Goal: Task Accomplishment & Management: Use online tool/utility

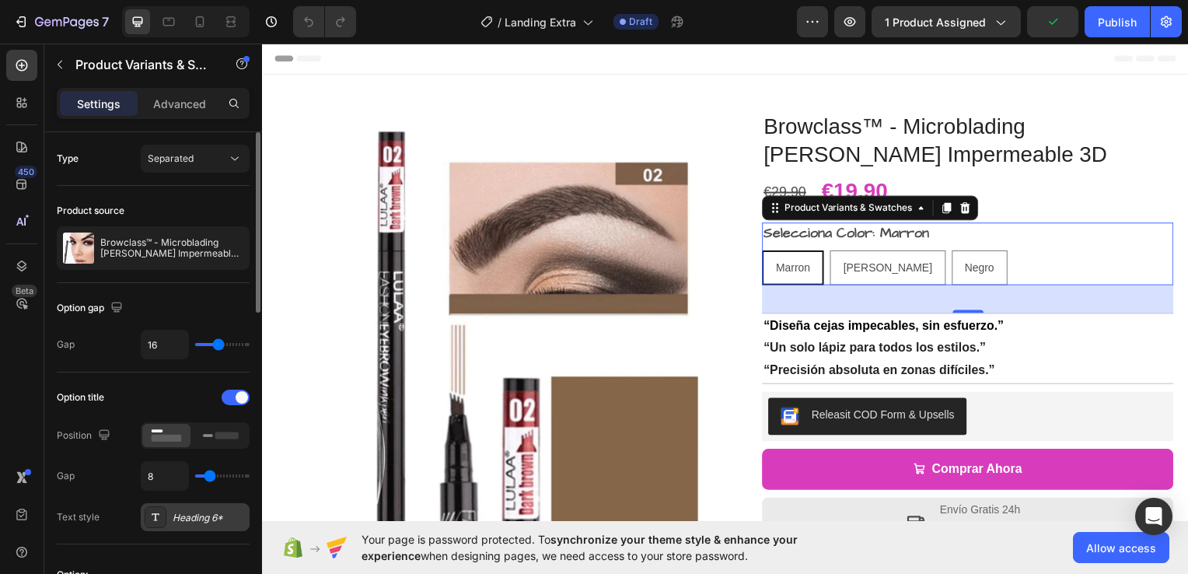
click at [202, 516] on div "Heading 6*" at bounding box center [209, 518] width 73 height 14
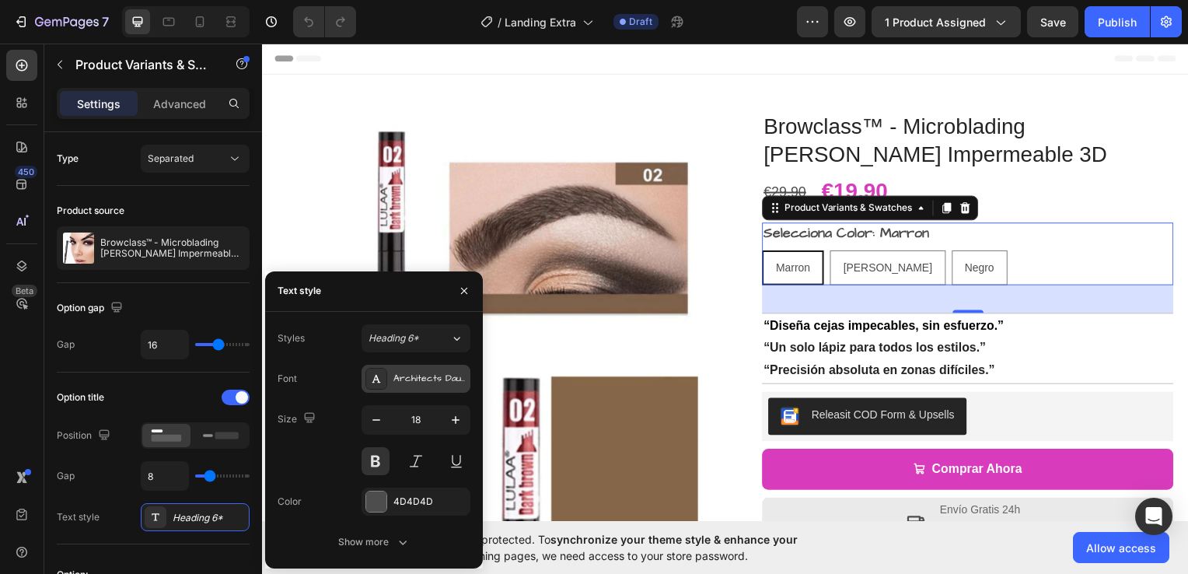
click at [438, 376] on div "Architects Daughter" at bounding box center [429, 379] width 73 height 14
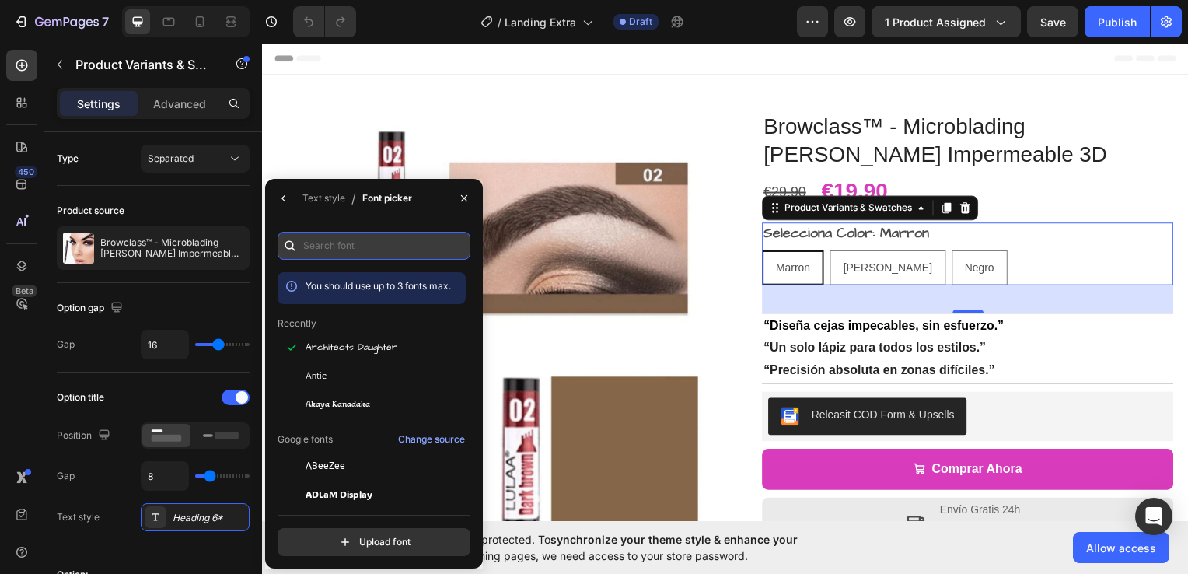
click at [361, 244] on input "text" at bounding box center [374, 246] width 193 height 28
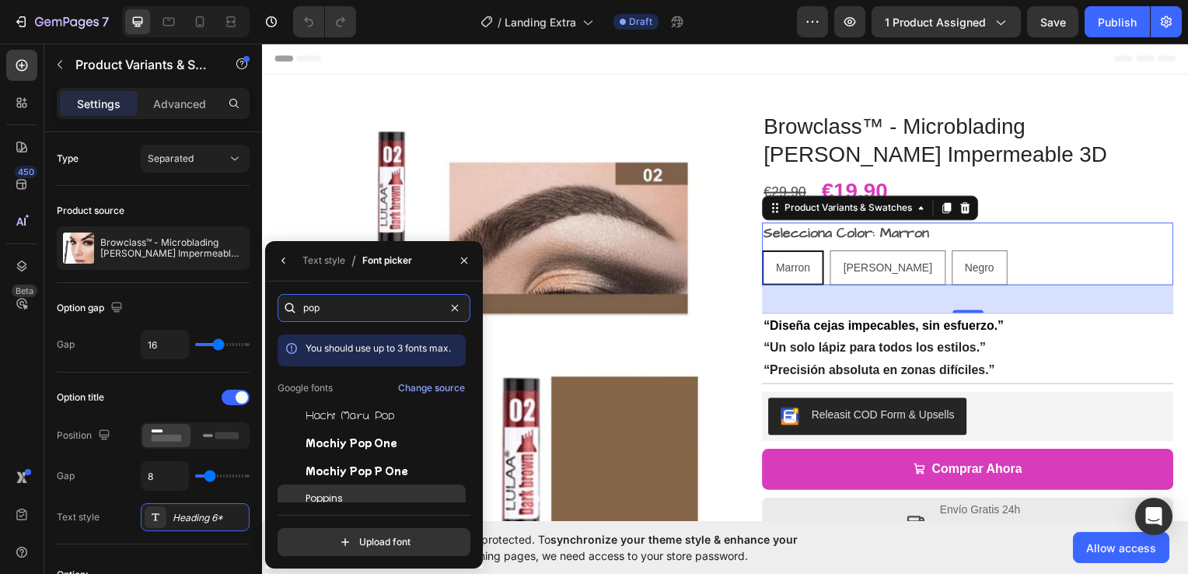
type input "pop"
click at [340, 490] on div "Poppins" at bounding box center [372, 498] width 188 height 28
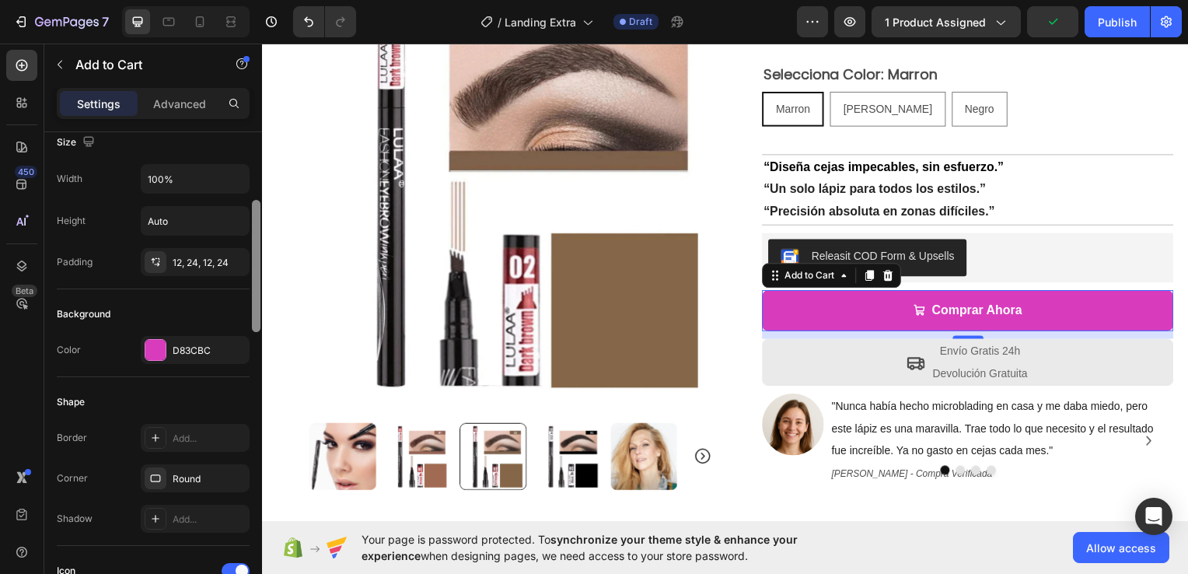
scroll to position [230, 0]
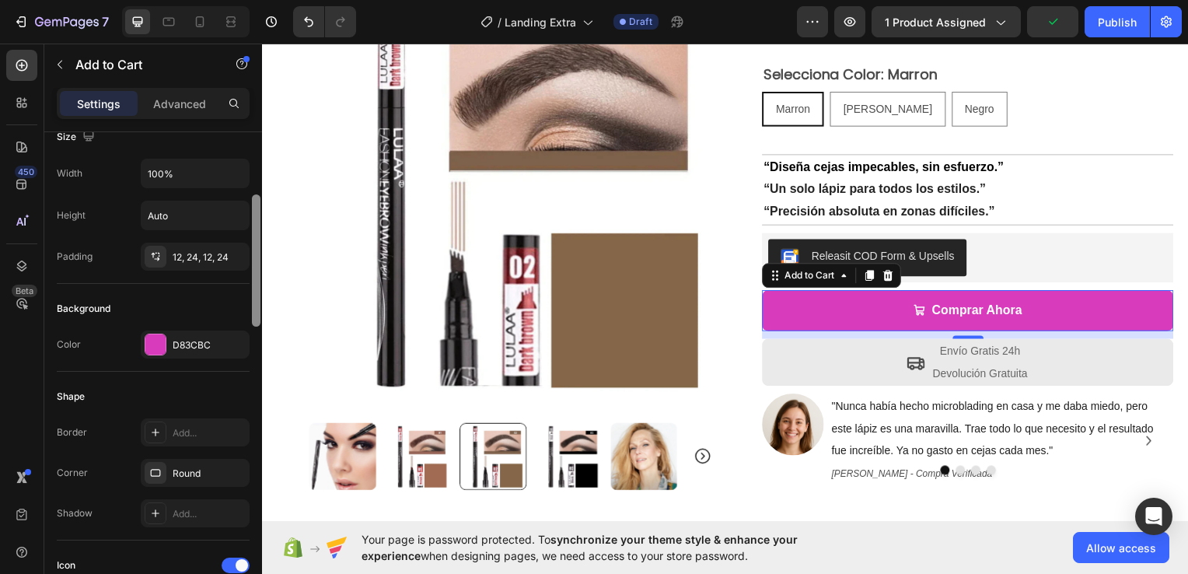
drag, startPoint x: 252, startPoint y: 214, endPoint x: 255, endPoint y: 277, distance: 63.1
click at [255, 277] on div at bounding box center [256, 260] width 9 height 132
click at [218, 334] on div "D83CBC" at bounding box center [195, 344] width 109 height 28
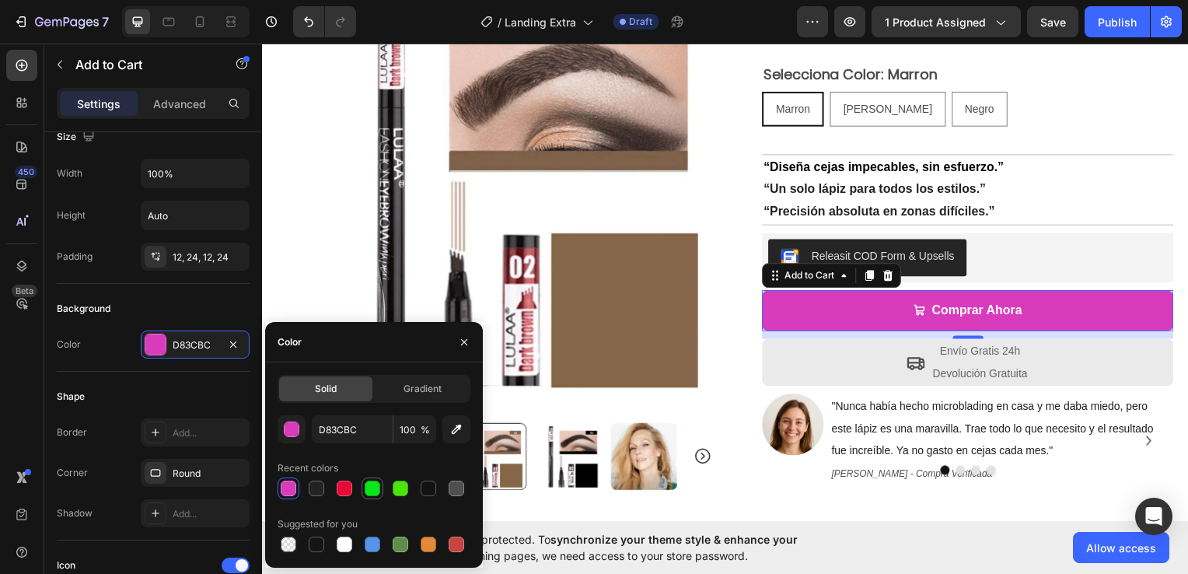
click at [373, 484] on div at bounding box center [373, 489] width 16 height 16
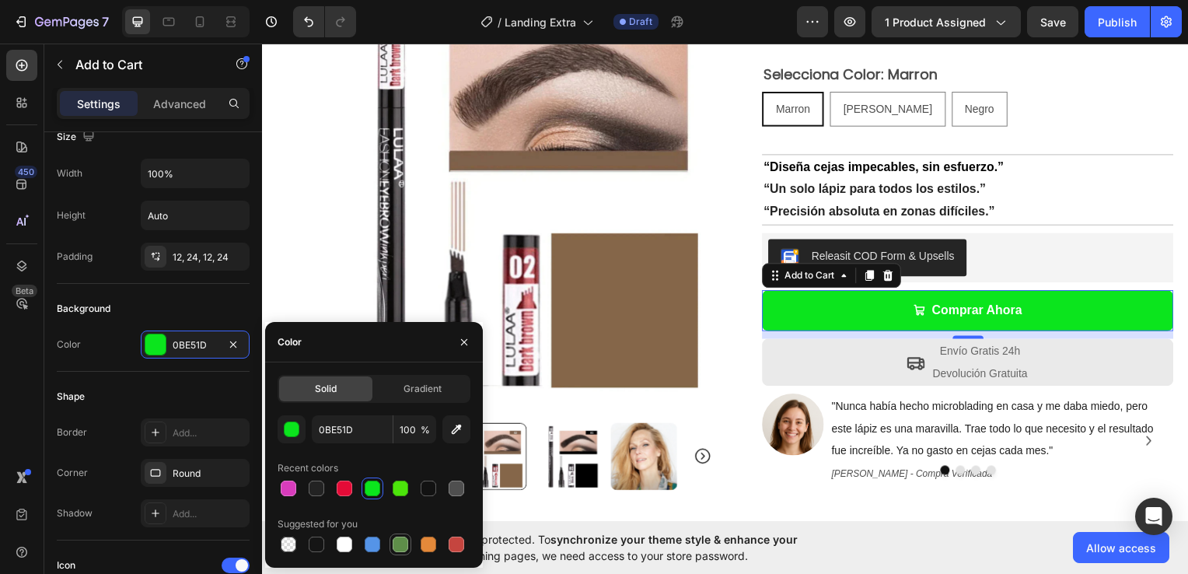
click at [398, 543] on div at bounding box center [401, 545] width 16 height 16
type input "5E8E49"
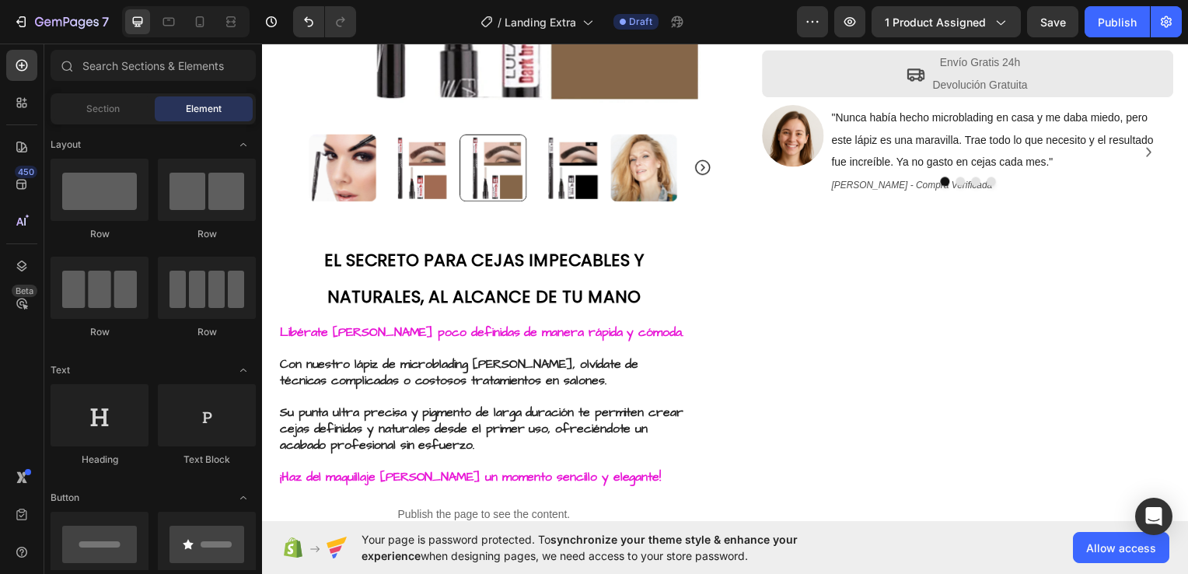
scroll to position [512, 0]
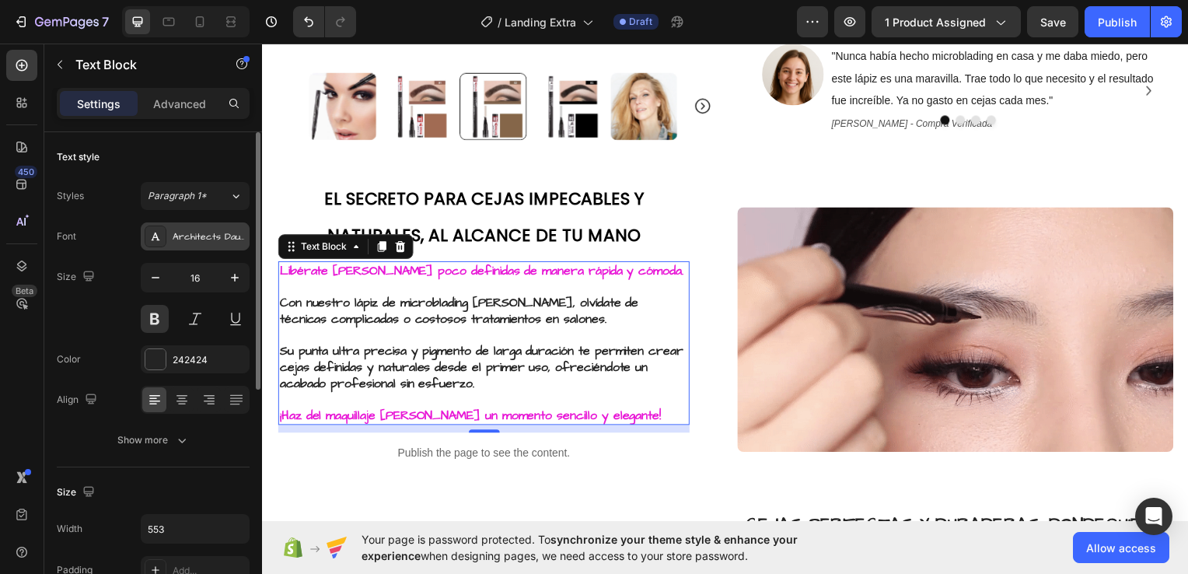
click at [214, 243] on div "Architects Daughter" at bounding box center [209, 237] width 73 height 14
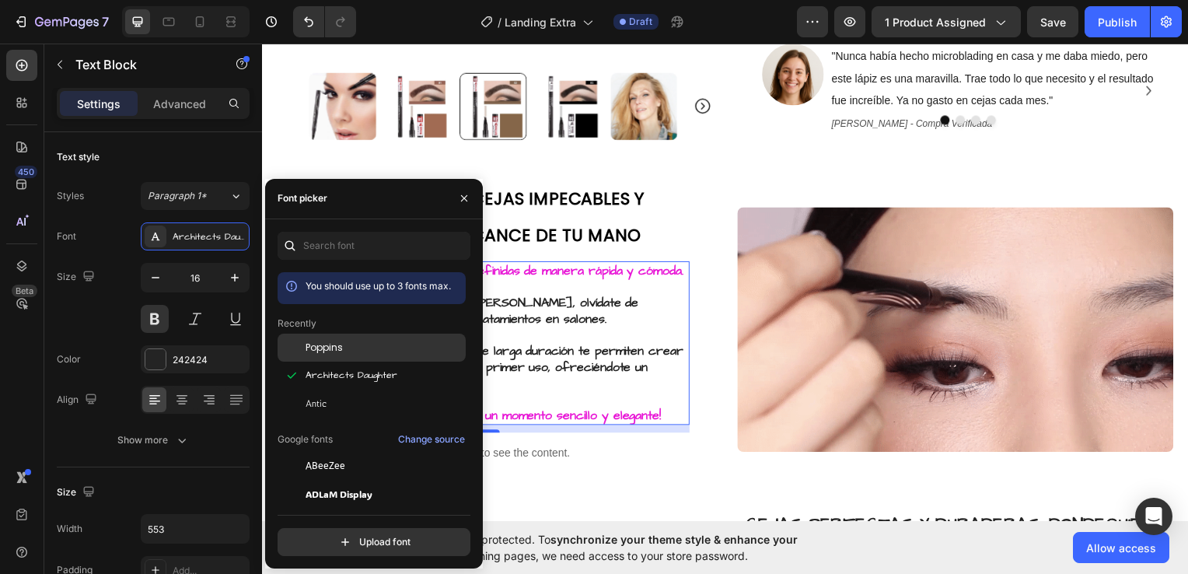
click at [334, 351] on span "Poppins" at bounding box center [324, 348] width 37 height 14
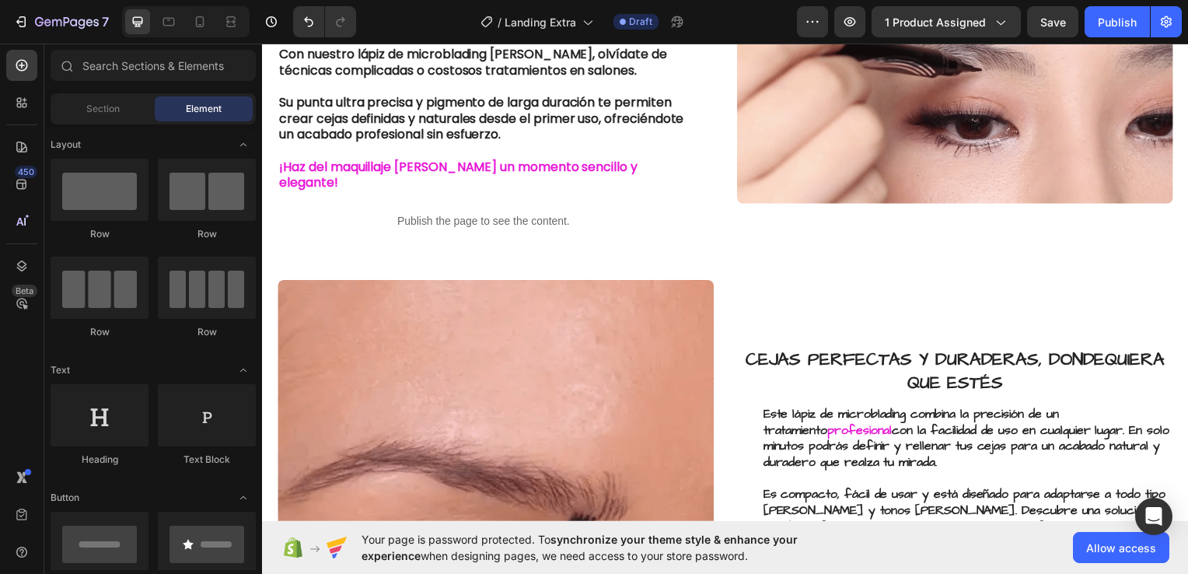
scroll to position [933, 0]
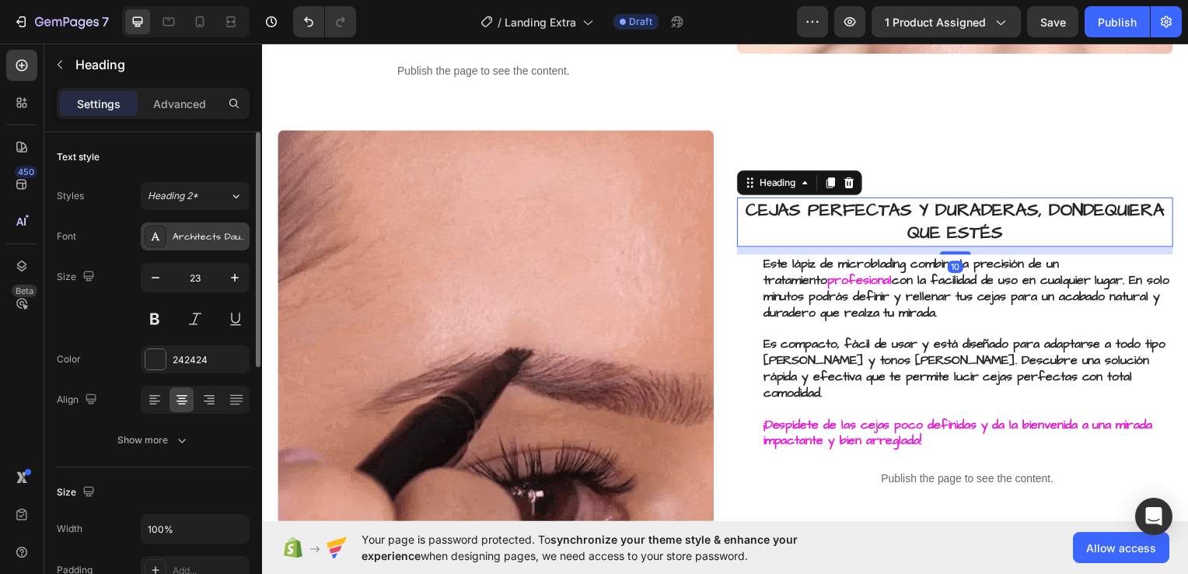
click at [202, 245] on div "Architects Daughter" at bounding box center [195, 236] width 109 height 28
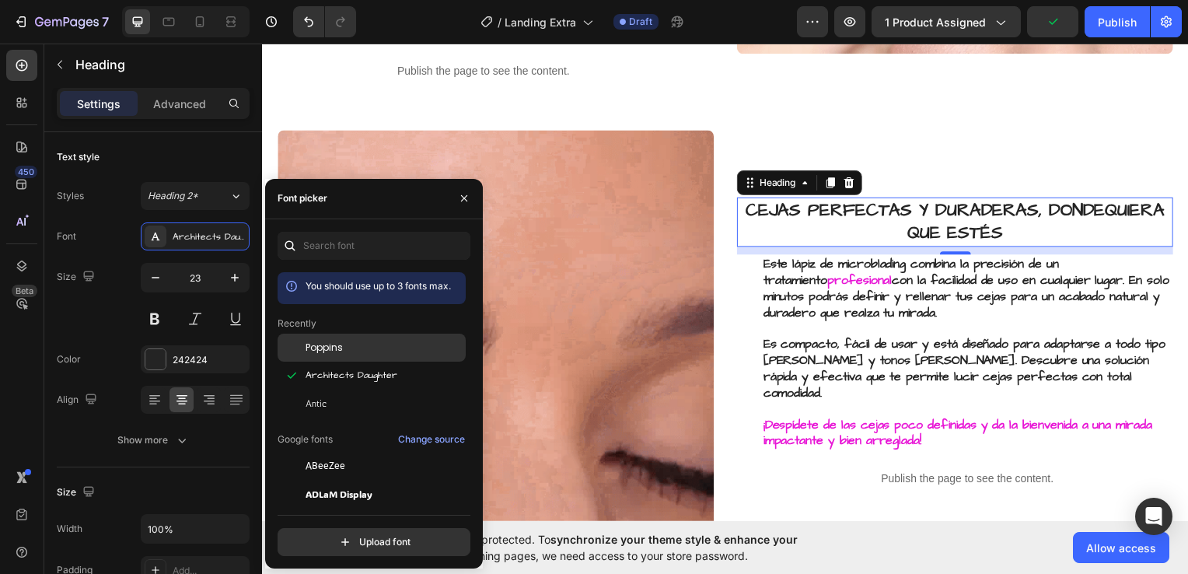
click at [328, 351] on span "Poppins" at bounding box center [324, 348] width 37 height 14
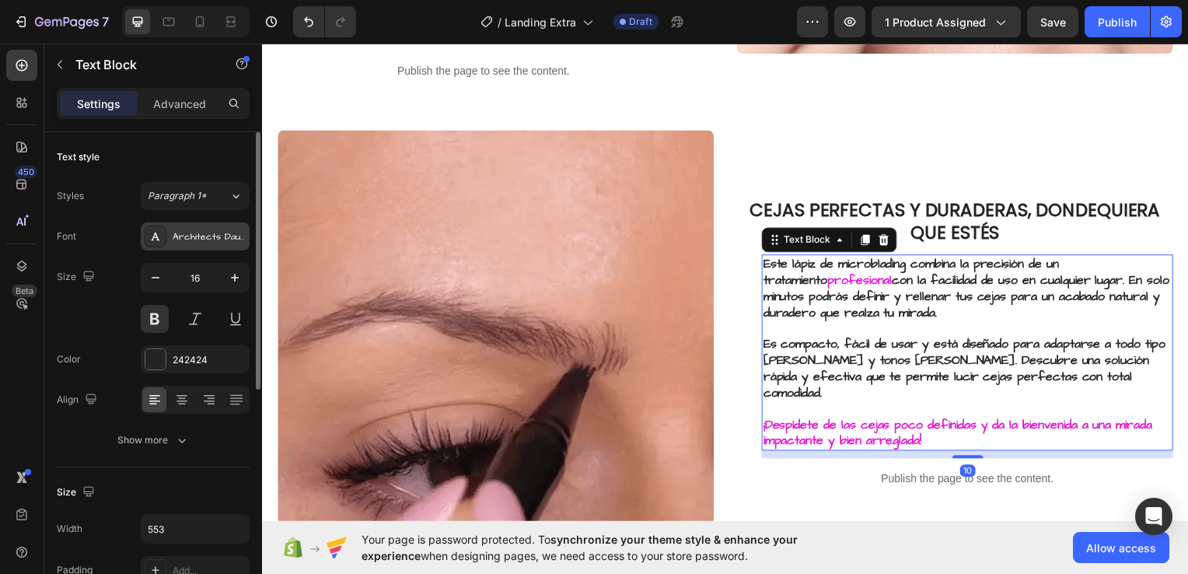
click at [201, 239] on div "Architects Daughter" at bounding box center [209, 237] width 73 height 14
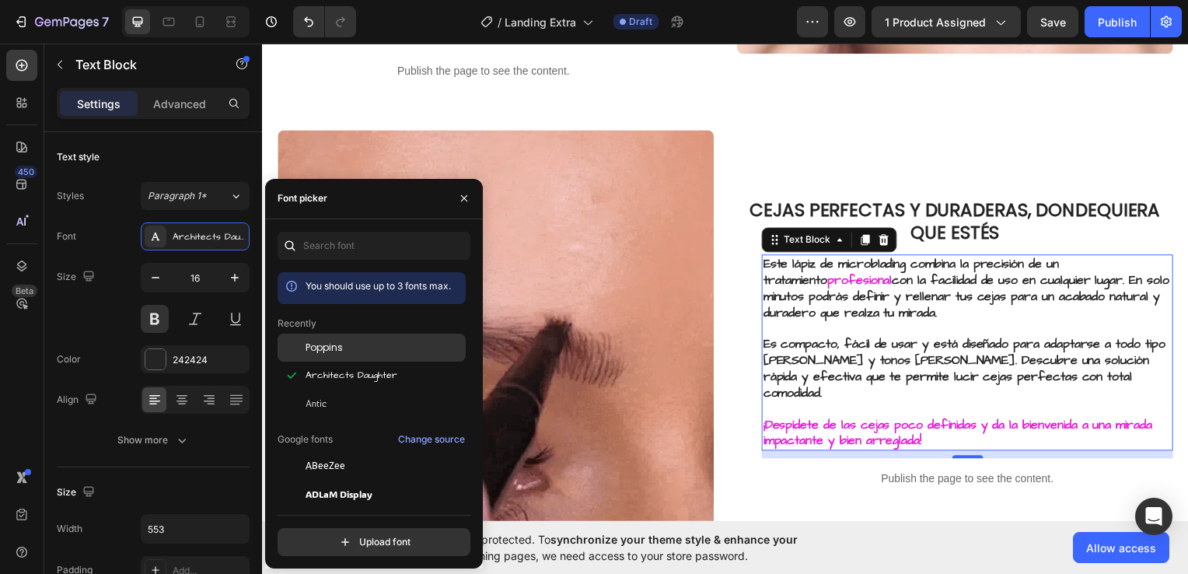
click at [347, 341] on div "Poppins" at bounding box center [384, 348] width 157 height 14
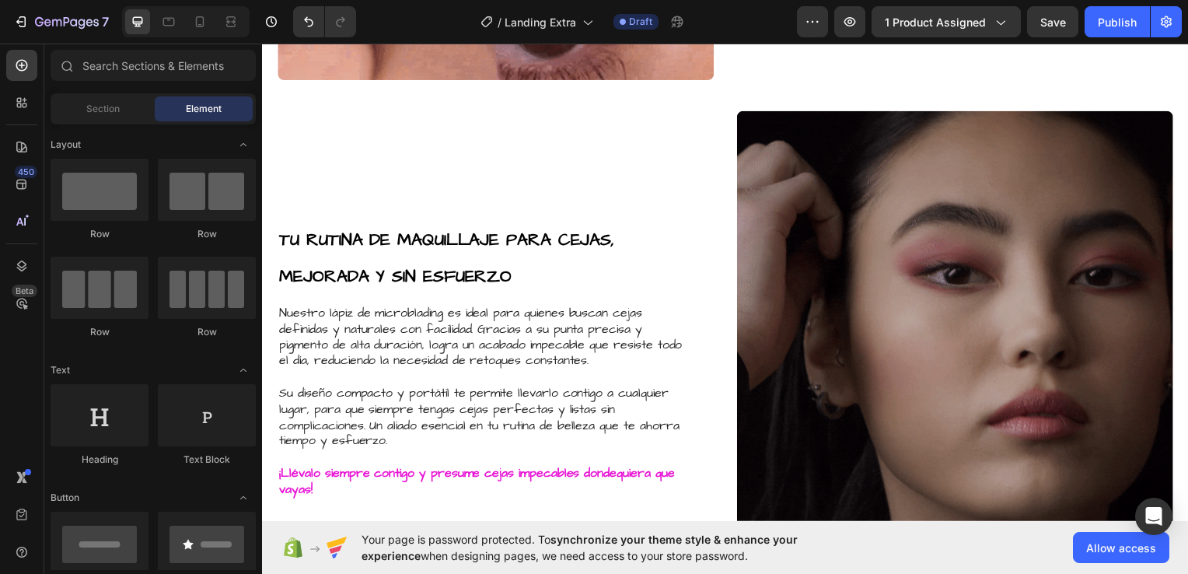
scroll to position [1443, 0]
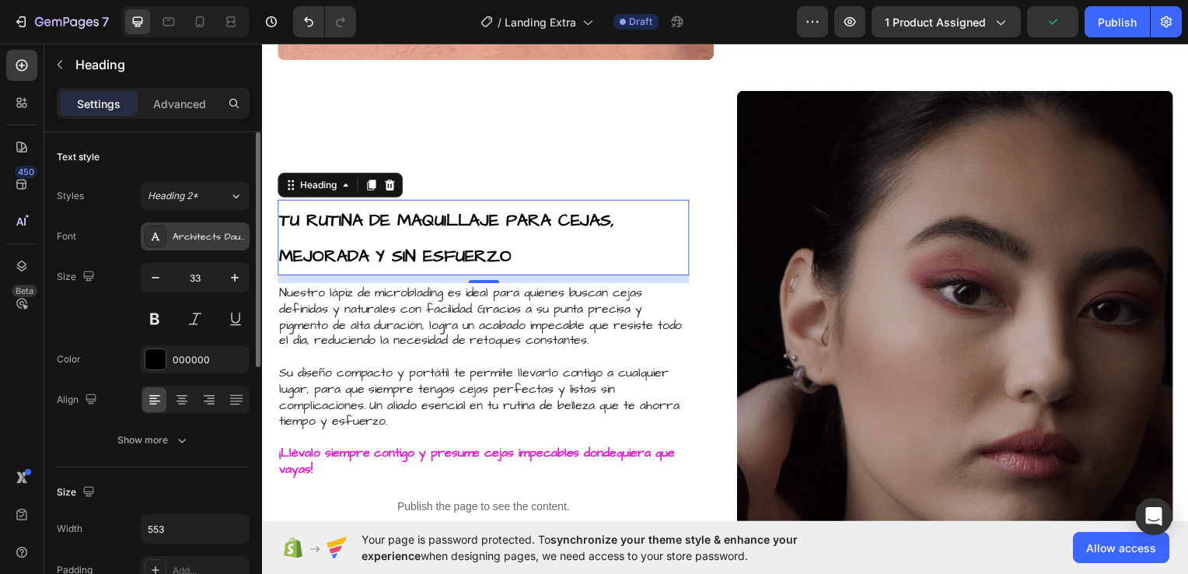
click at [239, 235] on div "Architects Daughter" at bounding box center [209, 237] width 73 height 14
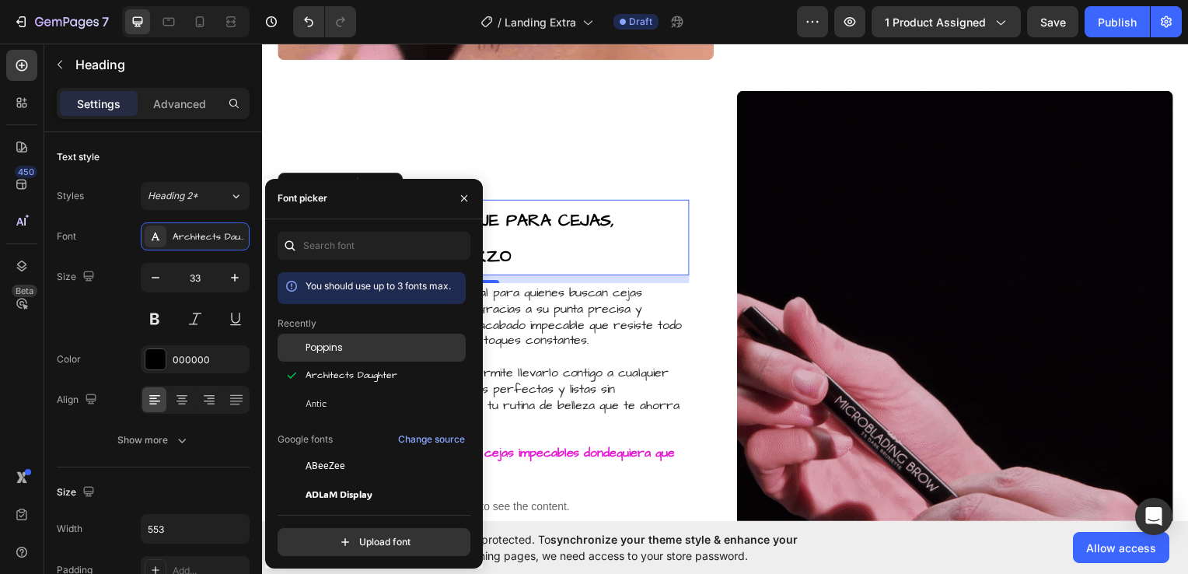
click at [348, 348] on div "Poppins" at bounding box center [384, 348] width 157 height 14
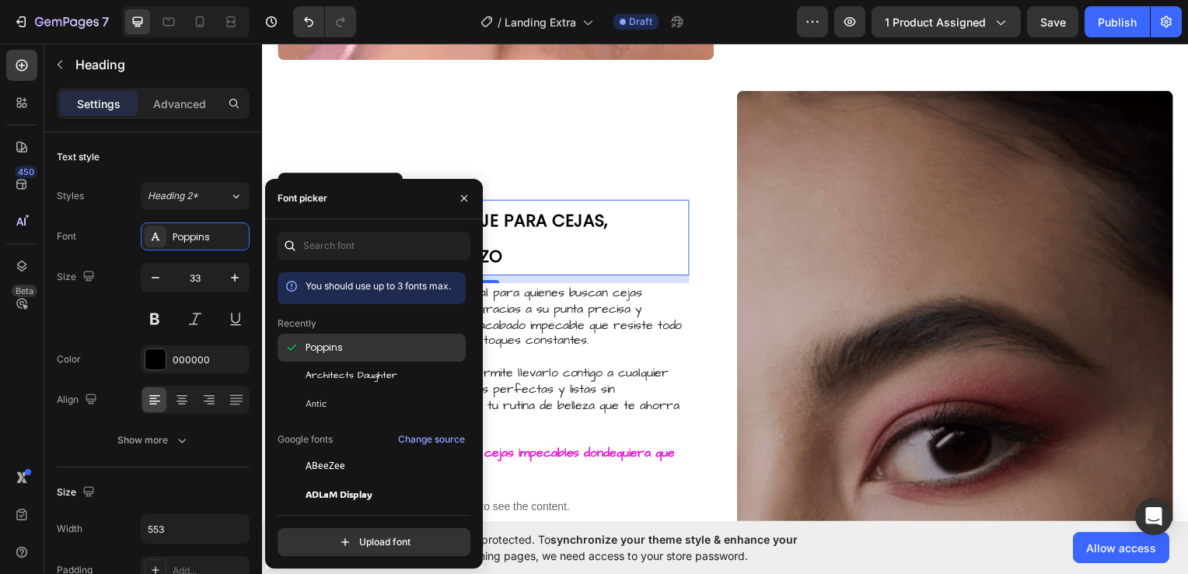
scroll to position [1442, 0]
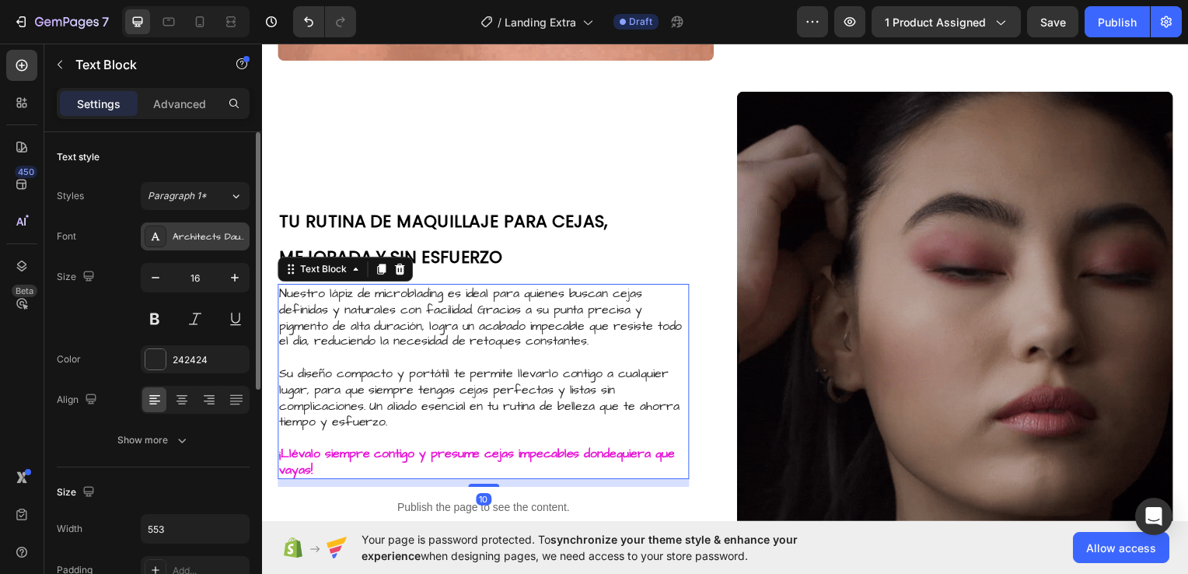
click at [201, 241] on div "Architects Daughter" at bounding box center [209, 237] width 73 height 14
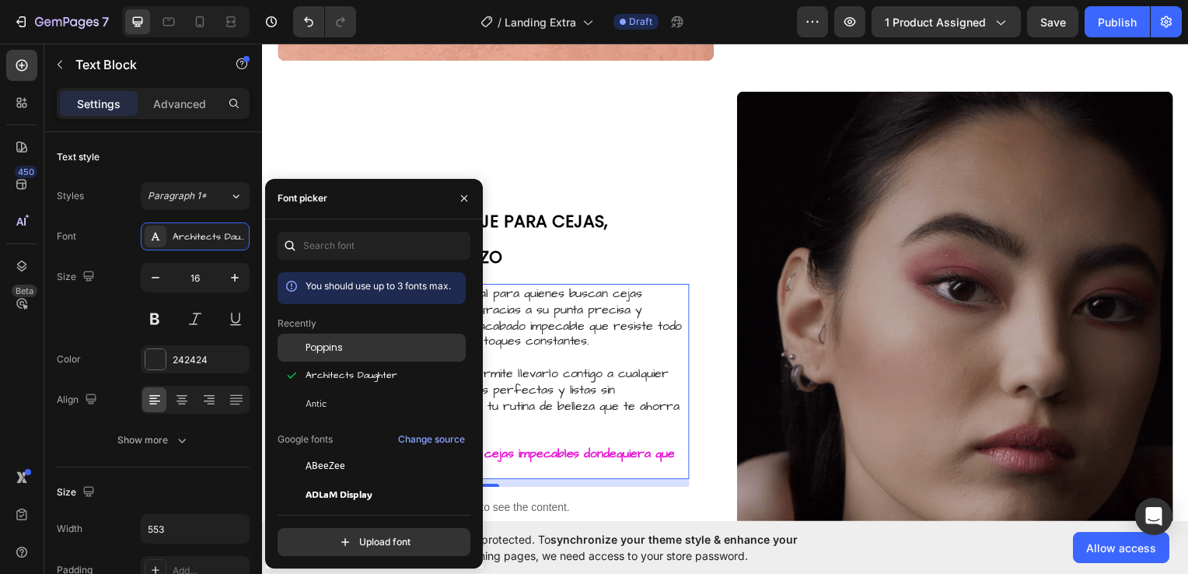
click at [339, 347] on span "Poppins" at bounding box center [324, 348] width 37 height 14
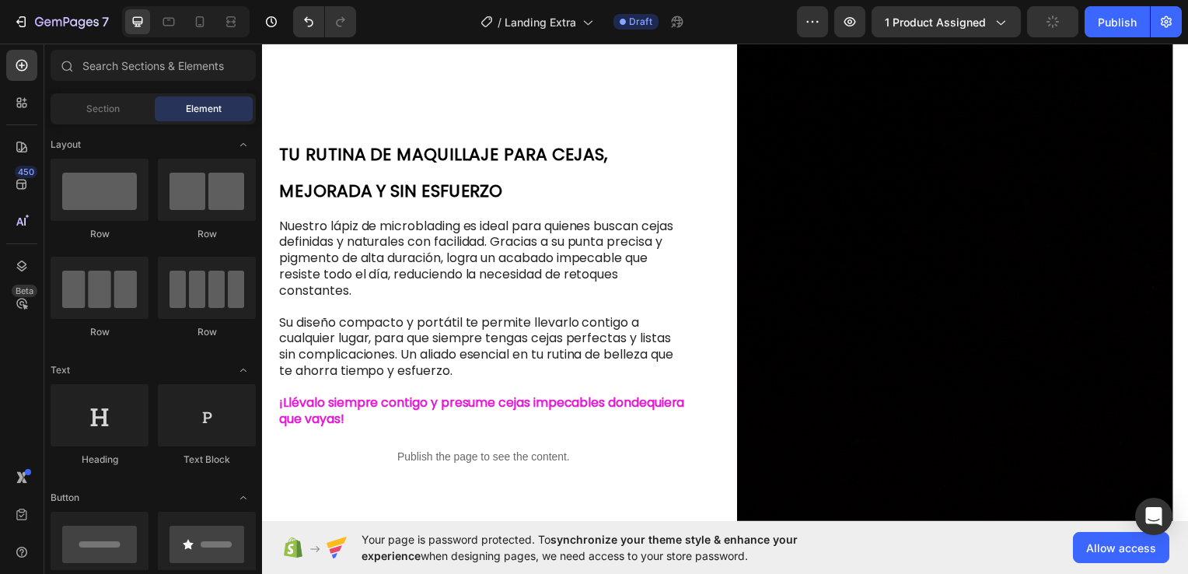
scroll to position [1498, 0]
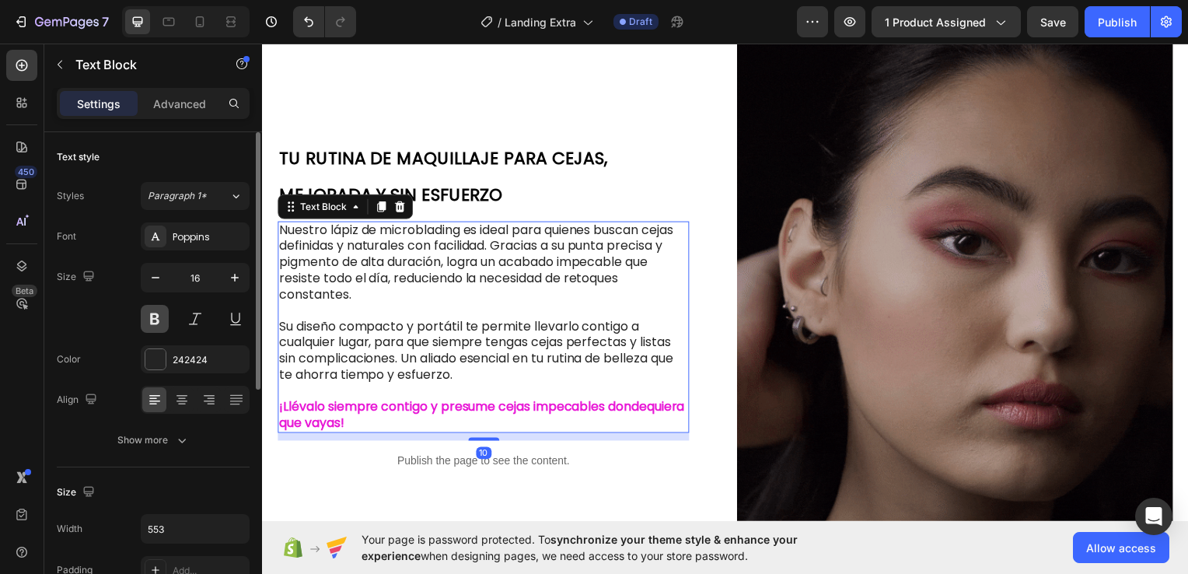
click at [157, 321] on button at bounding box center [155, 319] width 28 height 28
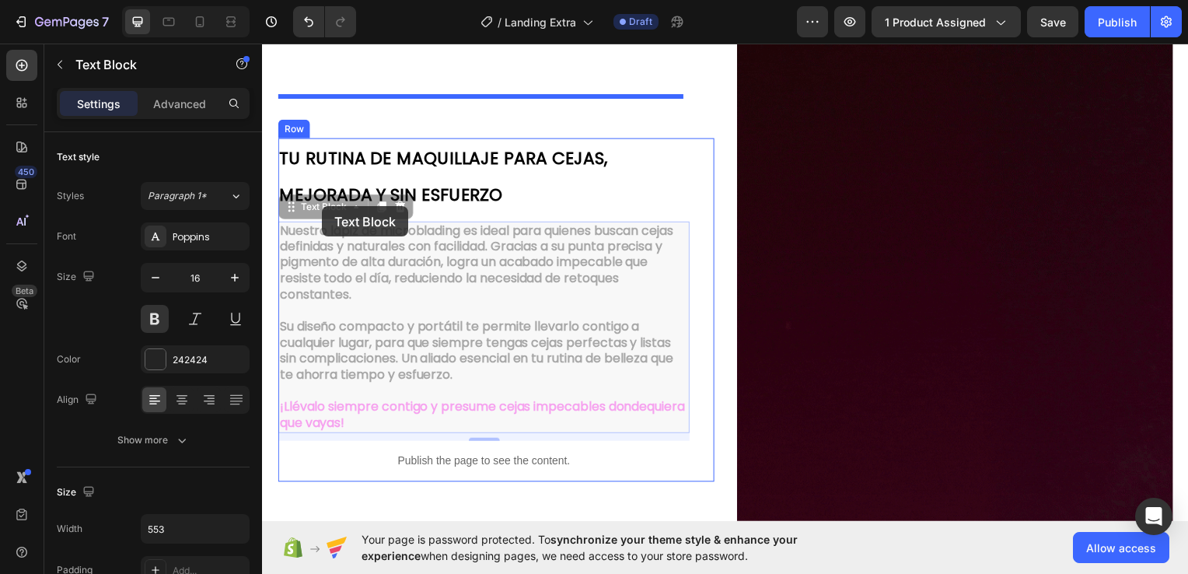
scroll to position [1400, 0]
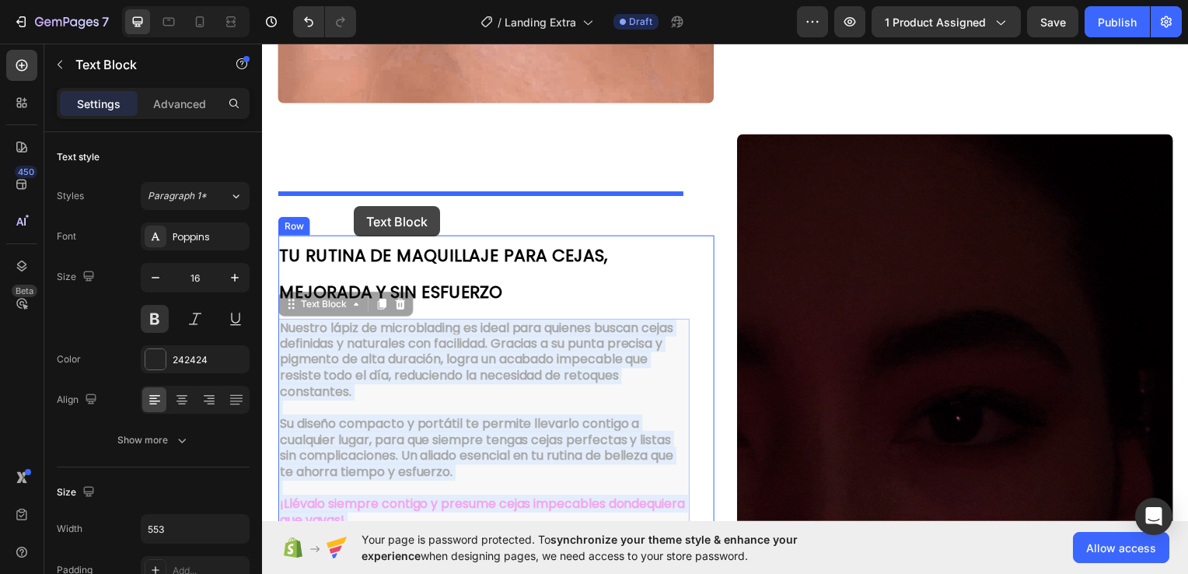
drag, startPoint x: 313, startPoint y: 207, endPoint x: 356, endPoint y: 207, distance: 42.8
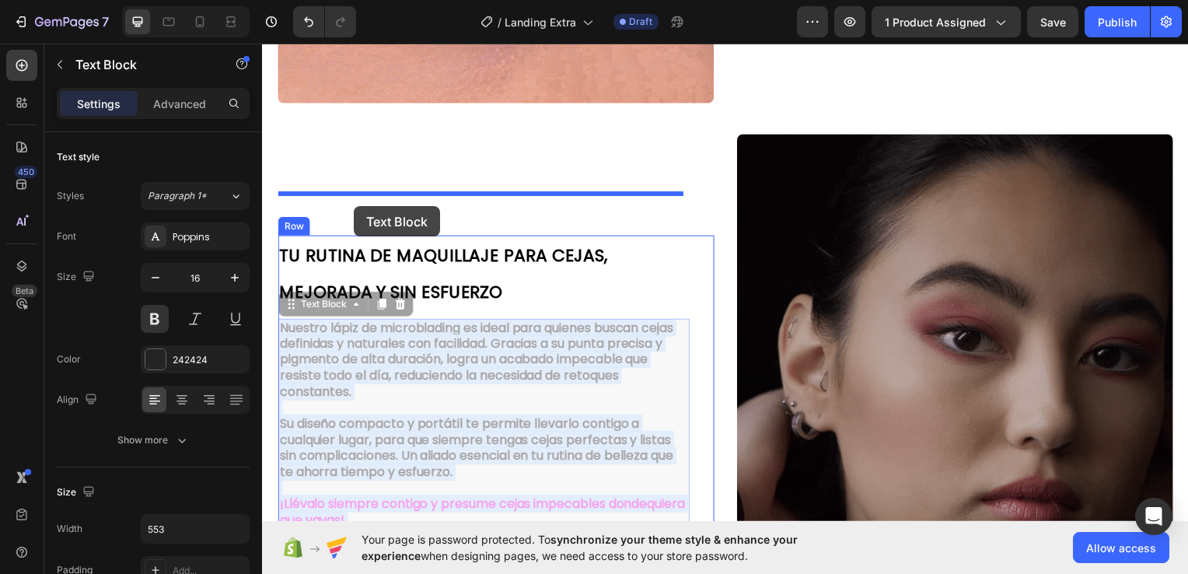
click at [356, 207] on div "Header EL SECRETO PARA CEJAS IMPECABLES Y NATURALES, AL ALCANCE DE TU MANO Head…" at bounding box center [728, 112] width 933 height 2938
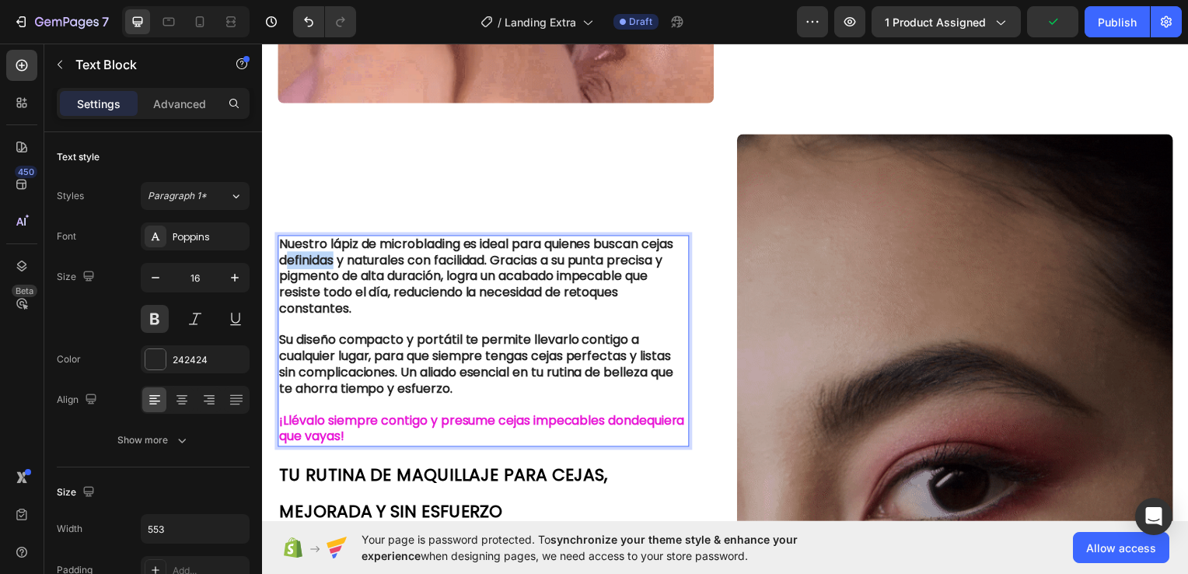
drag, startPoint x: 321, startPoint y: 218, endPoint x: 374, endPoint y: 222, distance: 53.1
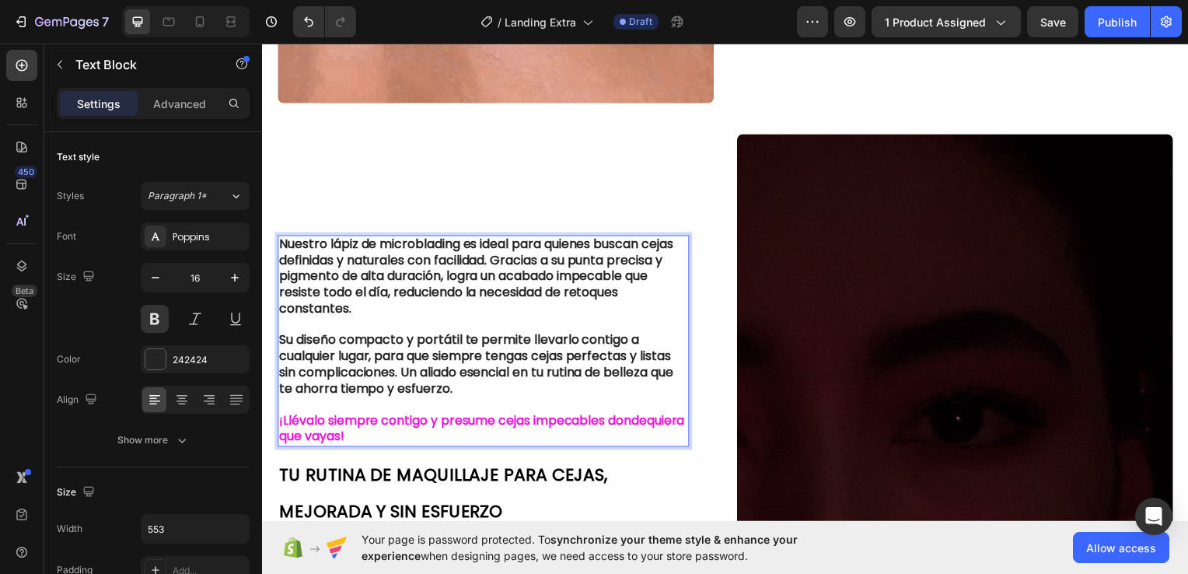
click at [317, 238] on p "Nuestro lápiz de microblading es ideal para quienes buscan cejas definidas y na…" at bounding box center [484, 278] width 411 height 81
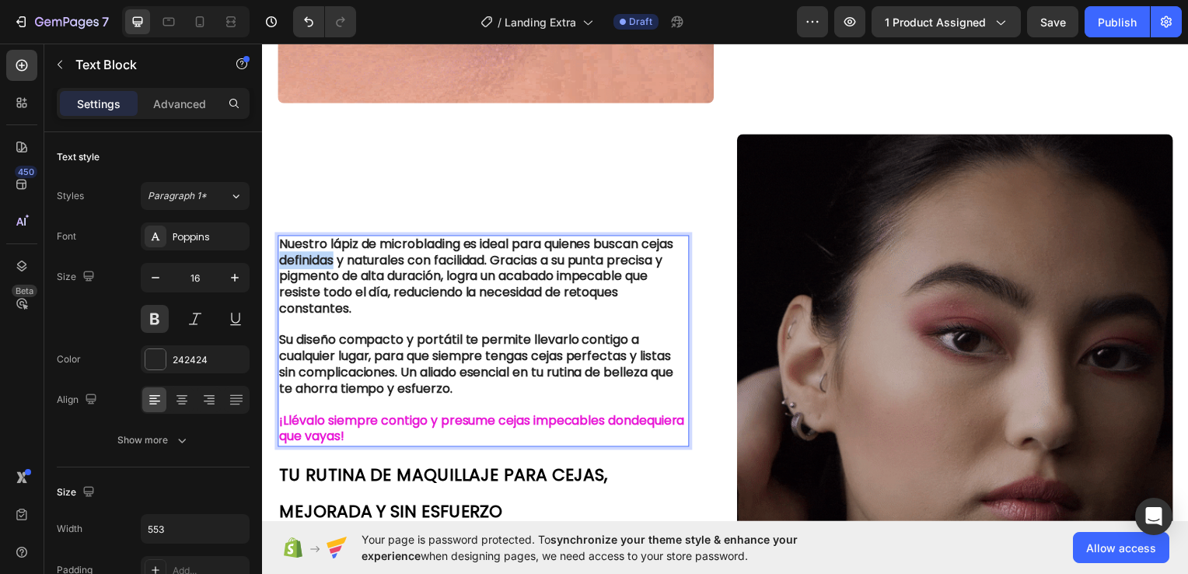
drag, startPoint x: 318, startPoint y: 218, endPoint x: 374, endPoint y: 225, distance: 56.3
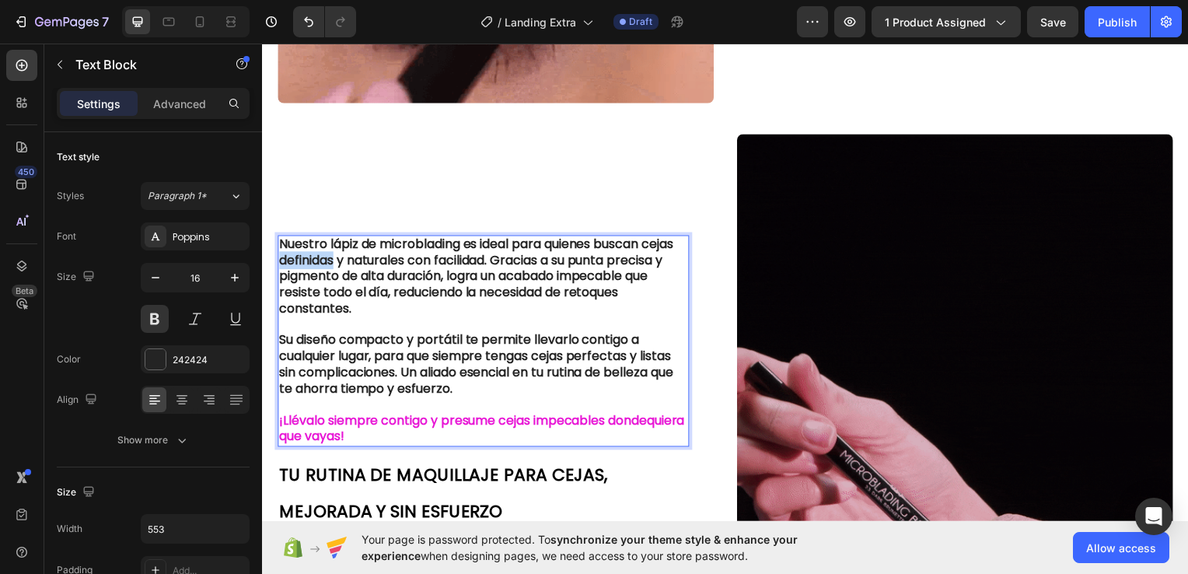
click at [374, 238] on p "Nuestro lápiz de microblading es ideal para quienes buscan cejas definidas y na…" at bounding box center [484, 278] width 411 height 81
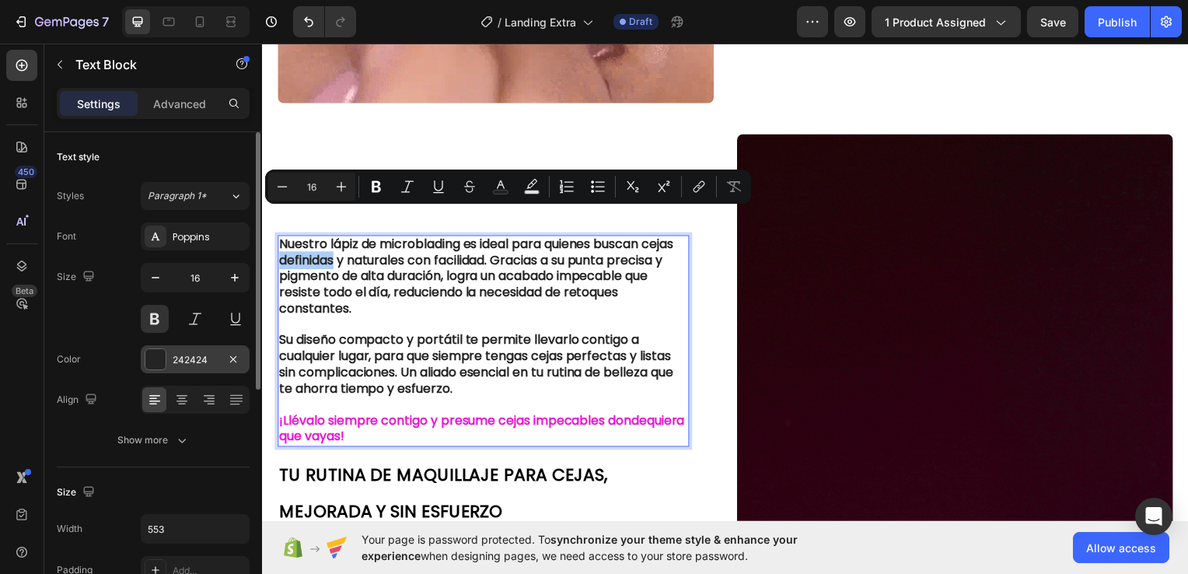
click at [210, 350] on div "242424" at bounding box center [195, 359] width 109 height 28
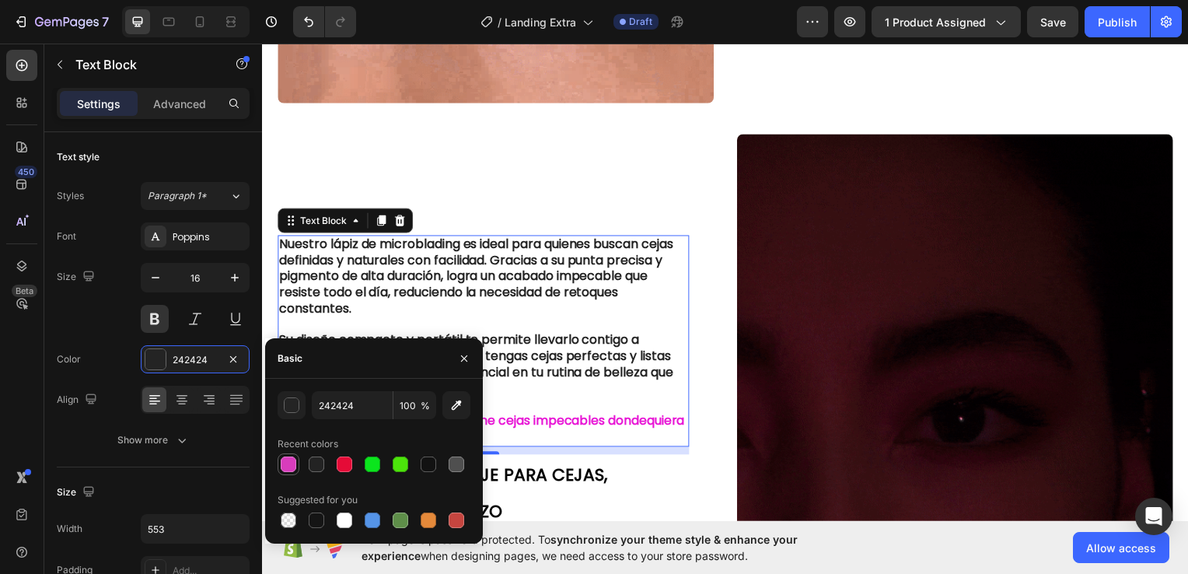
click at [294, 456] on div at bounding box center [288, 464] width 19 height 19
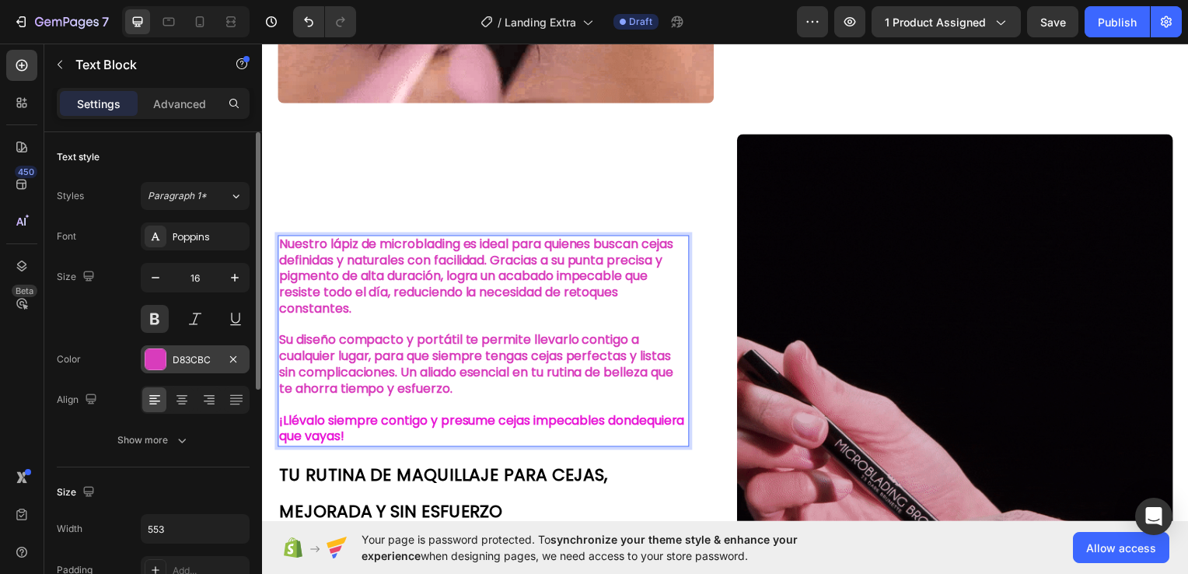
click at [202, 371] on div "D83CBC" at bounding box center [195, 359] width 109 height 28
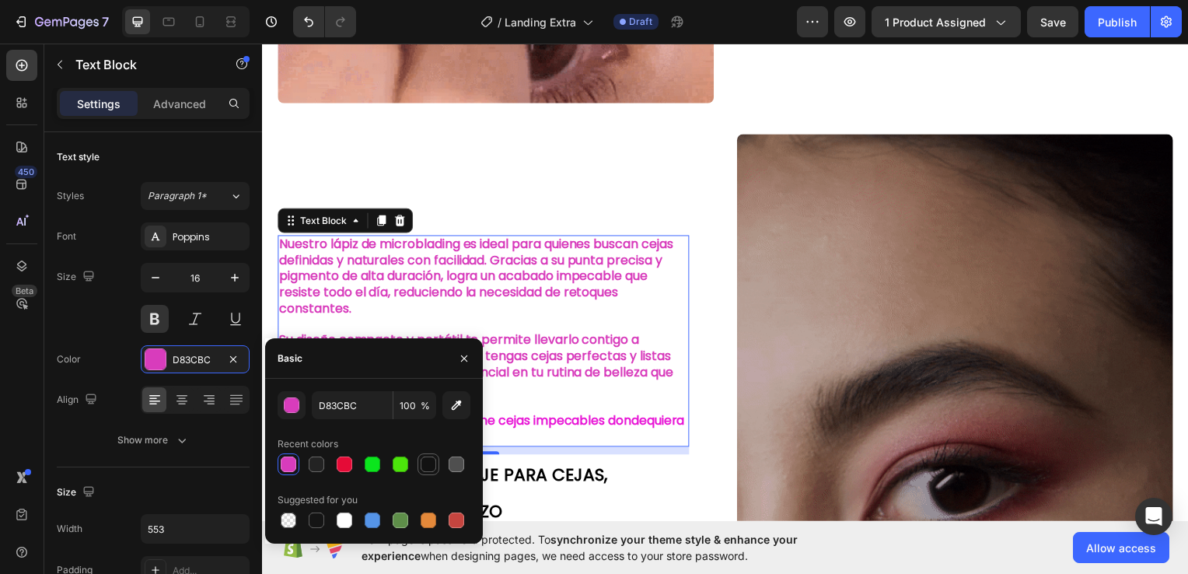
click at [434, 459] on div at bounding box center [429, 464] width 16 height 16
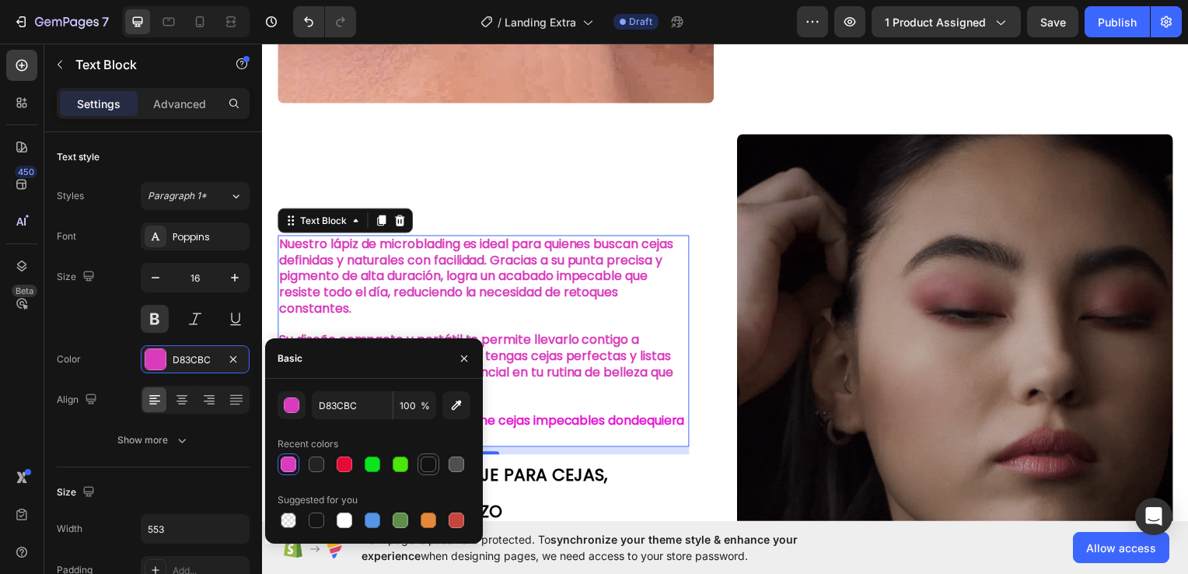
type input "121212"
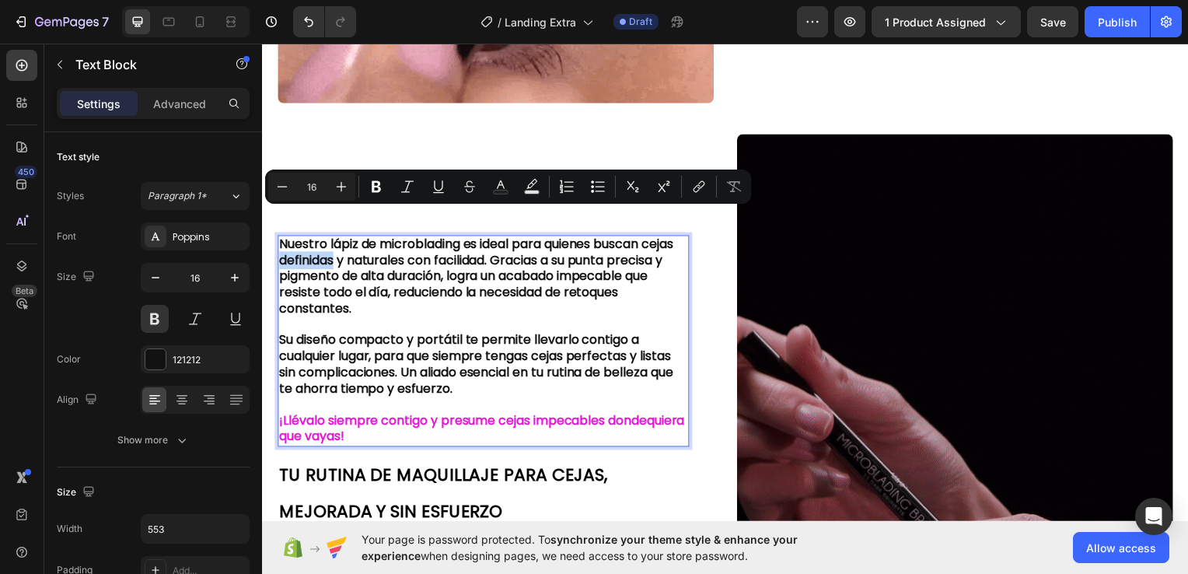
drag, startPoint x: 316, startPoint y: 220, endPoint x: 372, endPoint y: 227, distance: 56.4
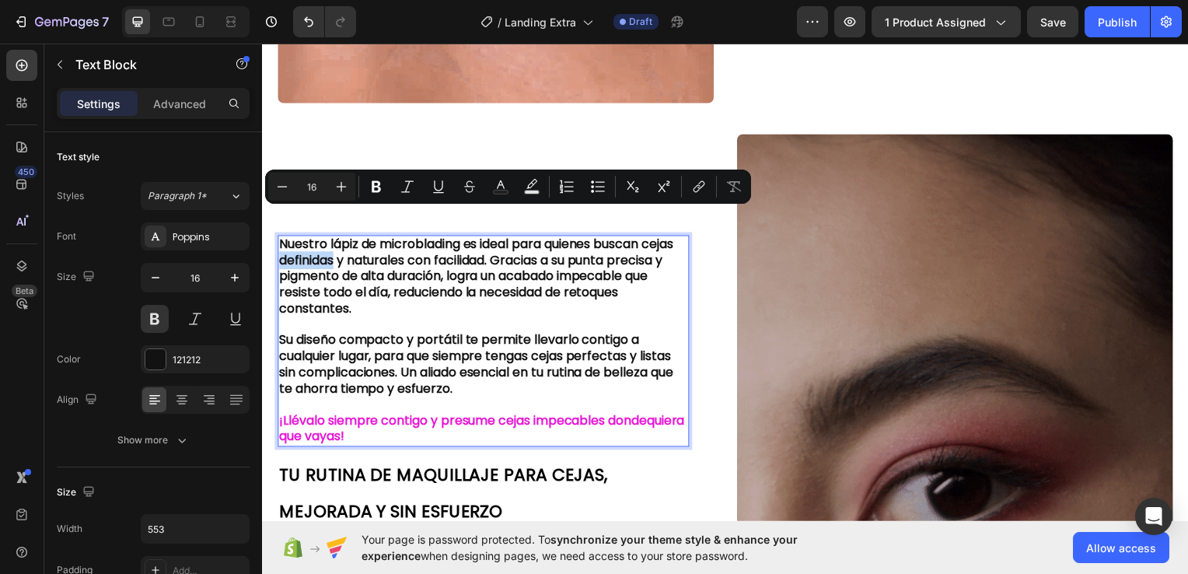
click at [372, 238] on p "Nuestro lápiz de microblading es ideal para quienes buscan cejas definidas y na…" at bounding box center [484, 278] width 411 height 81
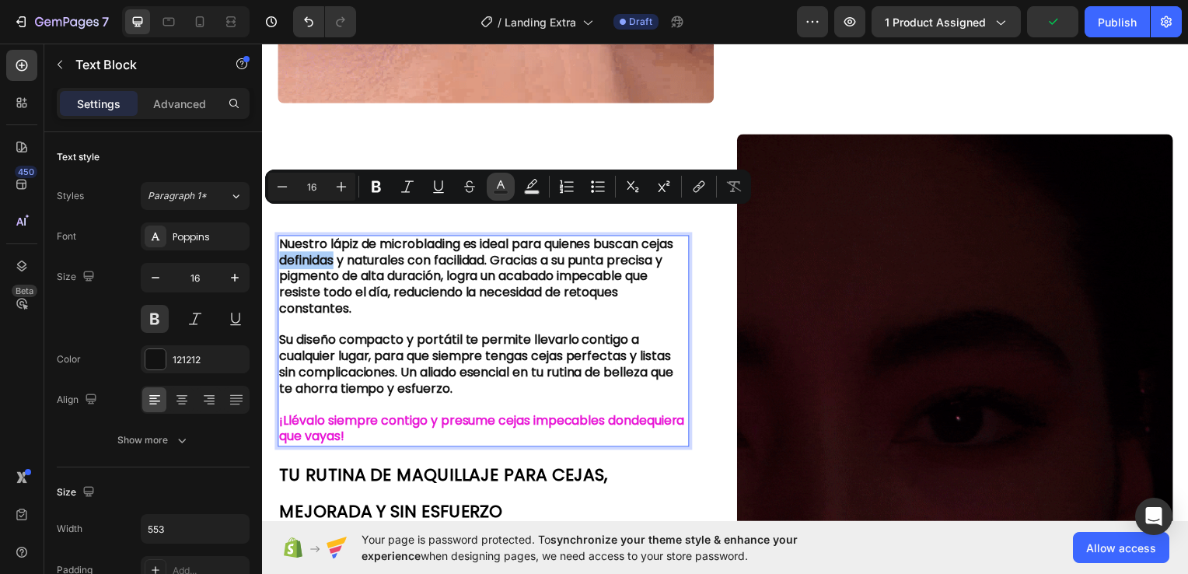
click at [501, 187] on icon "Editor contextual toolbar" at bounding box center [501, 187] width 16 height 16
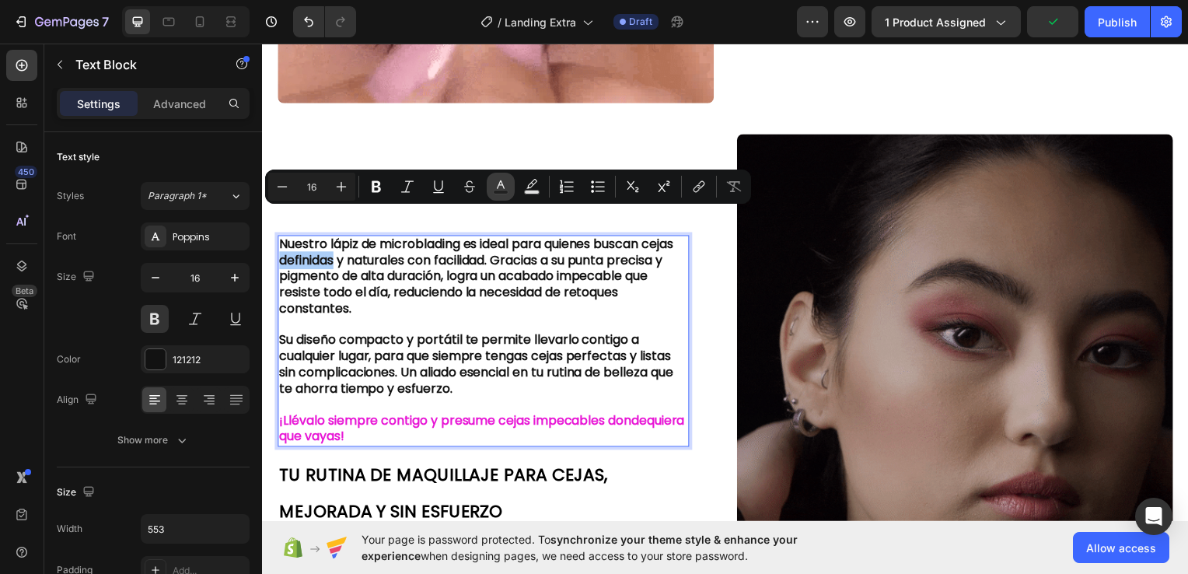
type input "121212"
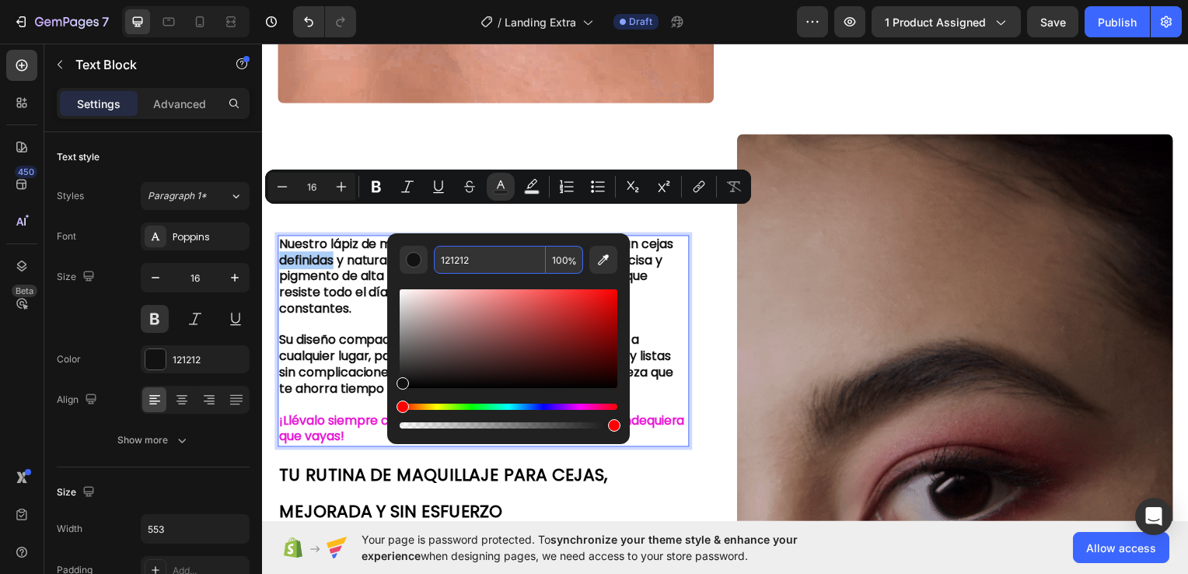
click at [487, 262] on input "121212" at bounding box center [490, 260] width 112 height 28
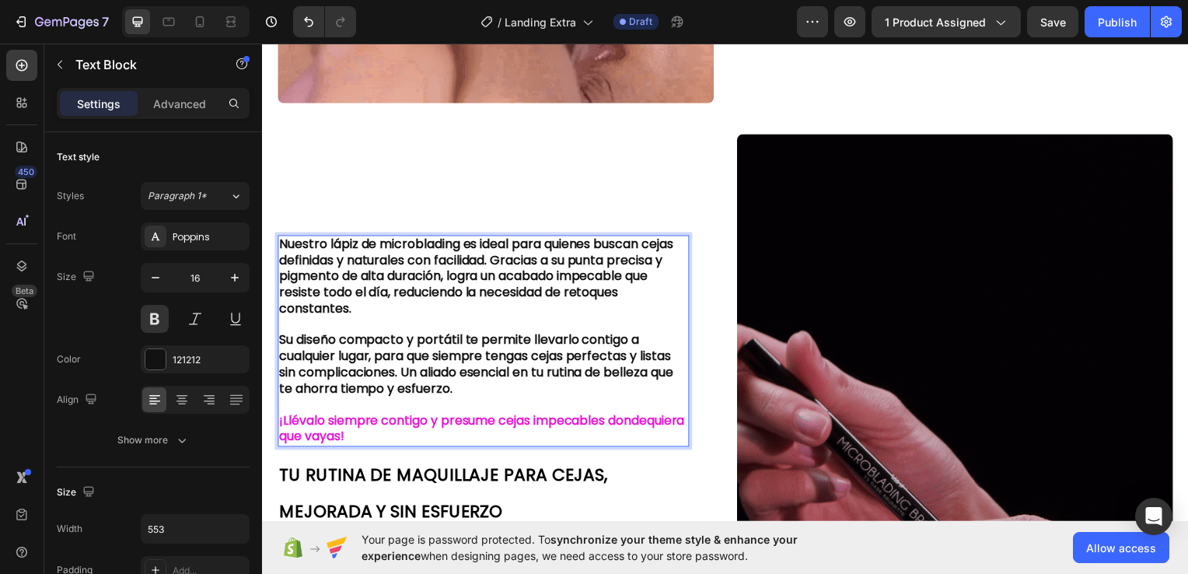
click at [365, 414] on strong "¡Llévalo siempre contigo y presume cejas impecables dondequiera que vayas!" at bounding box center [483, 431] width 408 height 34
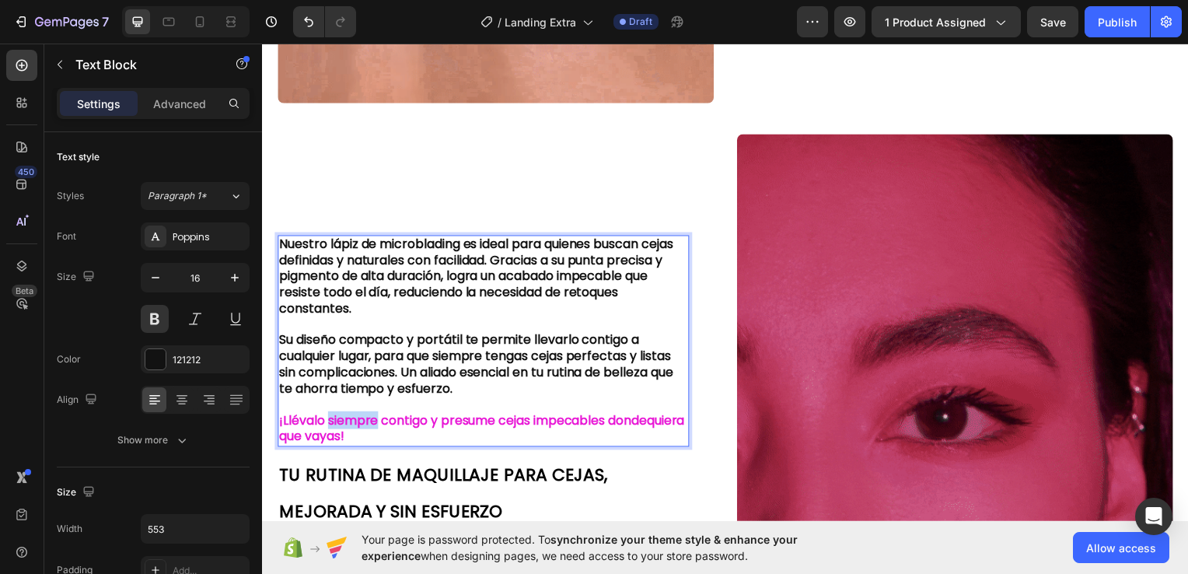
click at [365, 414] on strong "¡Llévalo siempre contigo y presume cejas impecables dondequiera que vayas!" at bounding box center [483, 431] width 408 height 34
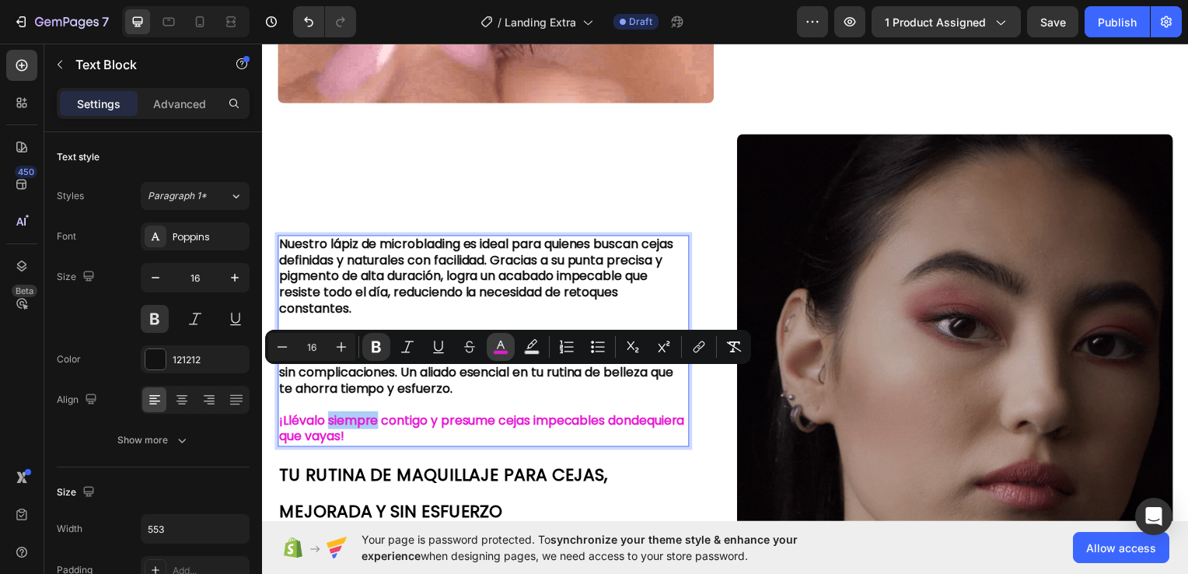
click at [499, 348] on icon "Editor contextual toolbar" at bounding box center [501, 347] width 16 height 16
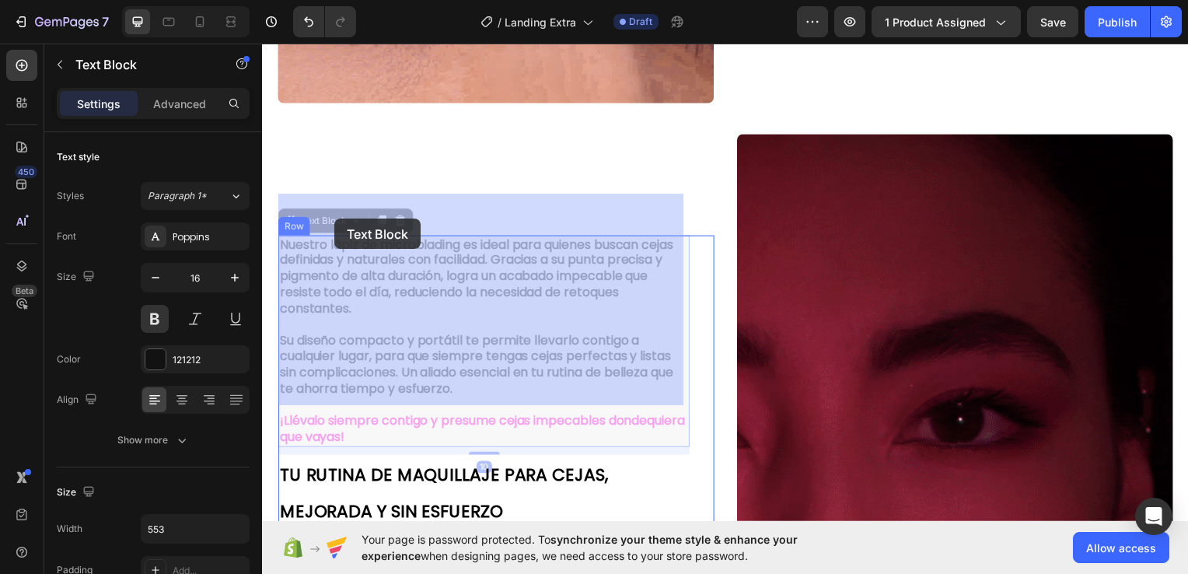
drag, startPoint x: 316, startPoint y: 219, endPoint x: 346, endPoint y: 219, distance: 29.5
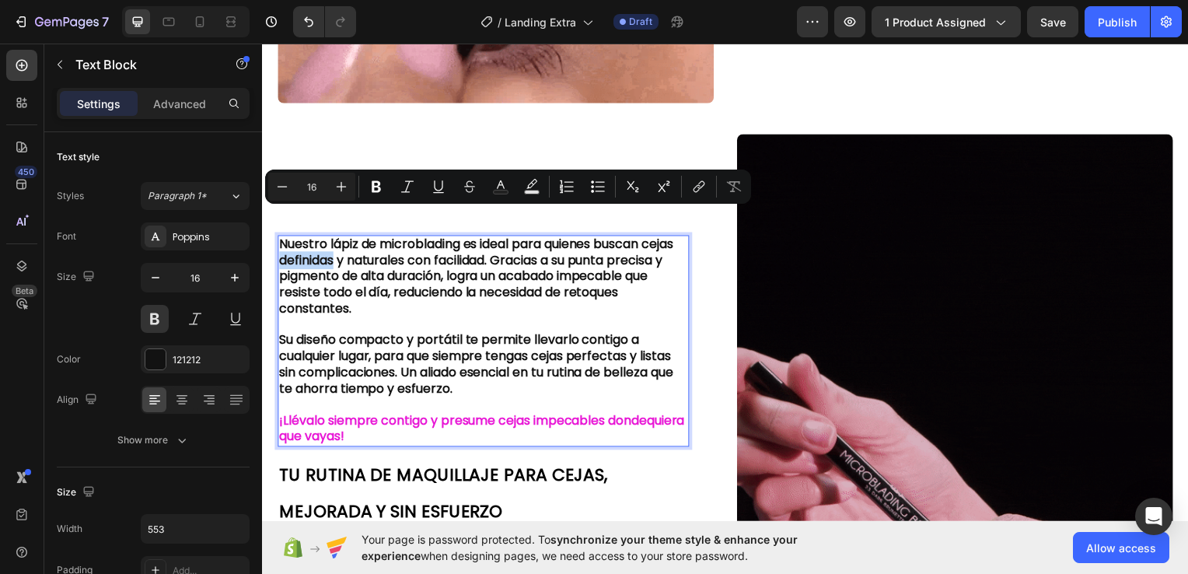
drag, startPoint x: 316, startPoint y: 220, endPoint x: 373, endPoint y: 221, distance: 56.8
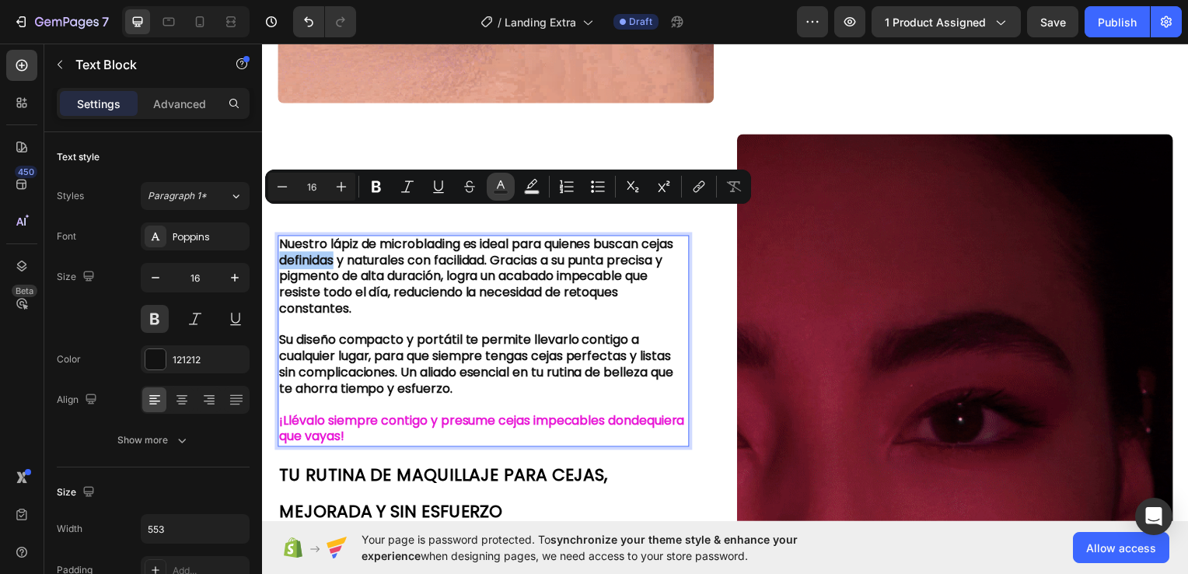
click at [504, 186] on icon "Editor contextual toolbar" at bounding box center [501, 184] width 8 height 9
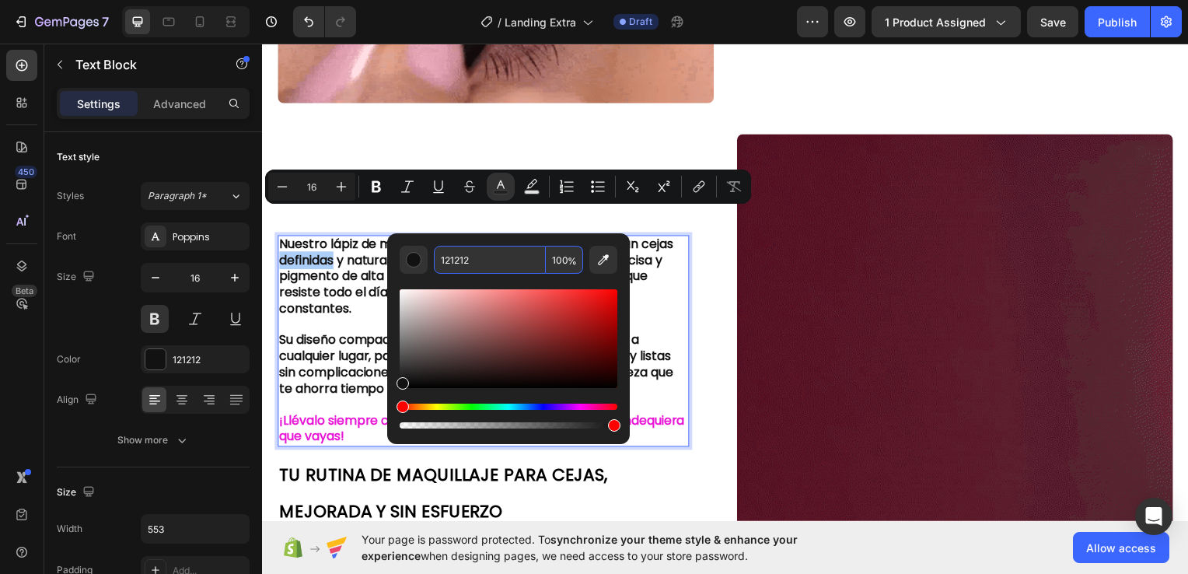
paste input "E817D6"
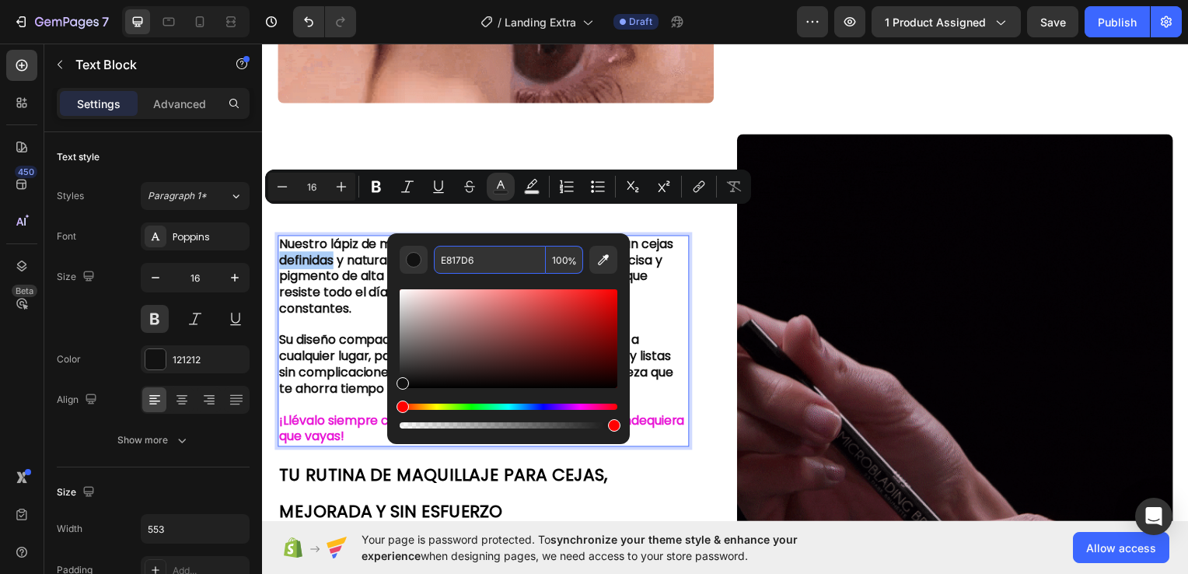
type input "E817D6"
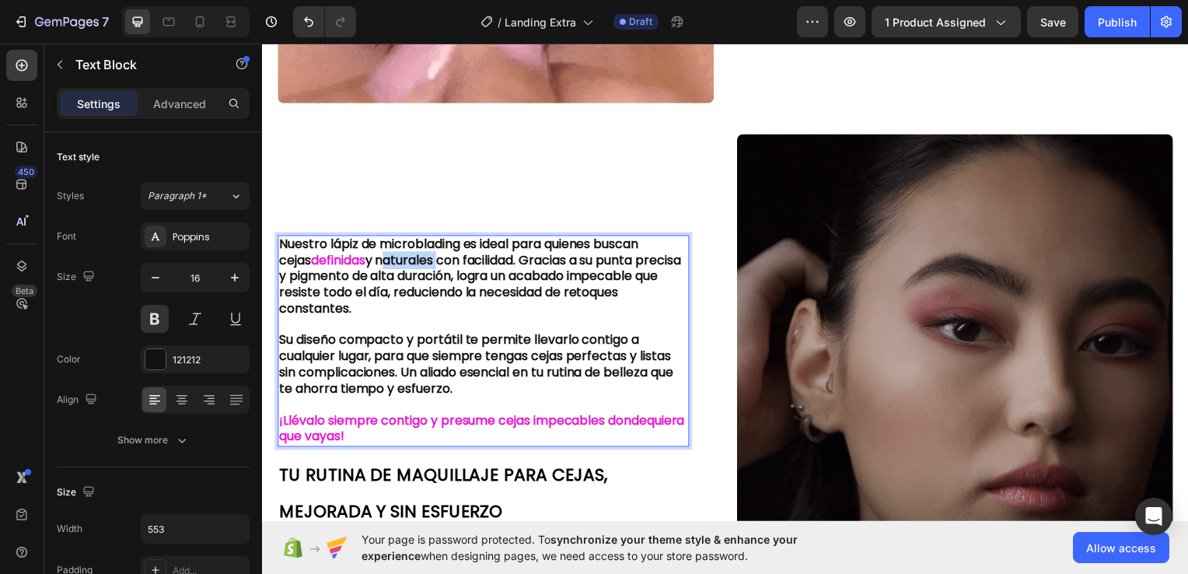
drag, startPoint x: 446, startPoint y: 222, endPoint x: 385, endPoint y: 222, distance: 60.7
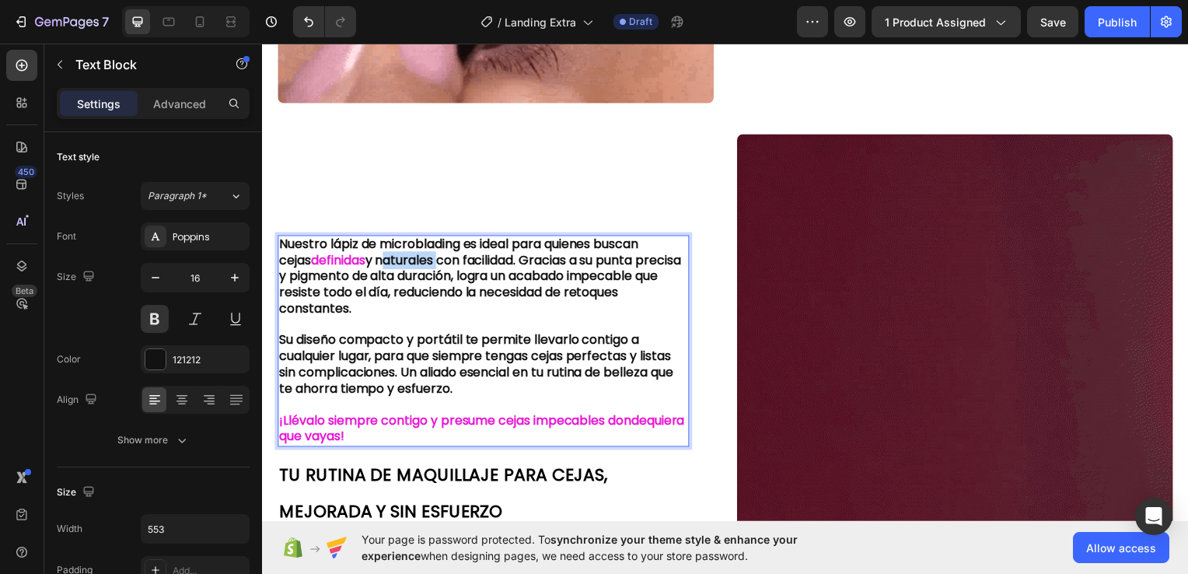
click at [385, 238] on p "Nuestro lápiz de microblading es ideal para quienes buscan cejas definidas y na…" at bounding box center [484, 278] width 411 height 81
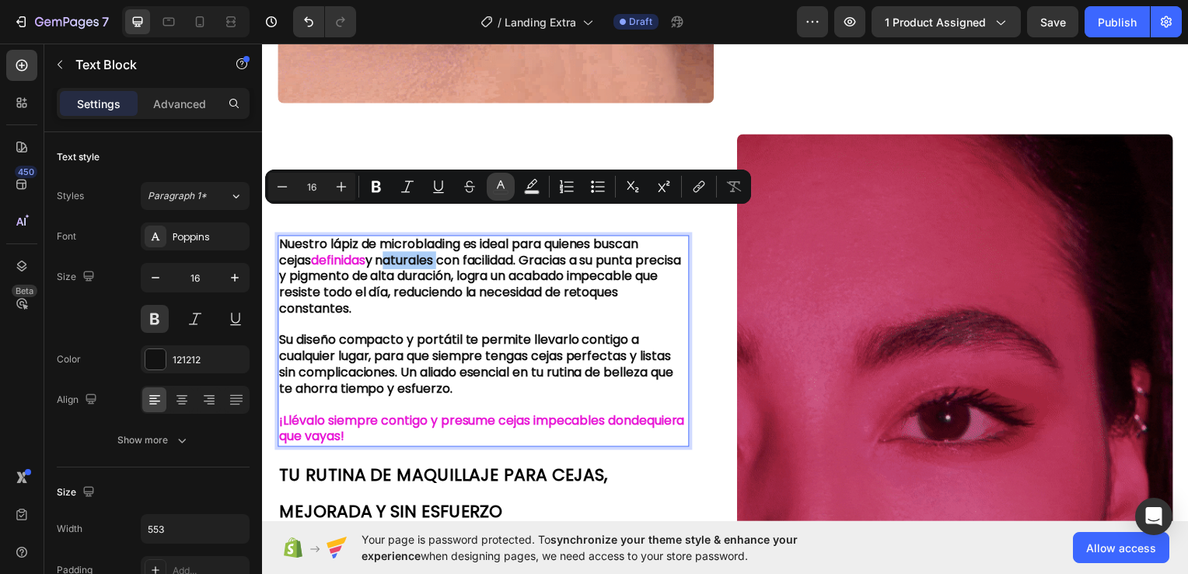
click at [495, 187] on icon "Editor contextual toolbar" at bounding box center [501, 187] width 16 height 16
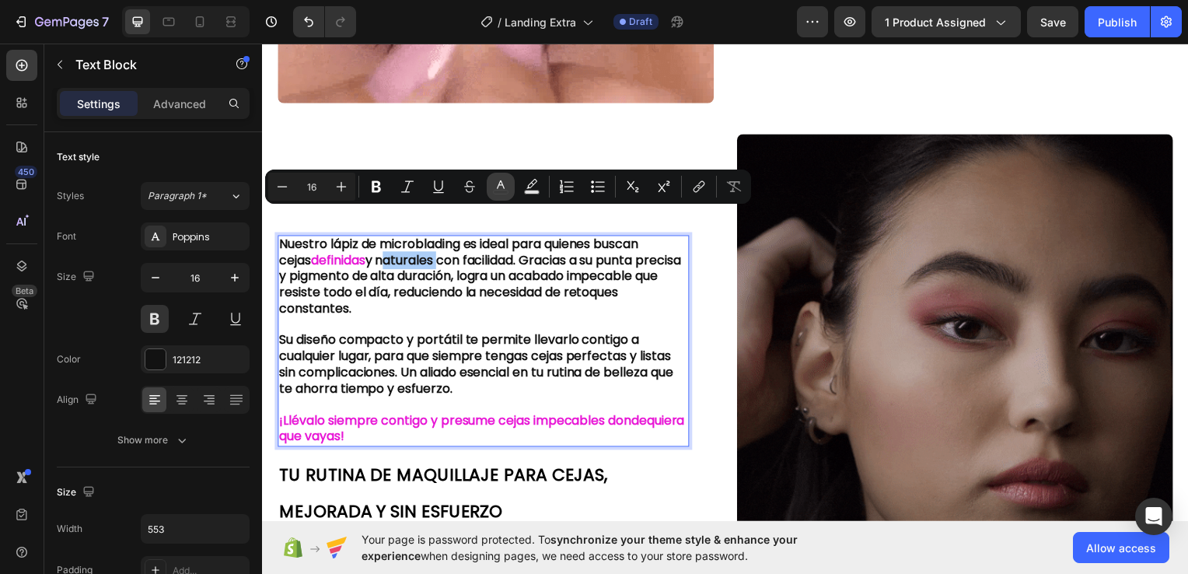
type input "121212"
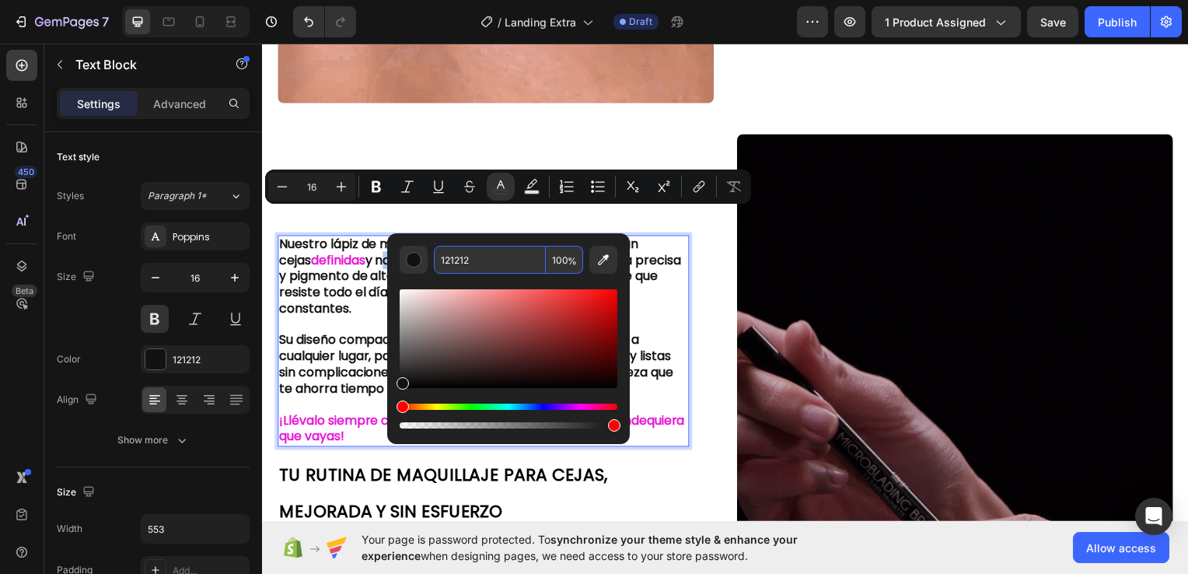
click at [472, 260] on input "121212" at bounding box center [490, 260] width 112 height 28
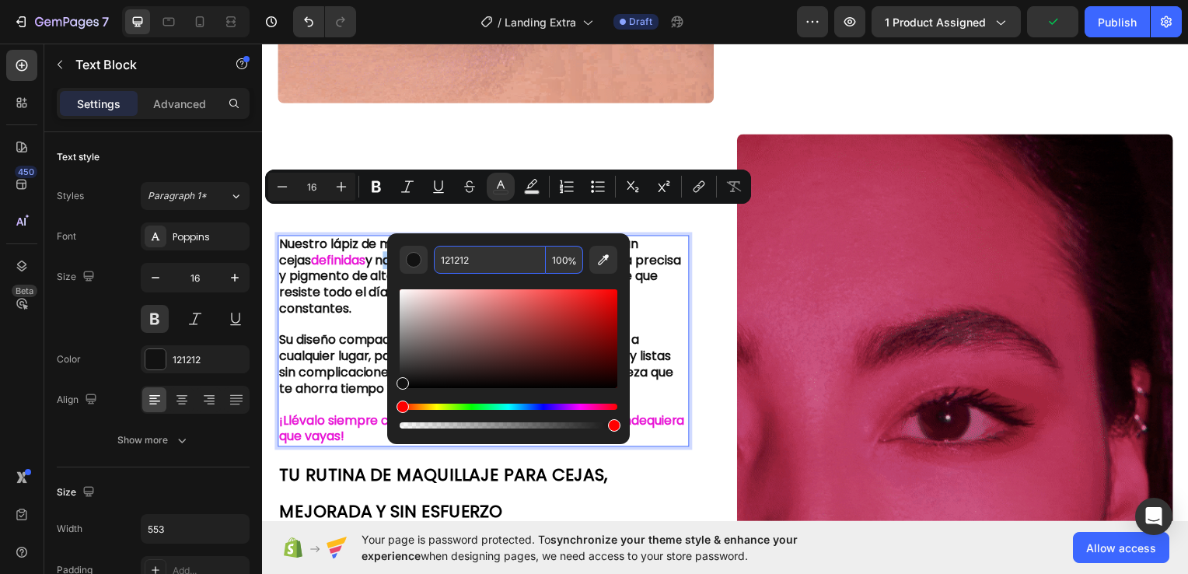
paste input "E817D6"
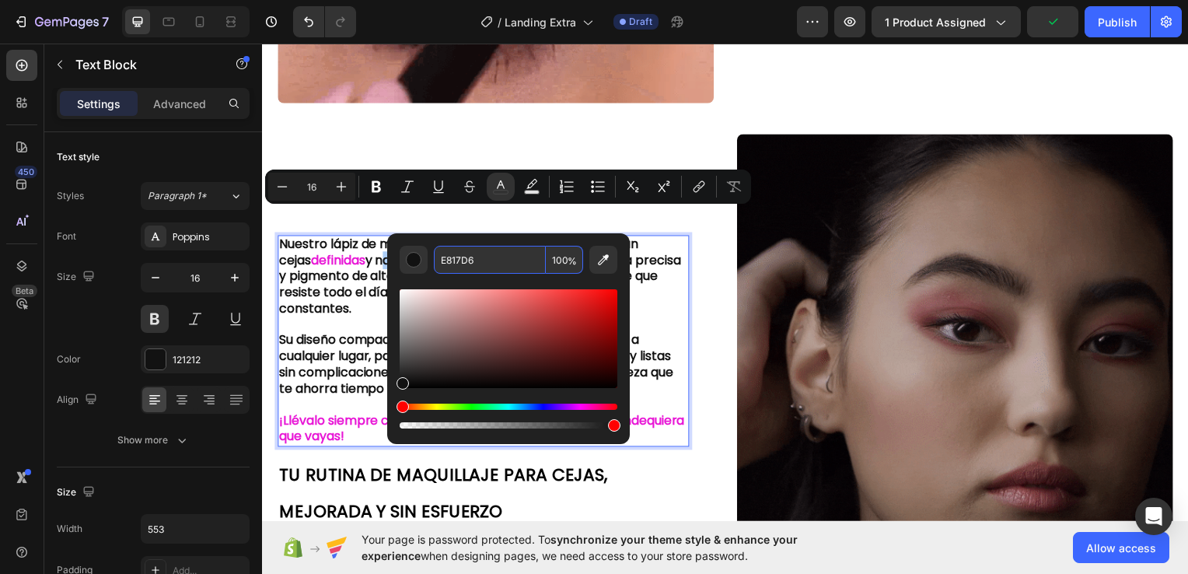
type input "E817D6"
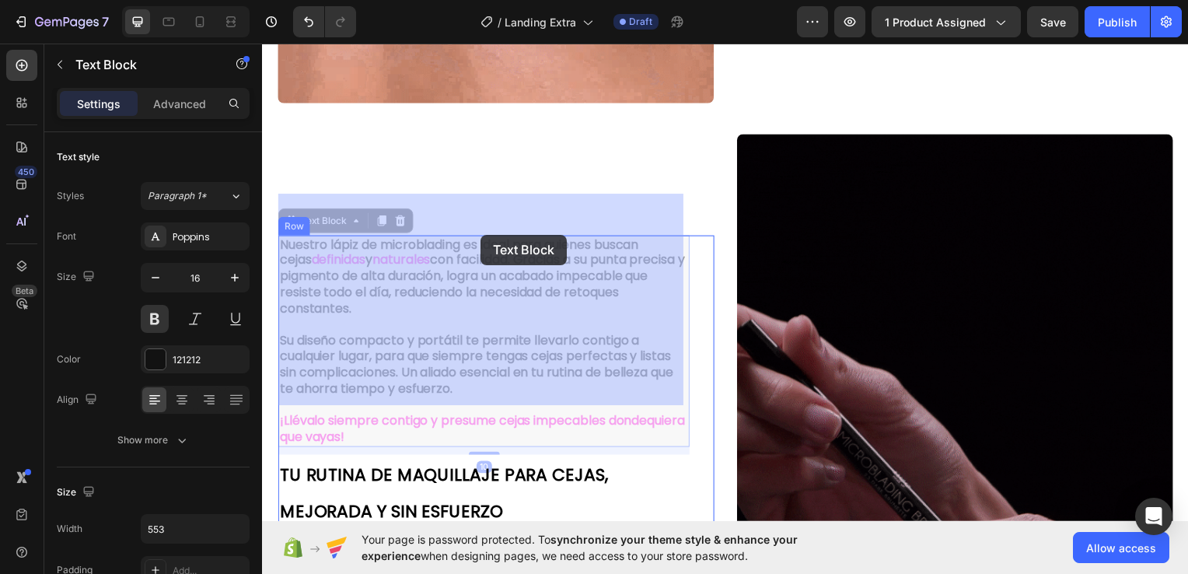
drag, startPoint x: 508, startPoint y: 236, endPoint x: 482, endPoint y: 236, distance: 25.7
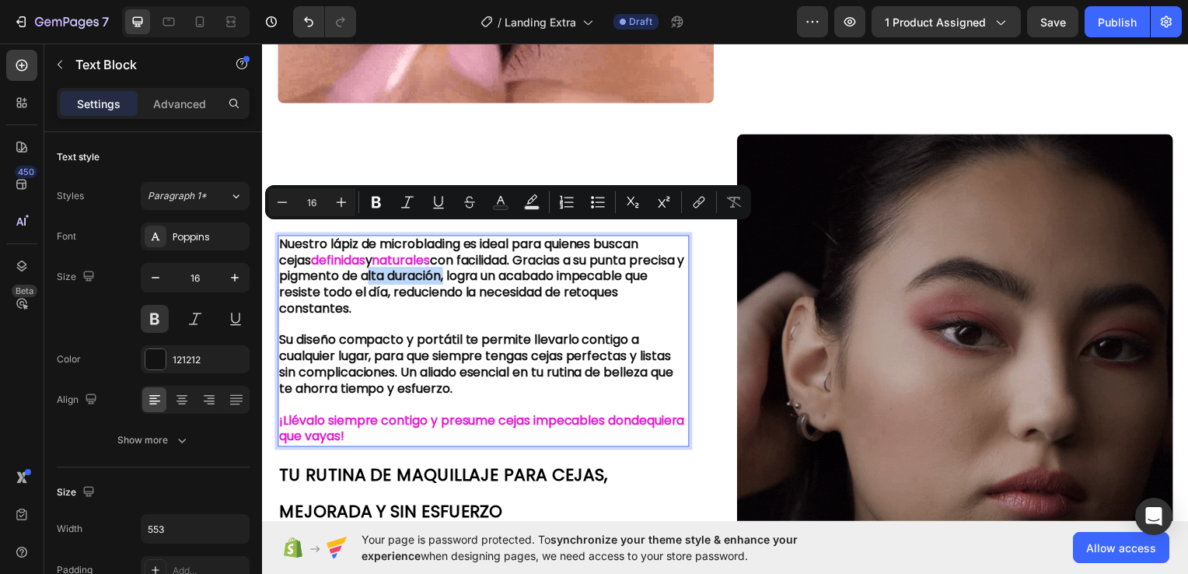
drag, startPoint x: 422, startPoint y: 235, endPoint x: 507, endPoint y: 239, distance: 84.8
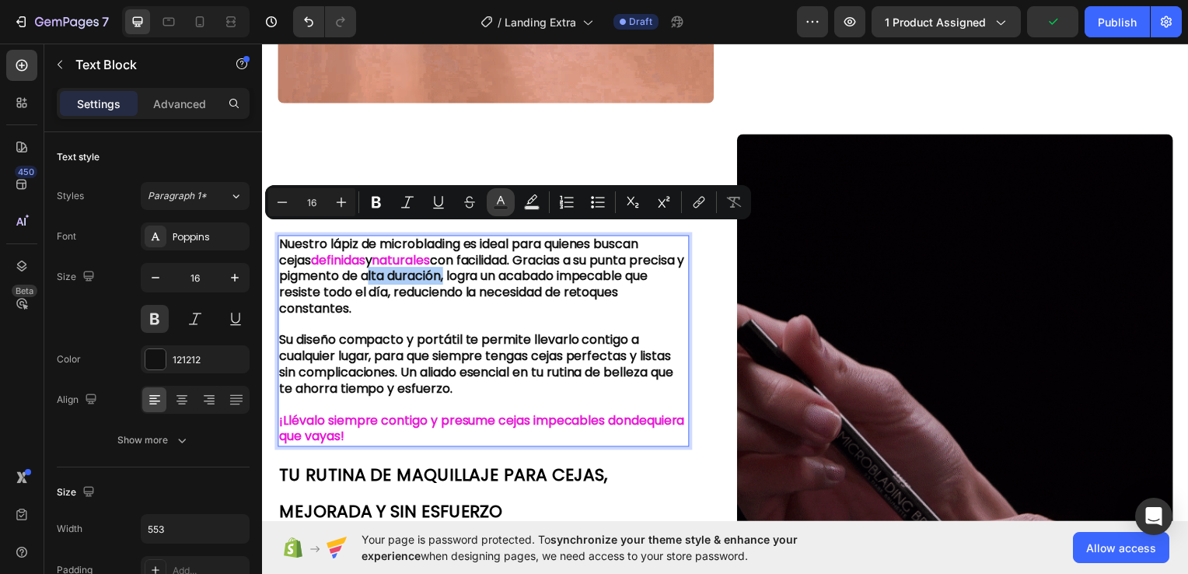
click at [504, 201] on icon "Editor contextual toolbar" at bounding box center [501, 202] width 16 height 16
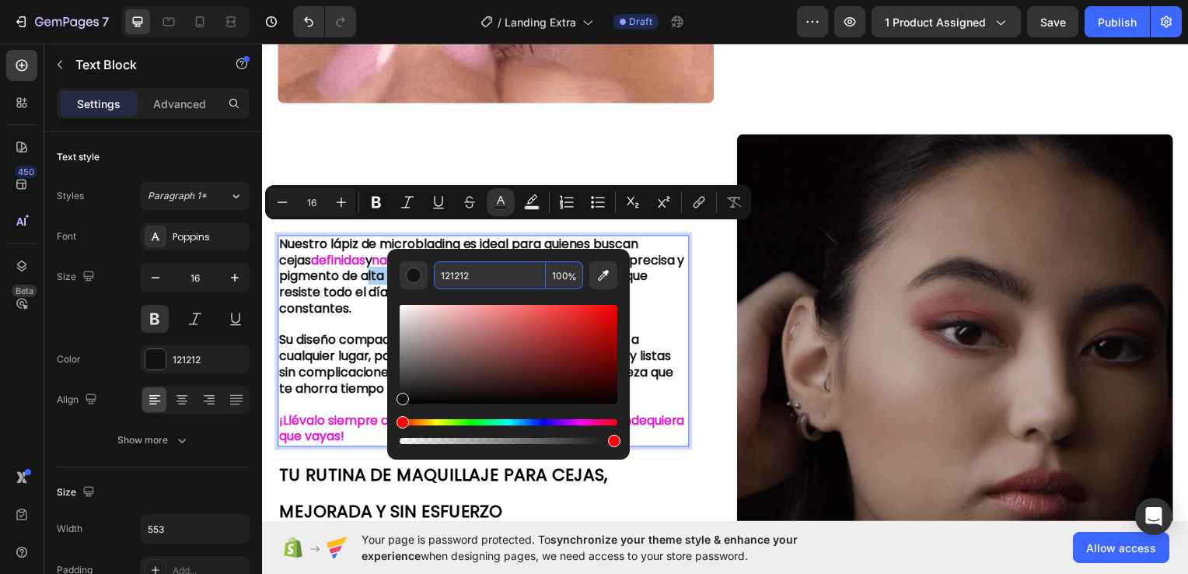
click at [477, 268] on input "121212" at bounding box center [490, 275] width 112 height 28
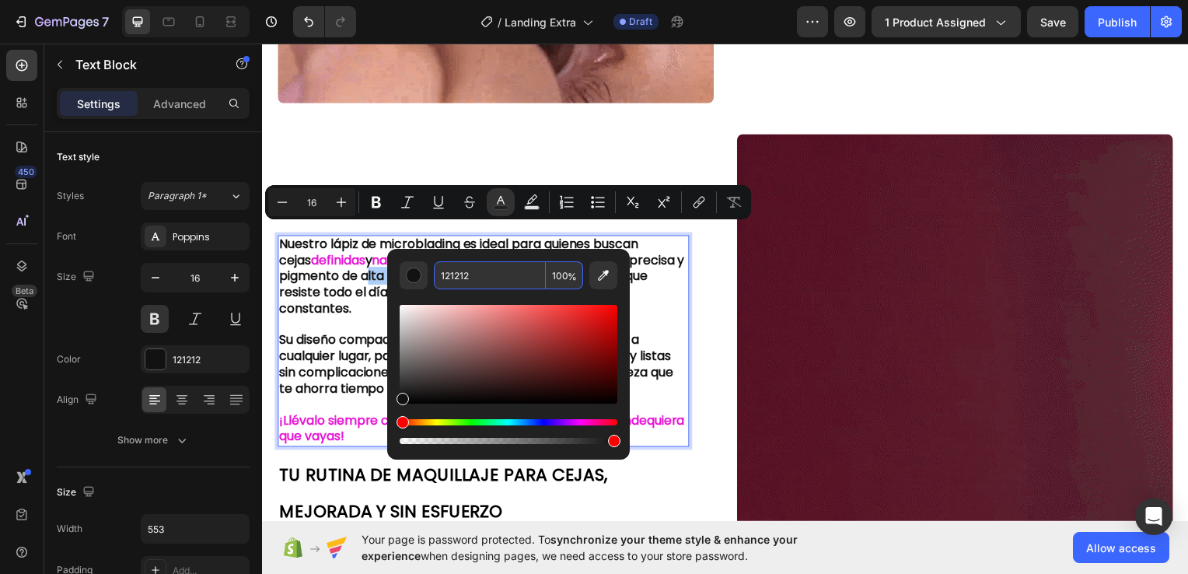
click at [477, 268] on input "121212" at bounding box center [490, 275] width 112 height 28
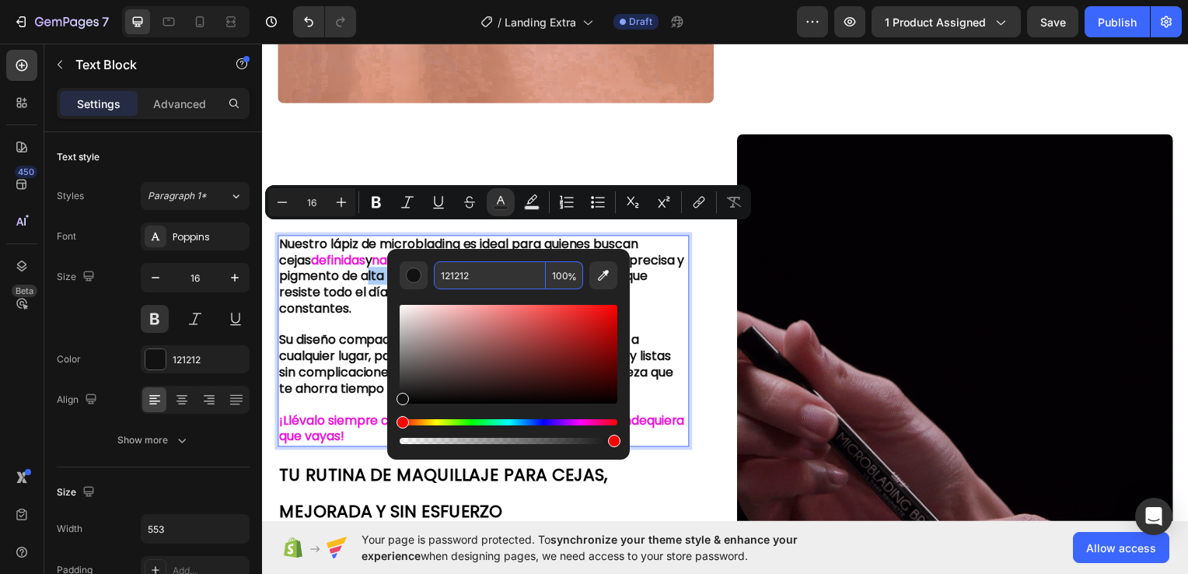
click at [477, 268] on input "121212" at bounding box center [490, 275] width 112 height 28
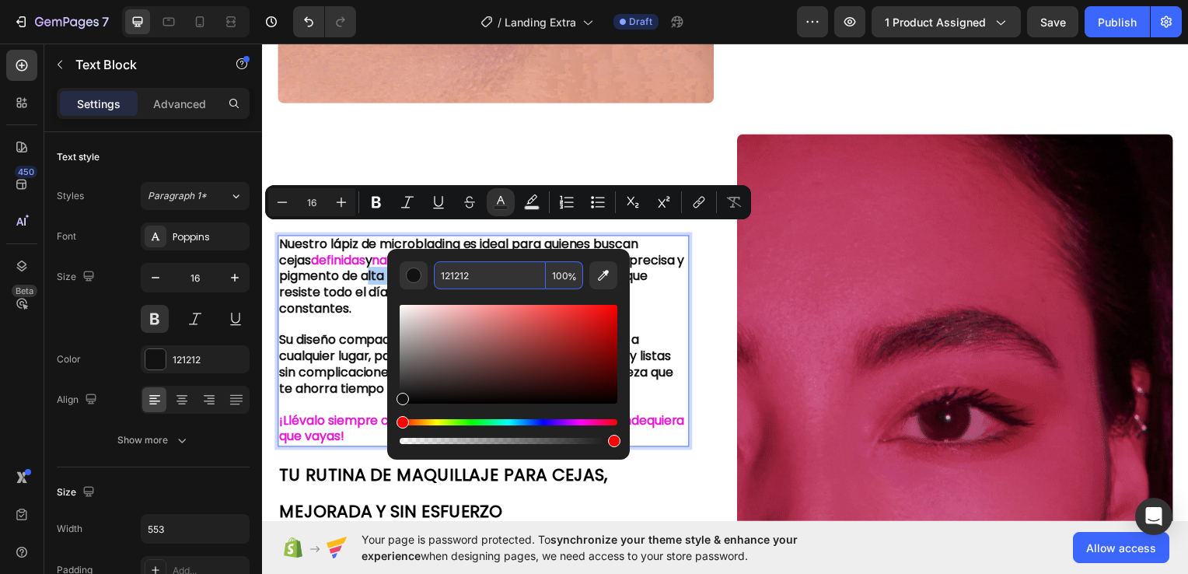
paste input "E817D6"
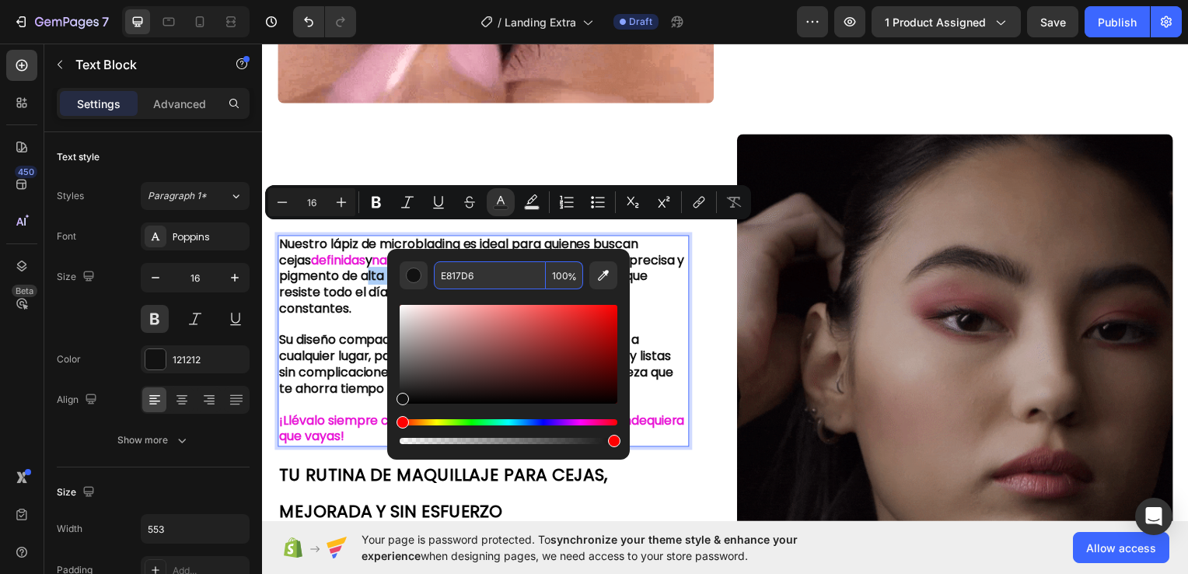
type input "E817D6"
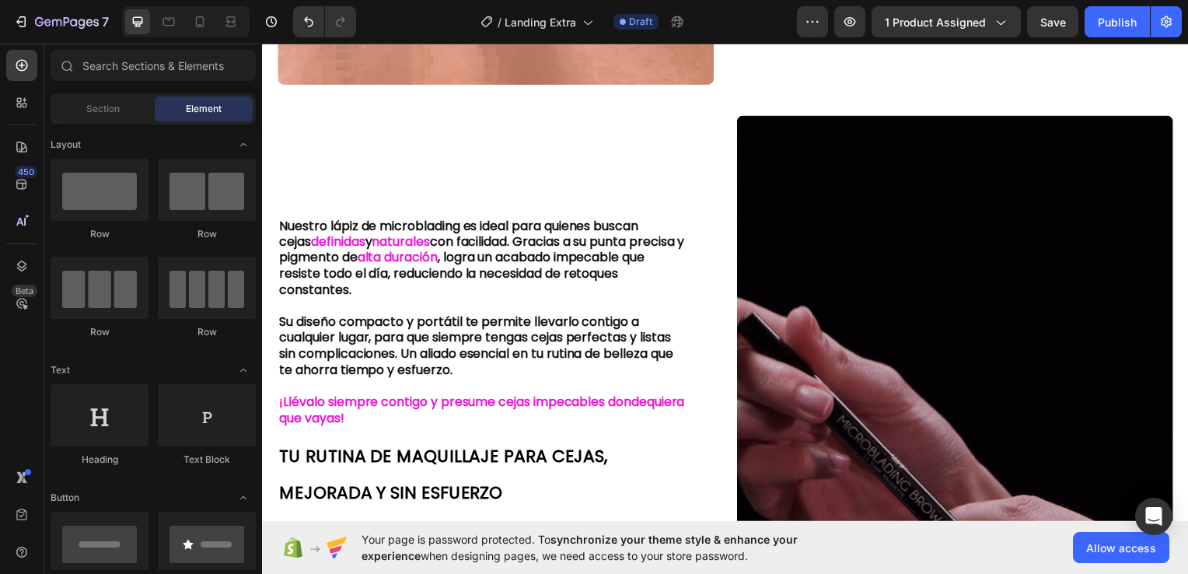
scroll to position [1426, 0]
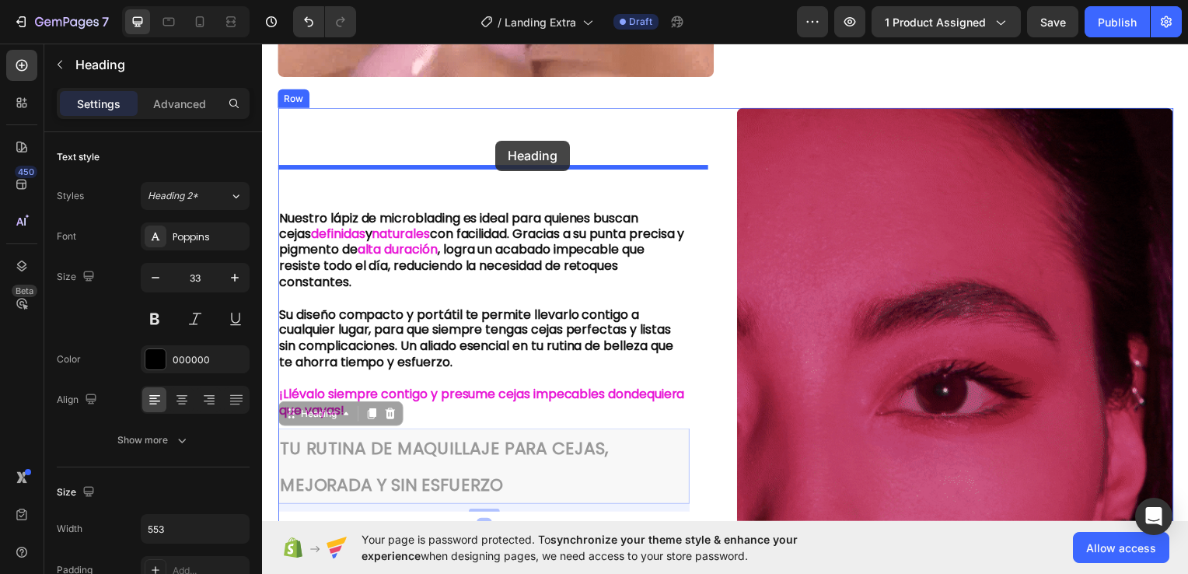
drag, startPoint x: 521, startPoint y: 429, endPoint x: 497, endPoint y: 141, distance: 289.5
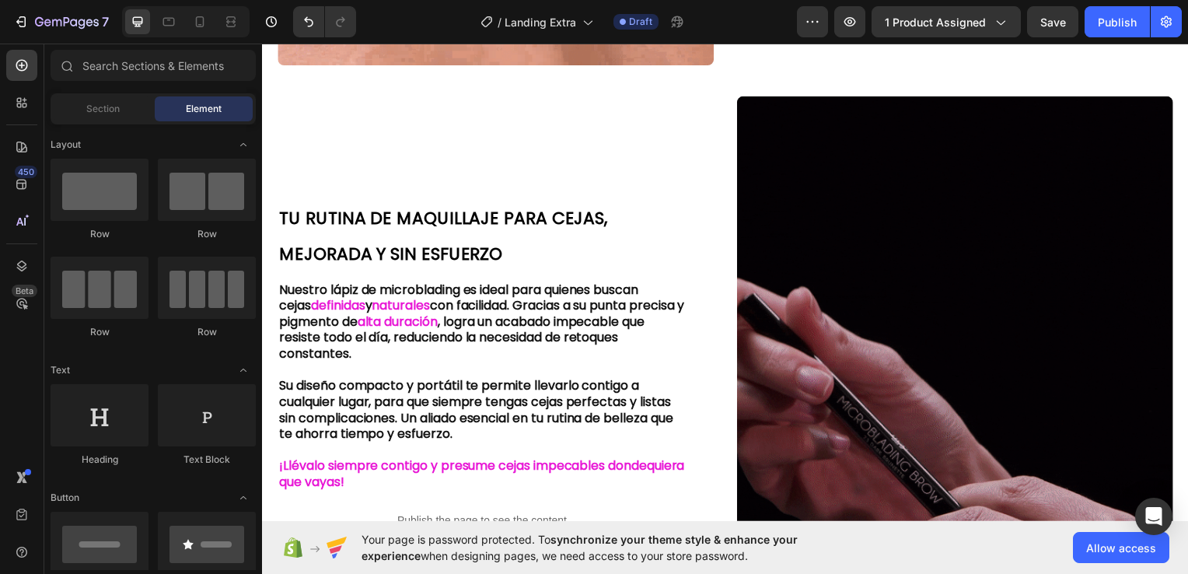
scroll to position [1483, 0]
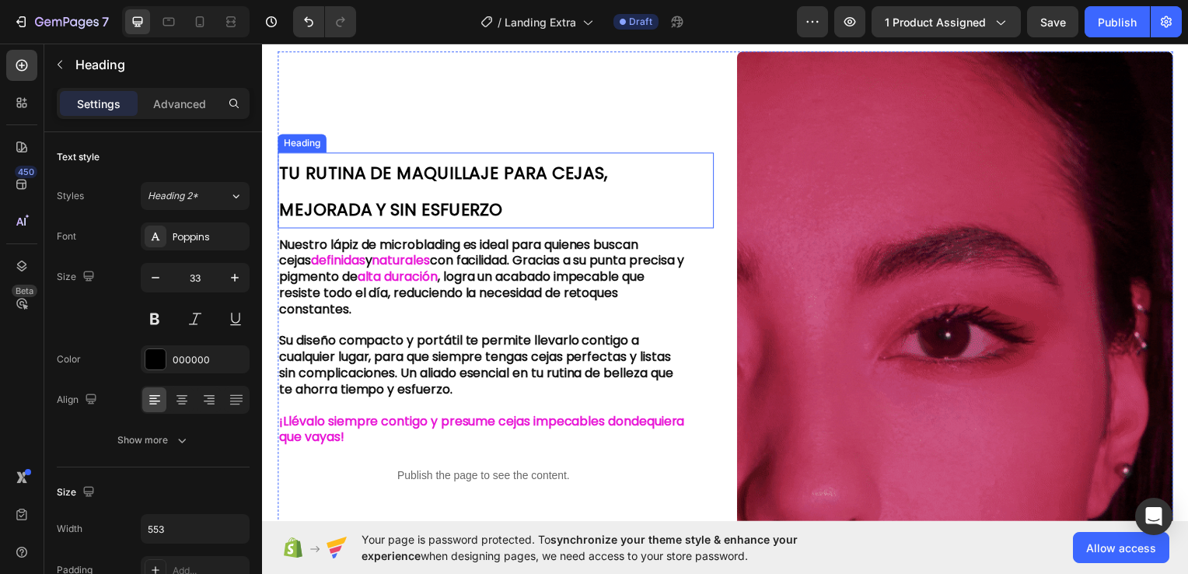
click at [464, 137] on div "⁠⁠⁠⁠⁠⁠⁠ TU RUTINA DE MAQUILLAJE PARA CEJAS, MEJORADA Y SIN ESFUERZO Heading Nue…" at bounding box center [497, 325] width 439 height 549
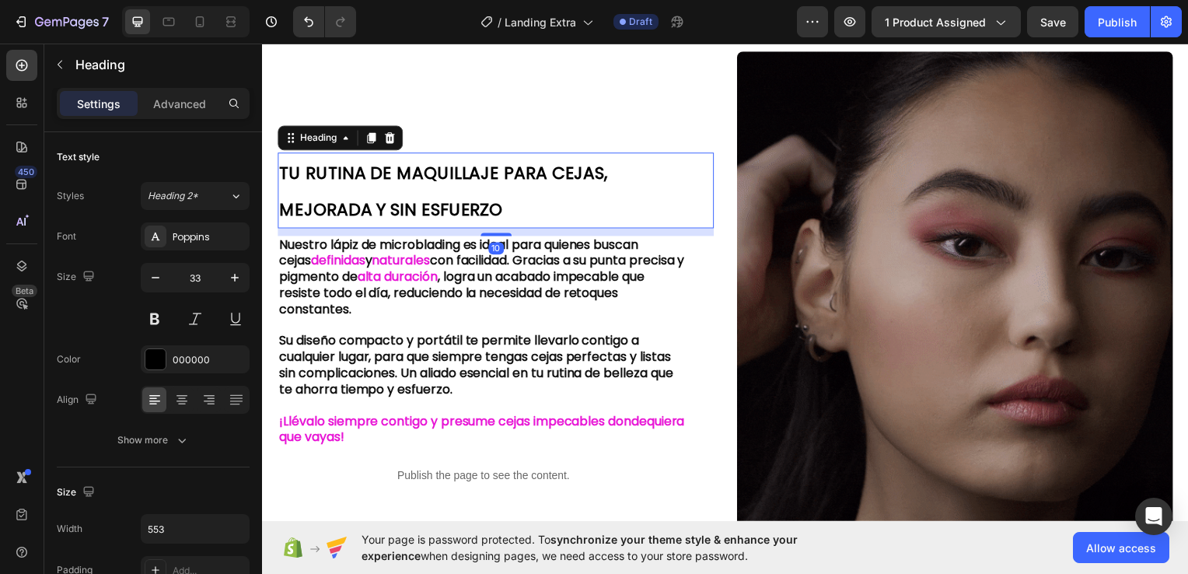
scroll to position [1441, 0]
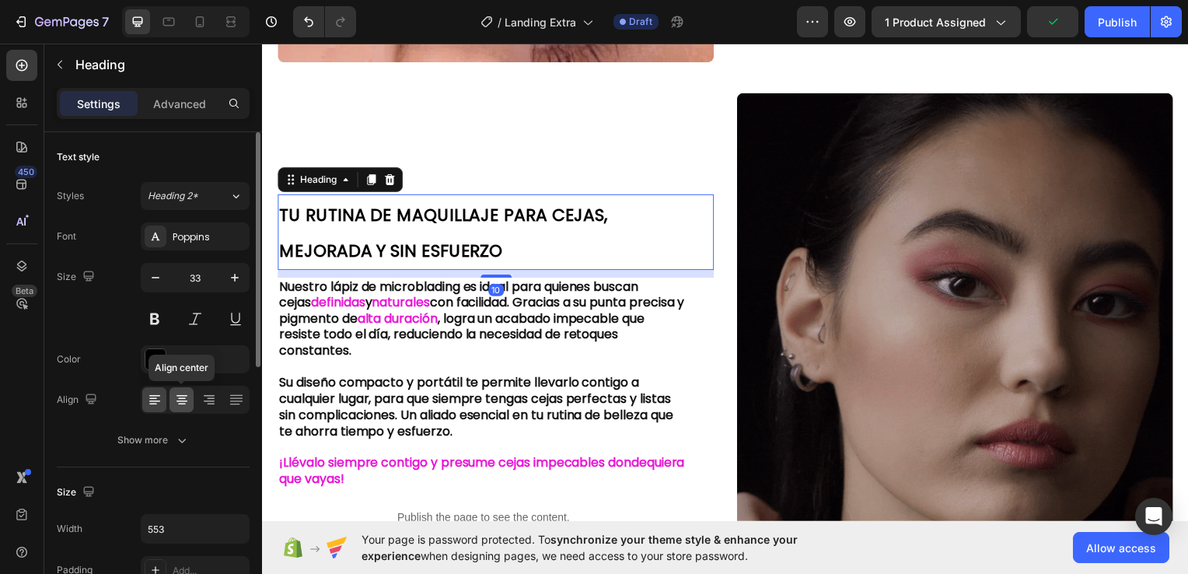
click at [185, 406] on icon at bounding box center [182, 400] width 16 height 16
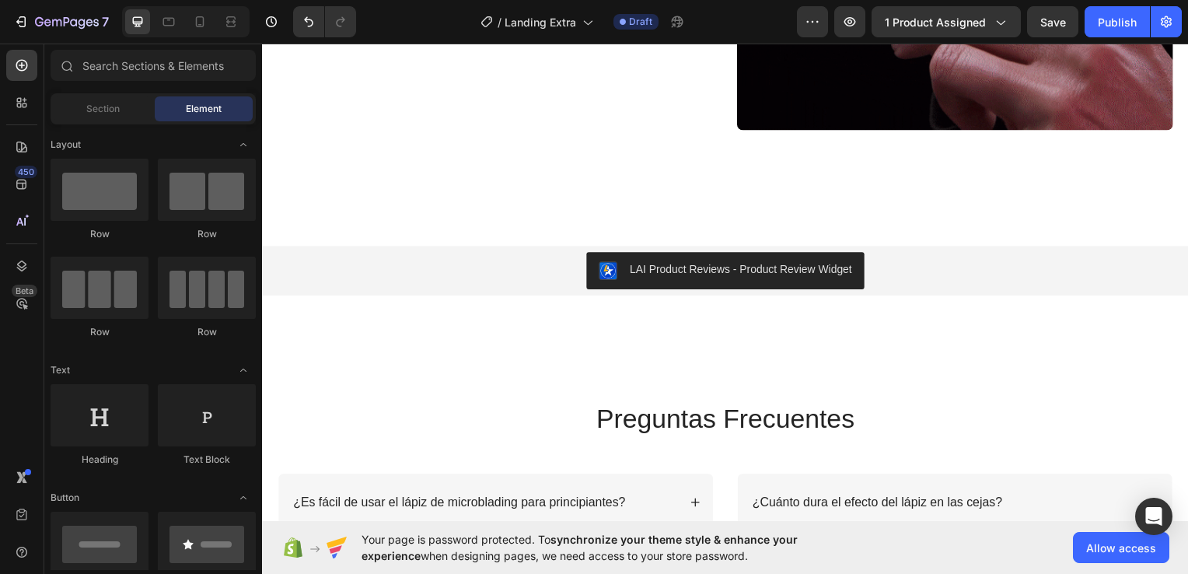
scroll to position [2052, 0]
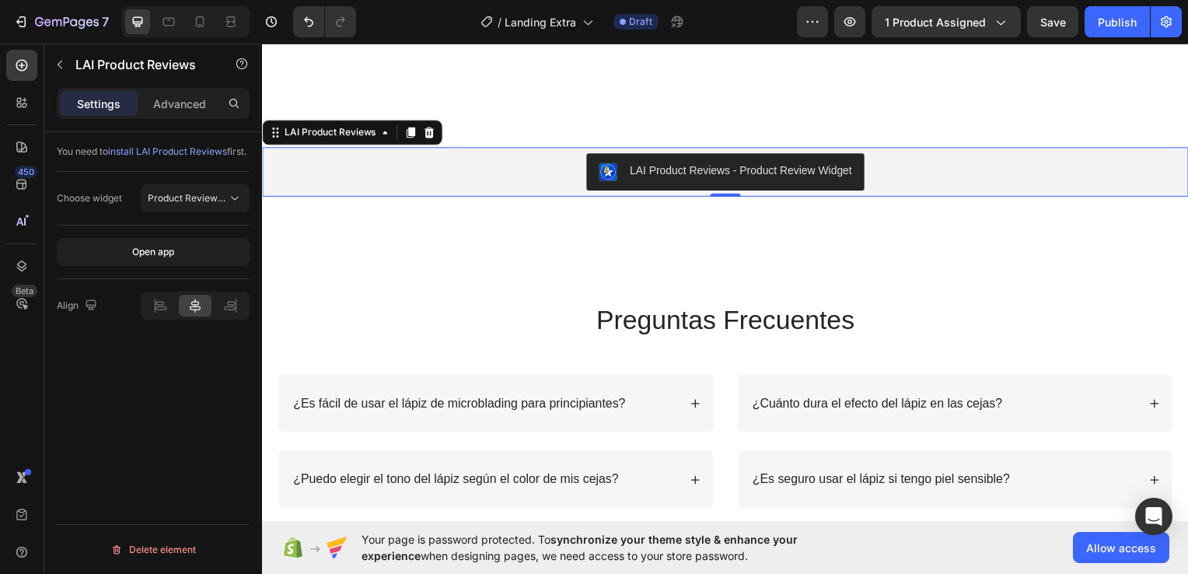
click at [174, 152] on span "install LAI Product Reviews" at bounding box center [167, 151] width 119 height 12
click at [169, 259] on div "Open app" at bounding box center [153, 252] width 42 height 14
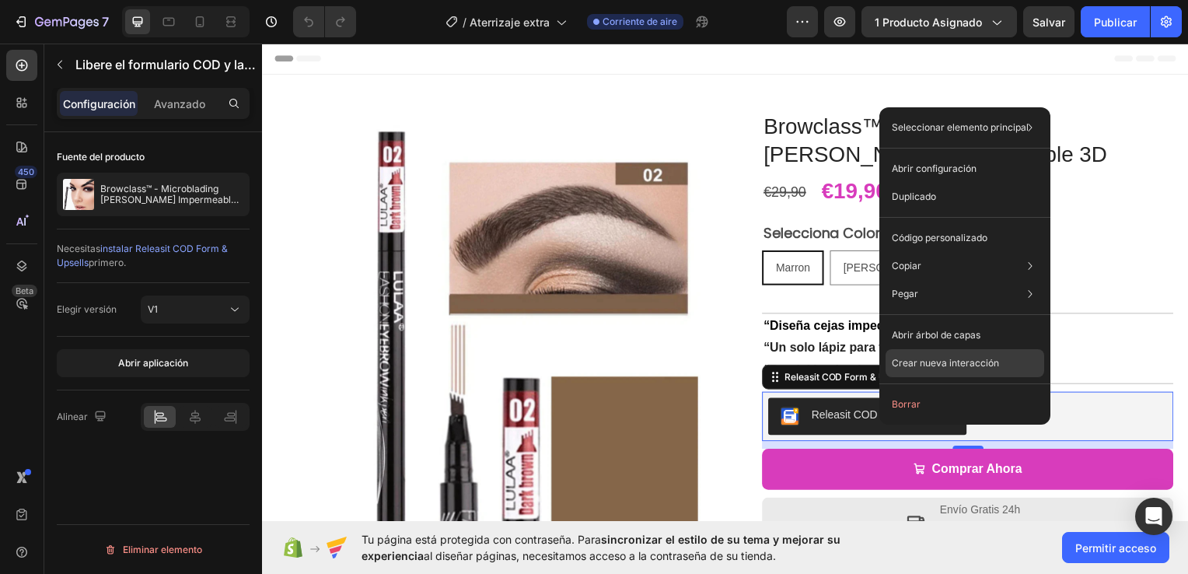
click at [979, 358] on p "Crear nueva interacción" at bounding box center [945, 363] width 107 height 16
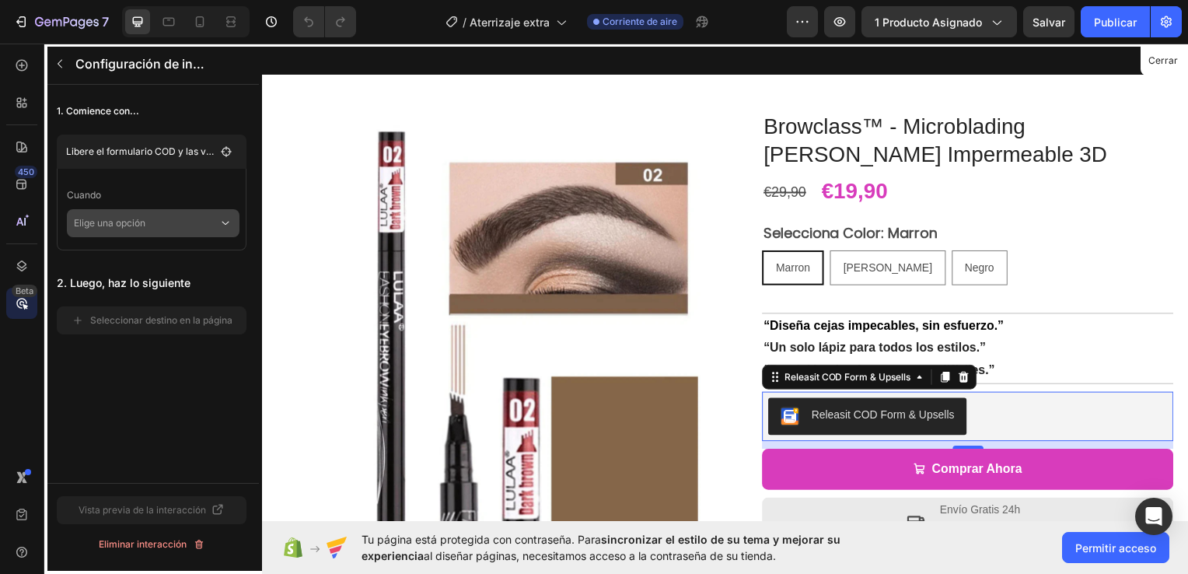
click at [225, 229] on icon at bounding box center [225, 223] width 14 height 16
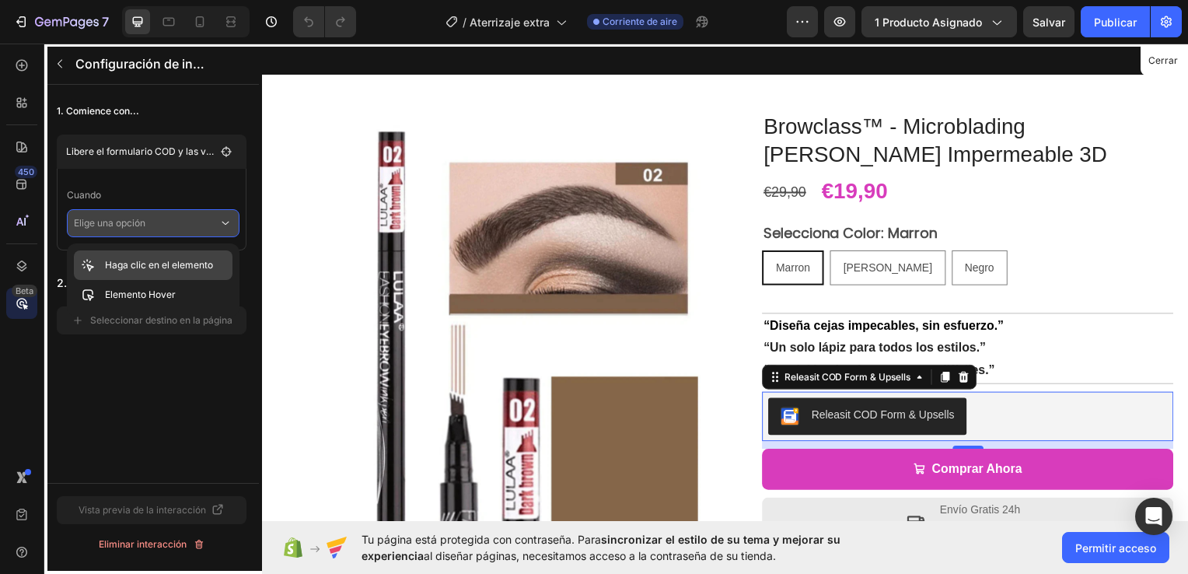
click at [171, 270] on p "Haga clic en el elemento" at bounding box center [159, 265] width 108 height 16
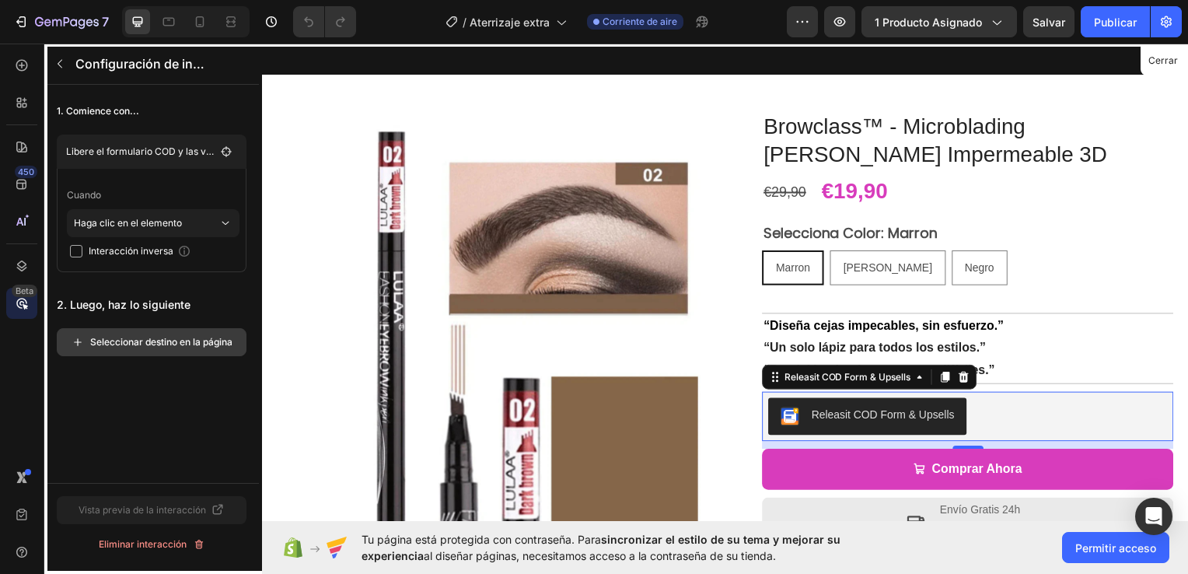
click at [190, 349] on button "Seleccionar destino en la página" at bounding box center [152, 342] width 190 height 28
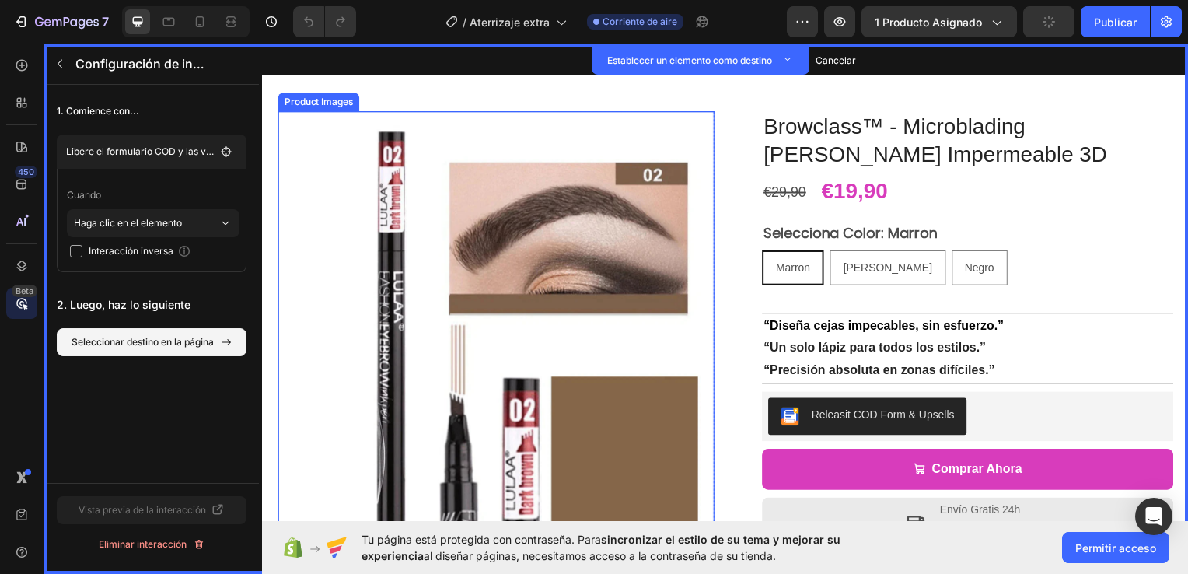
click at [302, 349] on img at bounding box center [508, 331] width 439 height 439
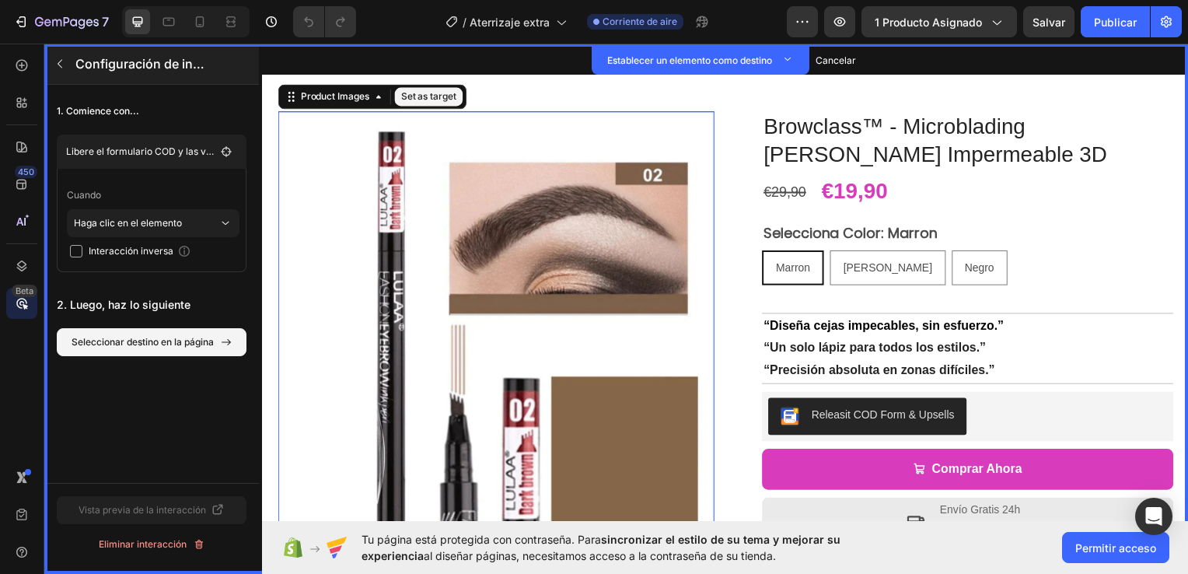
click at [59, 58] on icon "button" at bounding box center [60, 64] width 12 height 12
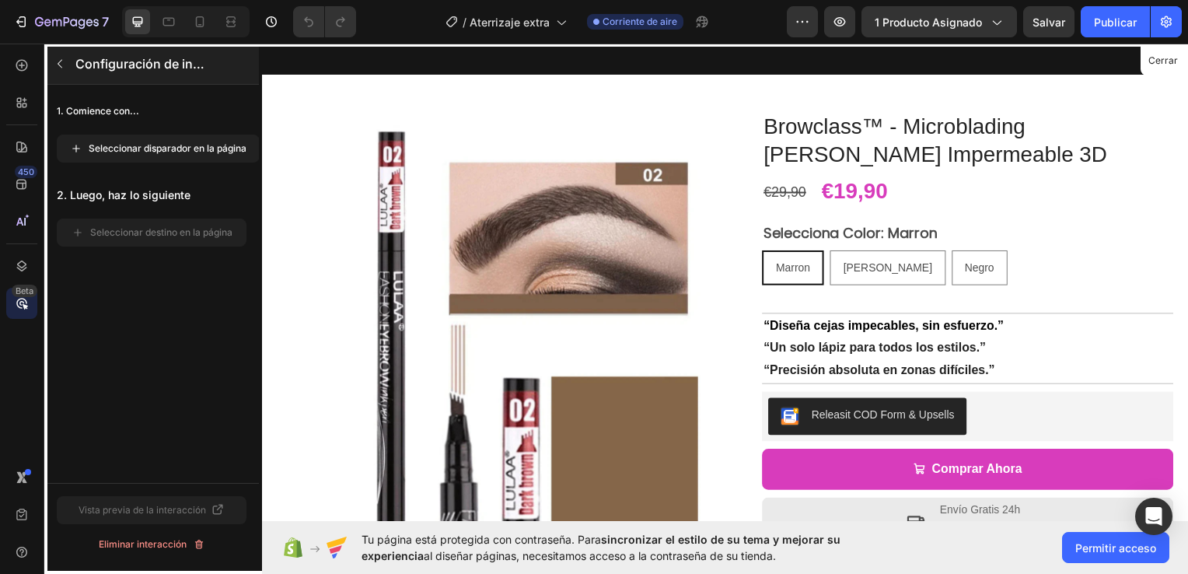
click at [61, 59] on icon "button" at bounding box center [60, 64] width 12 height 12
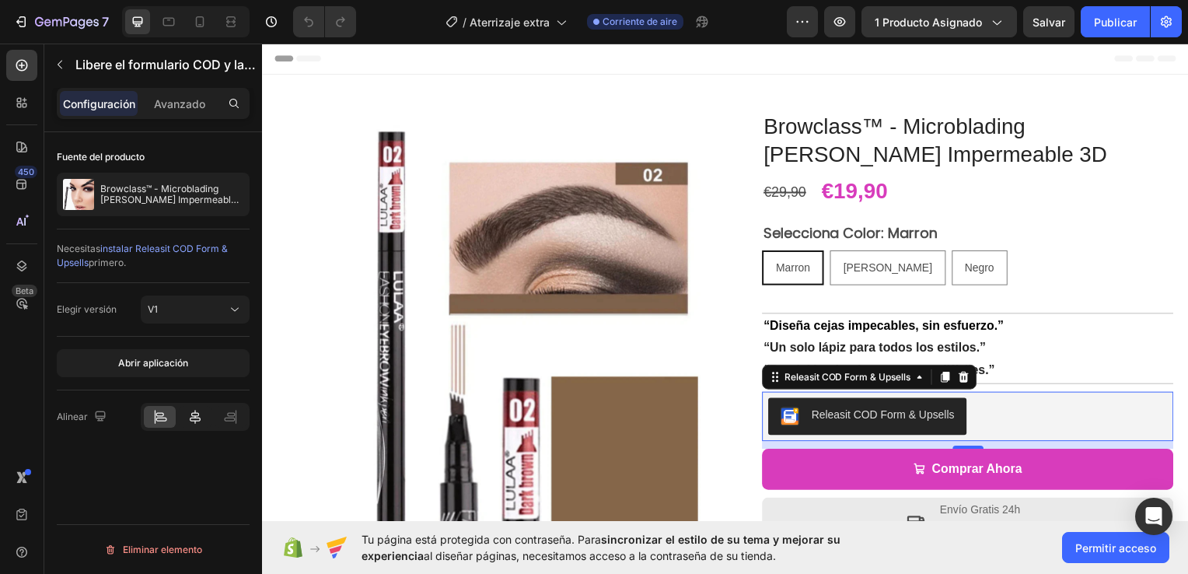
click at [199, 425] on div at bounding box center [195, 417] width 32 height 22
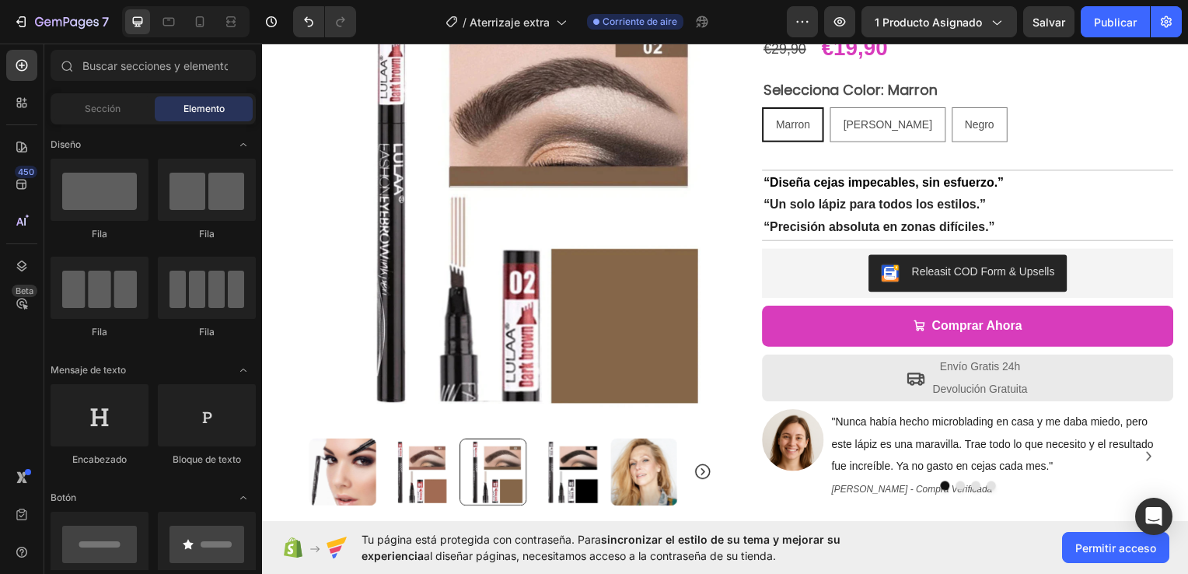
scroll to position [87, 0]
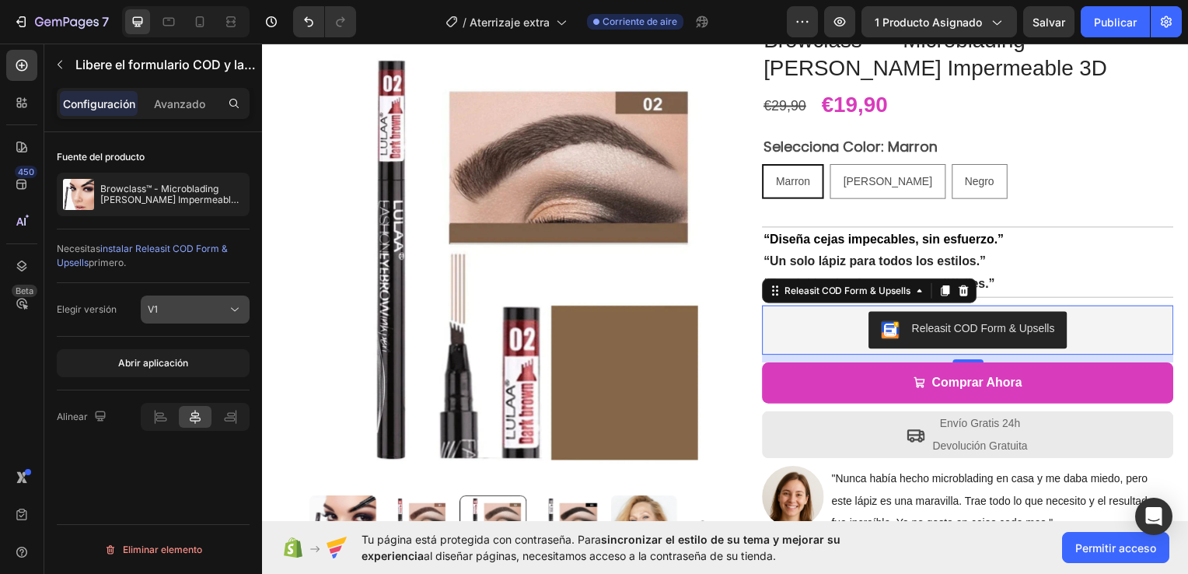
click at [196, 298] on button "V1" at bounding box center [195, 309] width 109 height 28
click at [194, 373] on p "V2" at bounding box center [192, 376] width 89 height 14
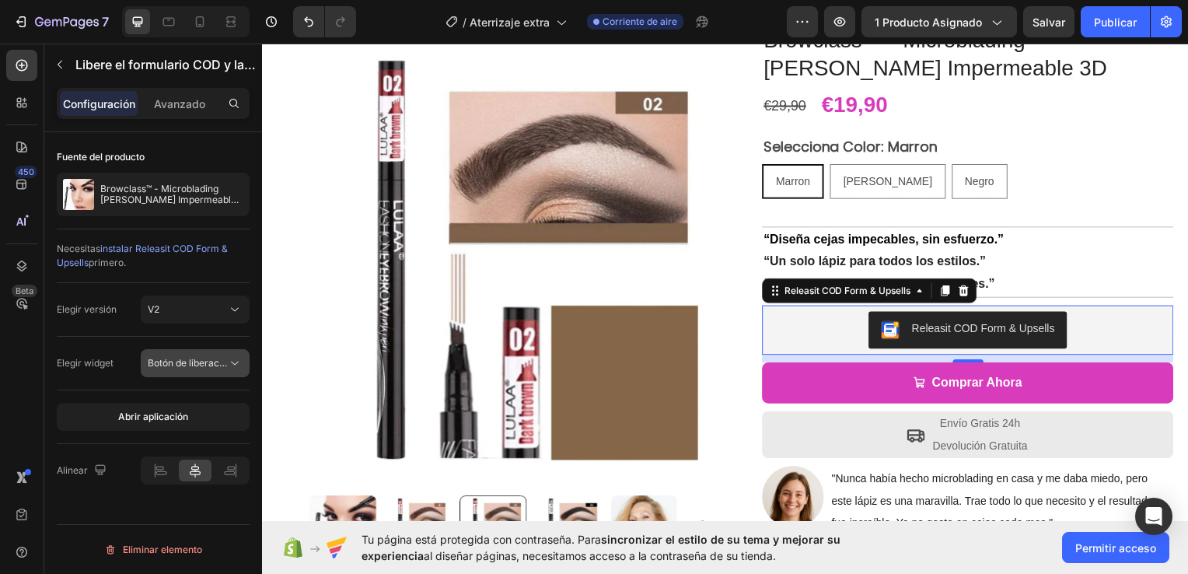
click at [226, 362] on span "Botón de liberación" at bounding box center [190, 363] width 85 height 12
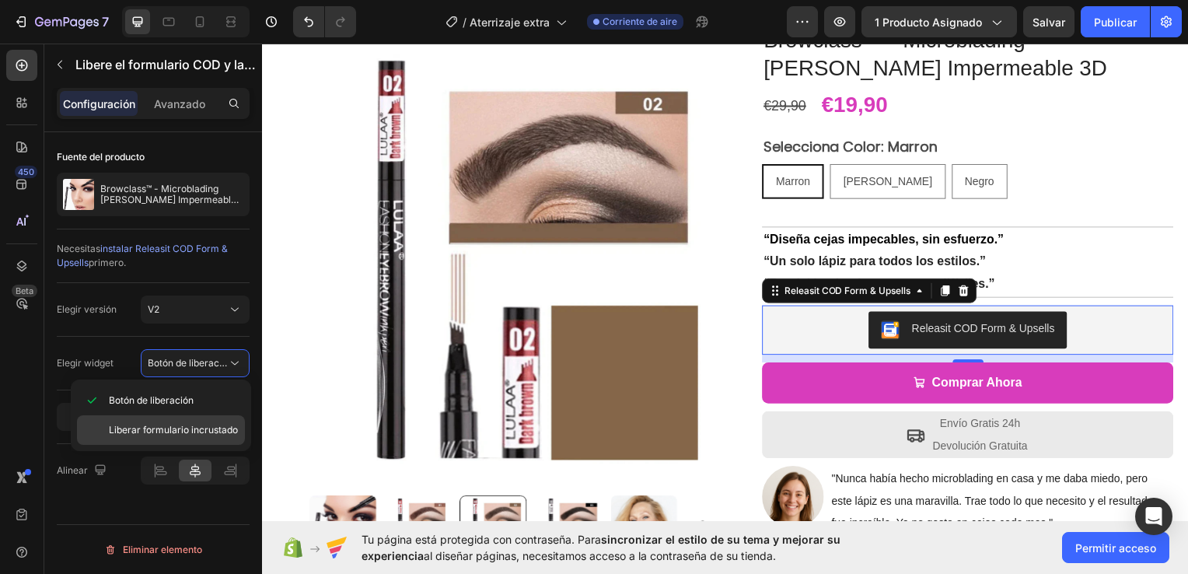
click at [222, 429] on span "Liberar formulario incrustado" at bounding box center [173, 430] width 129 height 14
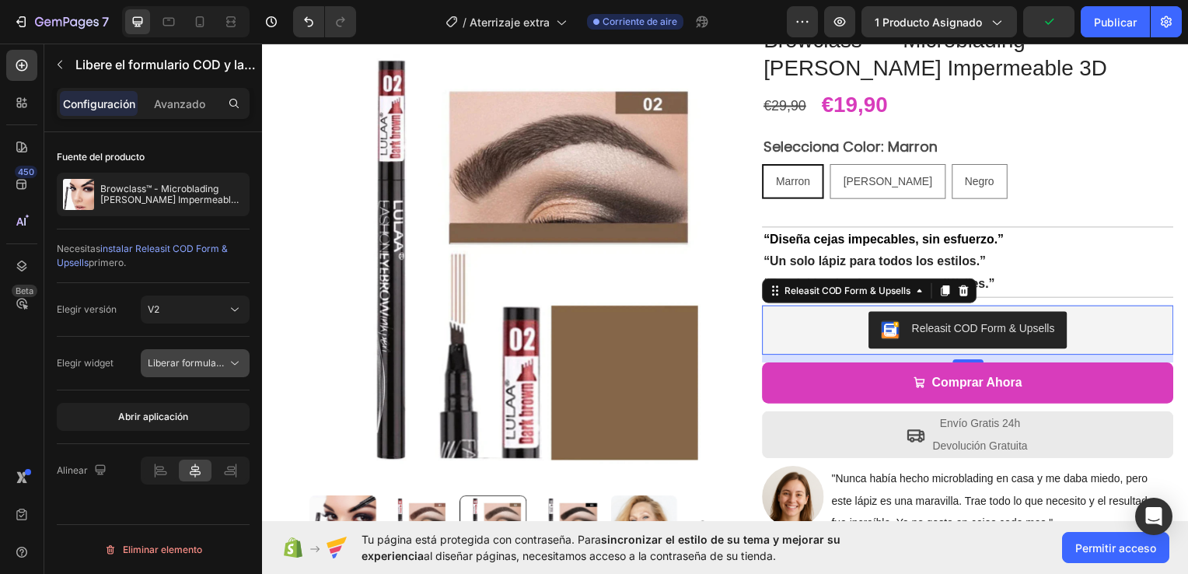
click at [224, 365] on span "Liberar formulario incrustado" at bounding box center [212, 363] width 129 height 12
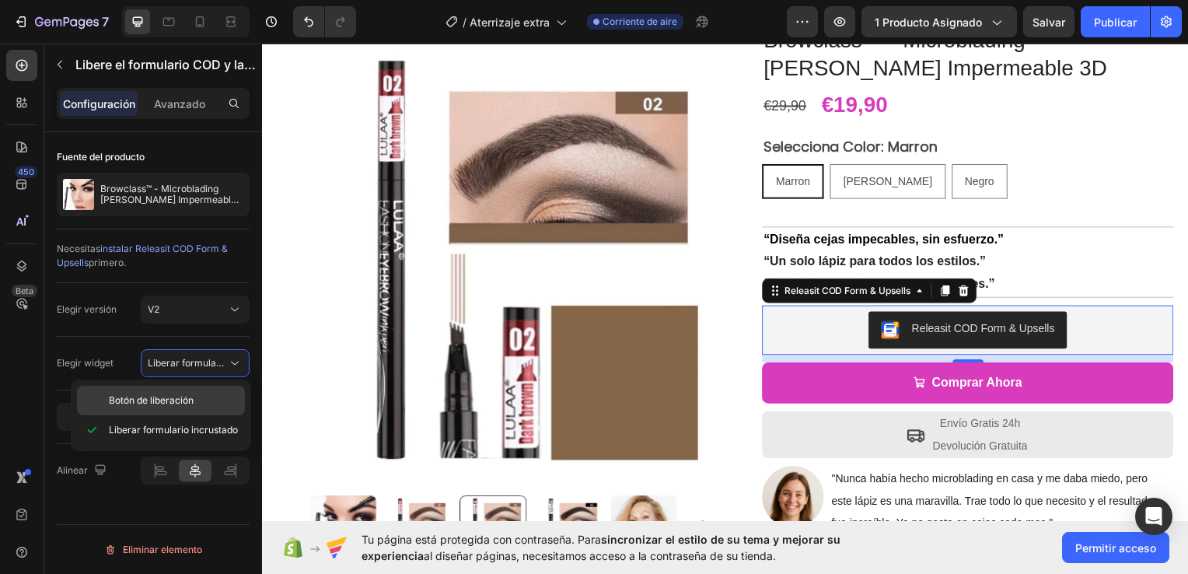
click at [215, 395] on p "Botón de liberación" at bounding box center [173, 400] width 129 height 14
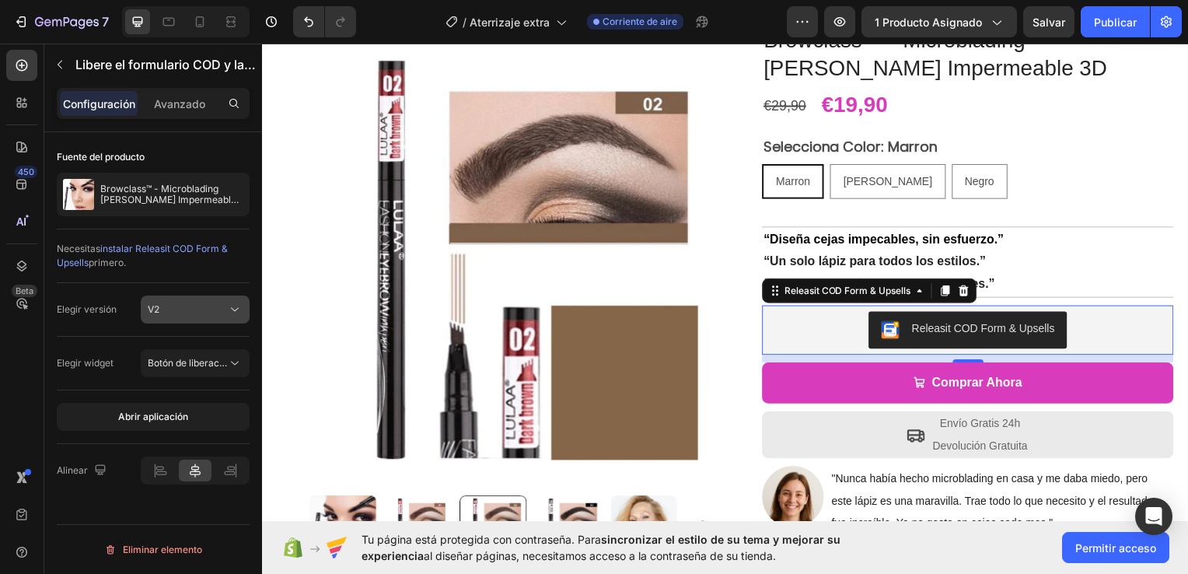
click at [215, 321] on button "V2" at bounding box center [195, 309] width 109 height 28
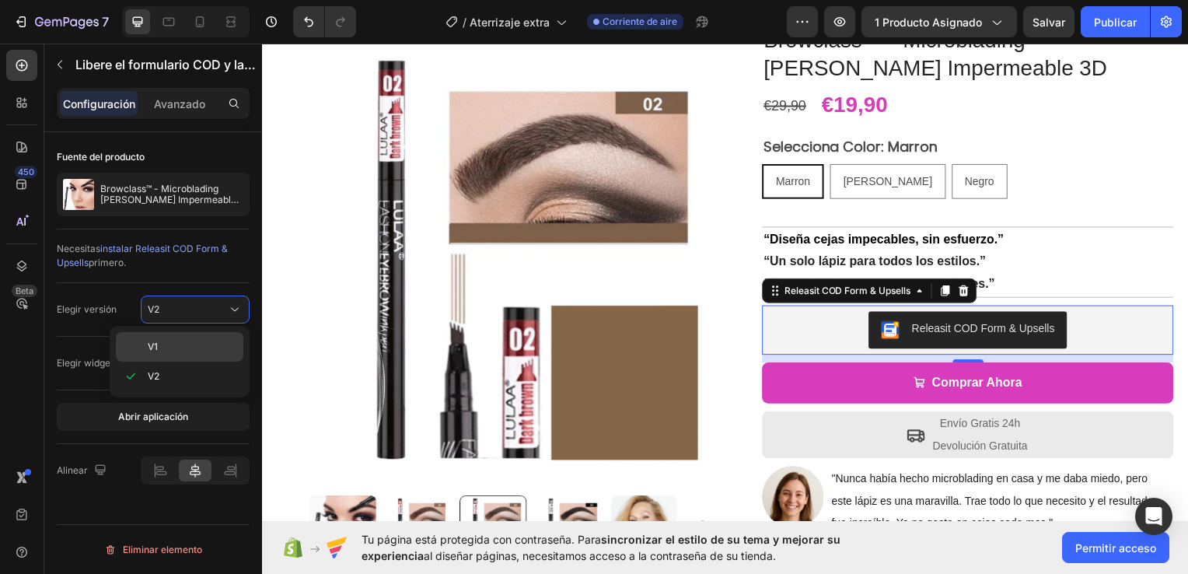
click at [192, 351] on p "V1" at bounding box center [192, 347] width 89 height 14
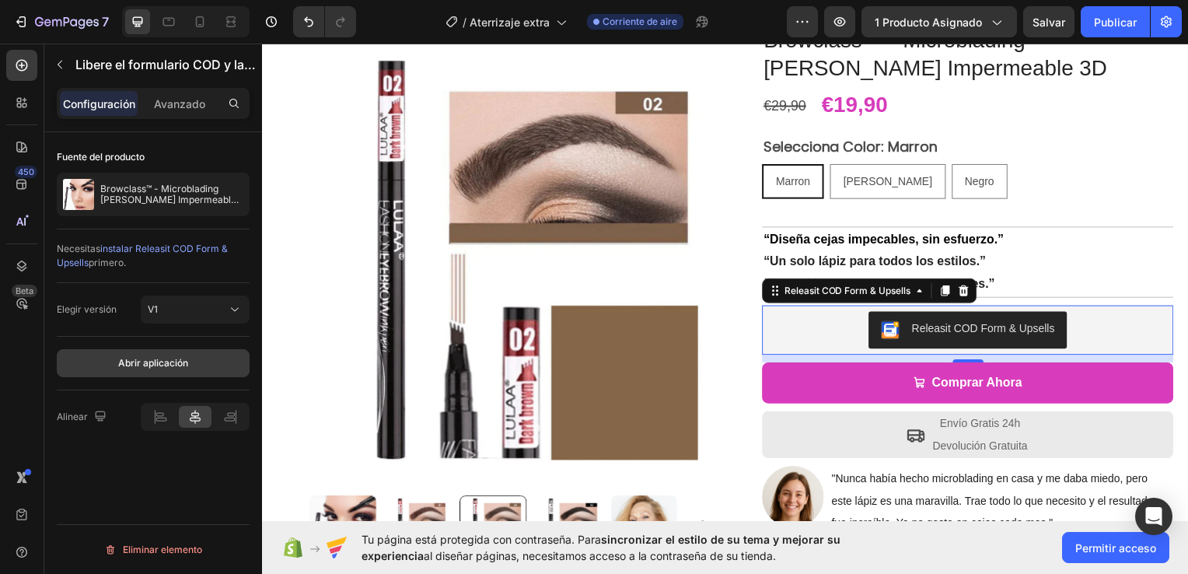
click at [171, 356] on font "Abrir aplicación" at bounding box center [153, 363] width 70 height 14
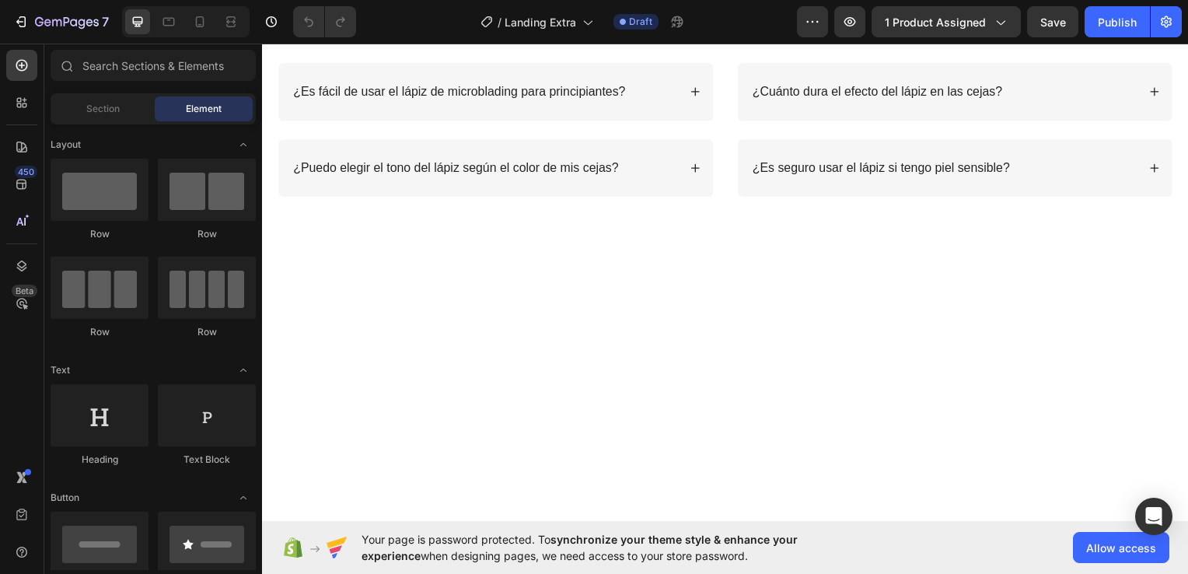
scroll to position [2057, 0]
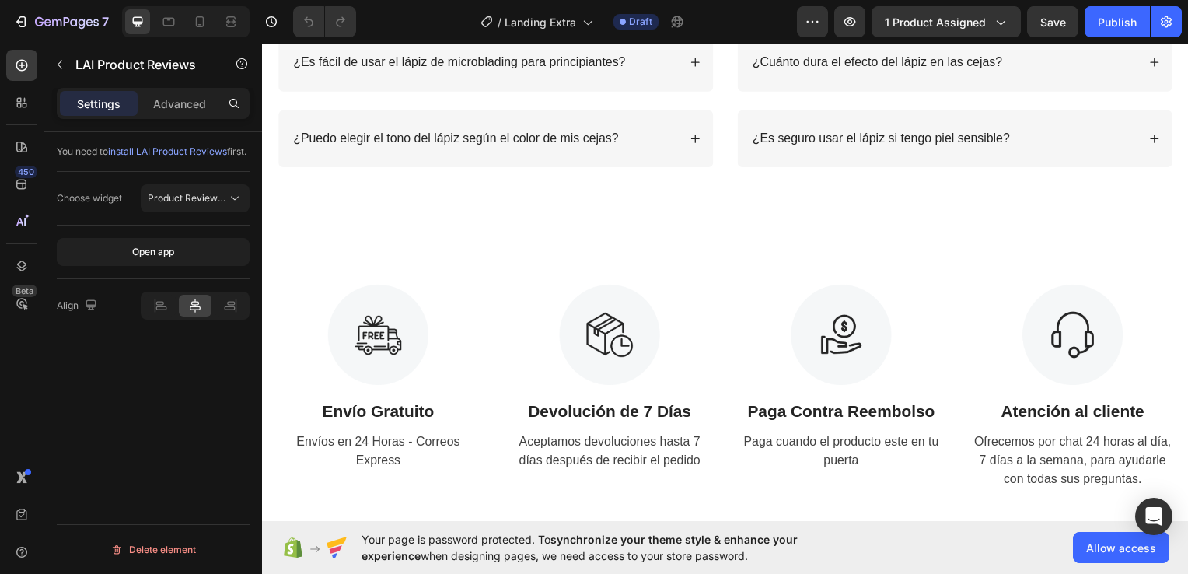
click at [124, 149] on span "install LAI Product Reviews" at bounding box center [167, 151] width 119 height 12
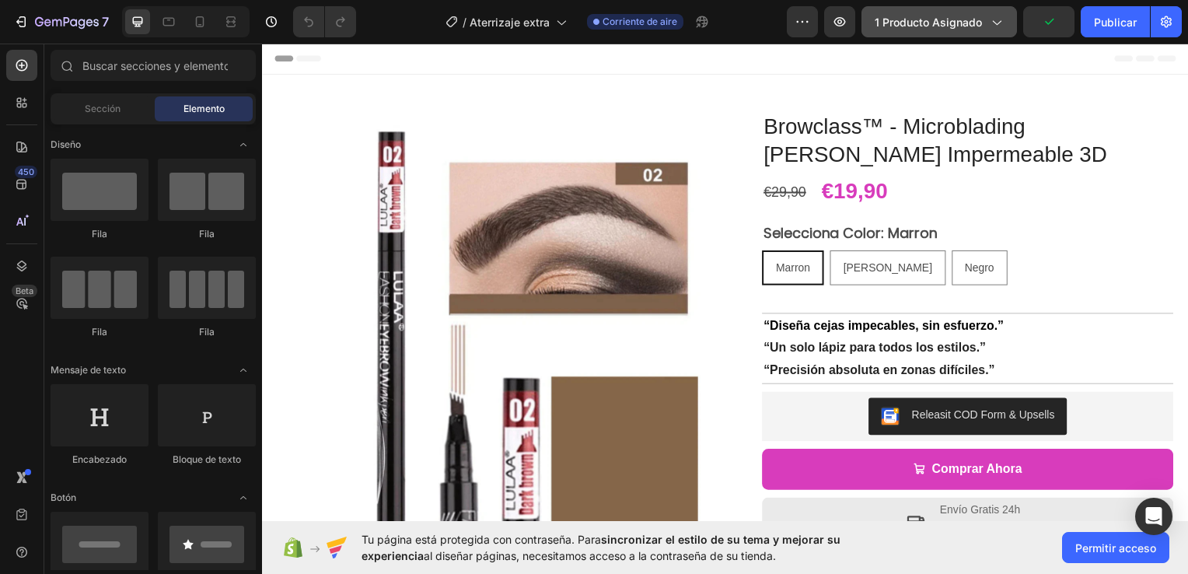
click at [991, 30] on icon "button" at bounding box center [996, 22] width 16 height 16
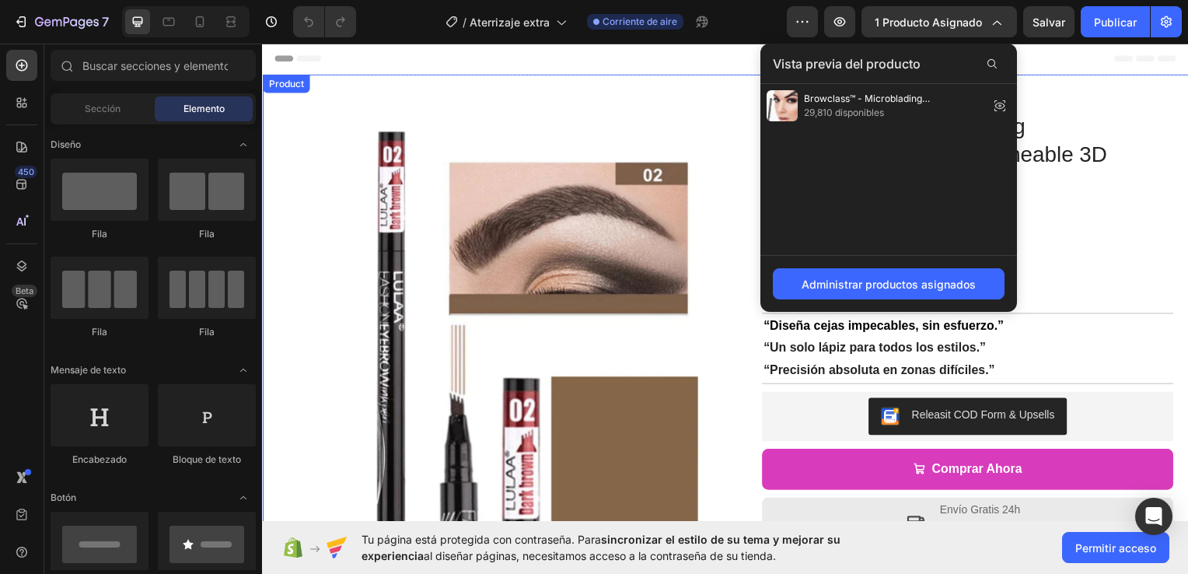
click at [712, 98] on div "Product Images Row Browclass™ - Microblading [PERSON_NAME] Impermeable 3D Produ…" at bounding box center [728, 364] width 933 height 579
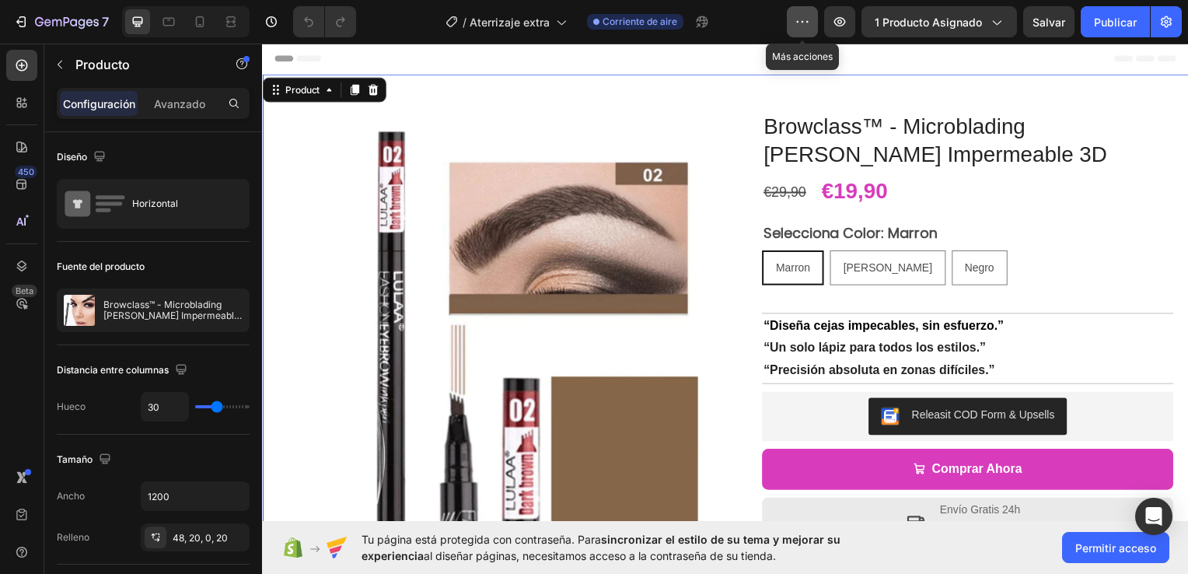
click at [812, 29] on button "button" at bounding box center [802, 21] width 31 height 31
click at [25, 182] on icon at bounding box center [21, 185] width 10 height 10
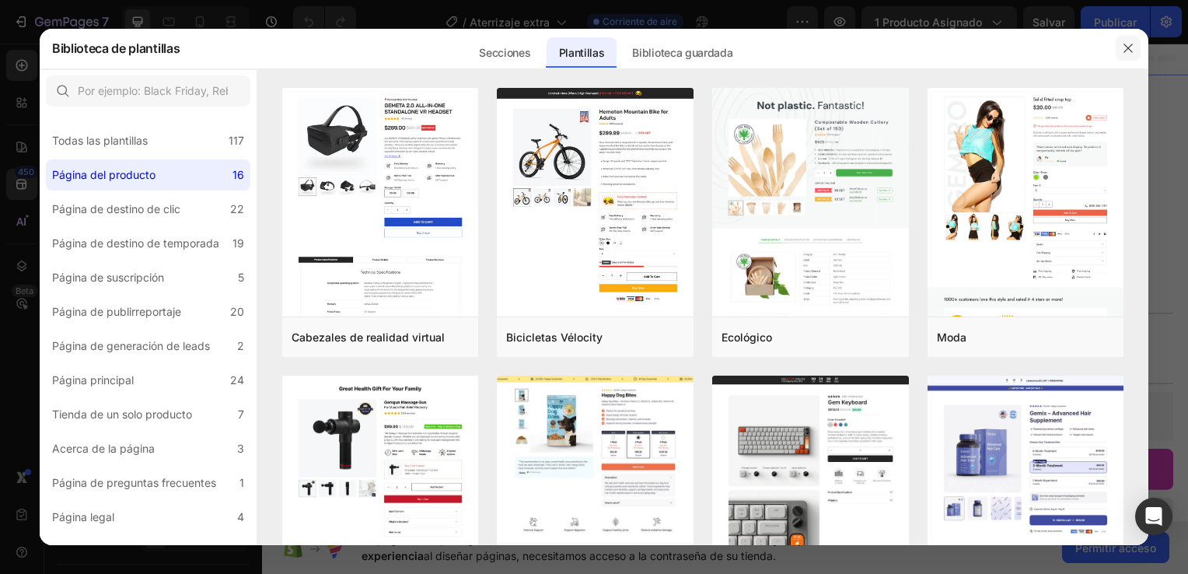
click at [1132, 43] on icon "button" at bounding box center [1128, 48] width 12 height 12
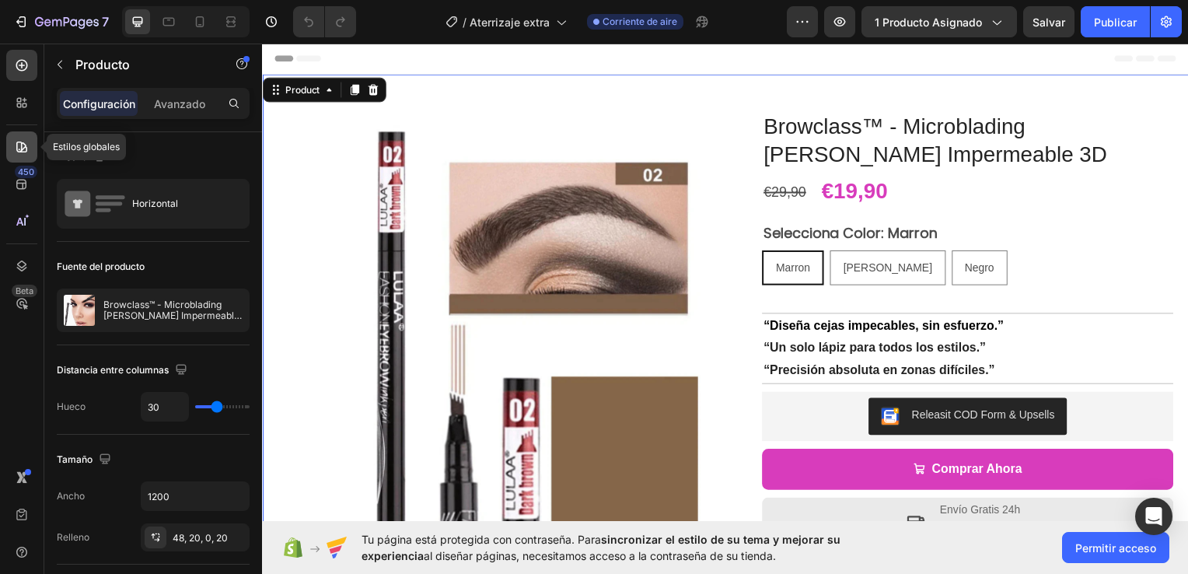
click at [22, 143] on icon at bounding box center [21, 147] width 11 height 11
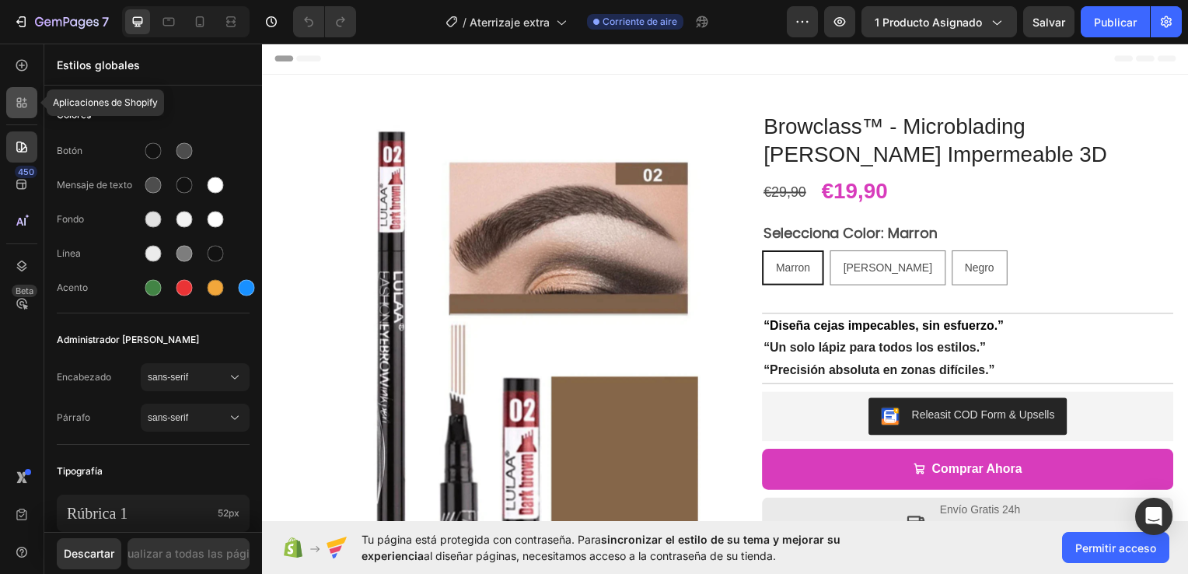
click at [21, 103] on icon at bounding box center [22, 103] width 16 height 16
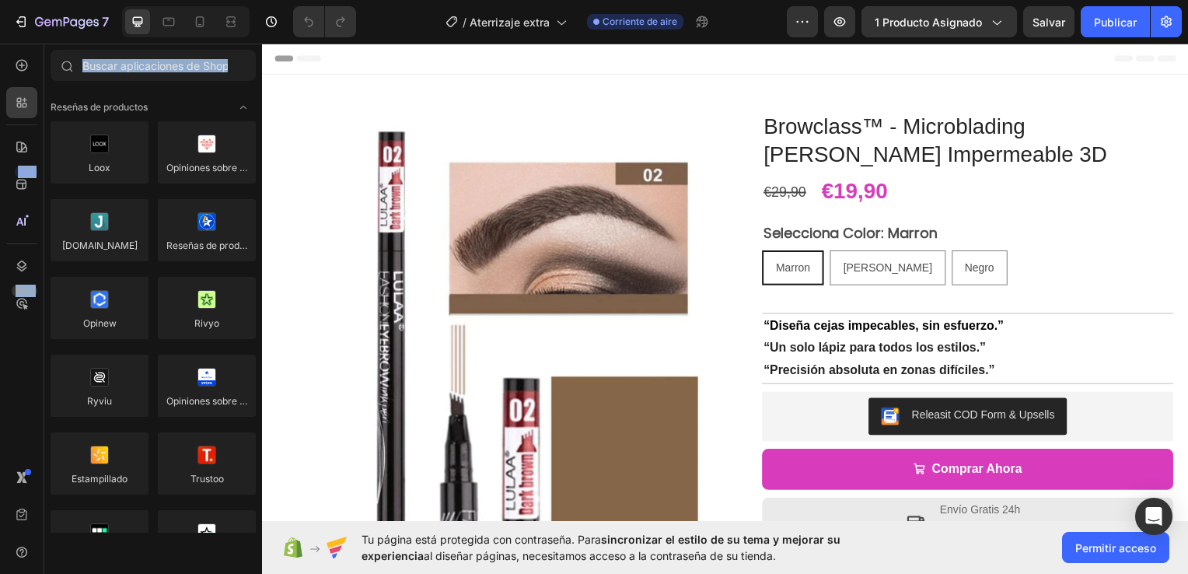
drag, startPoint x: 283, startPoint y: 145, endPoint x: 264, endPoint y: 239, distance: 95.2
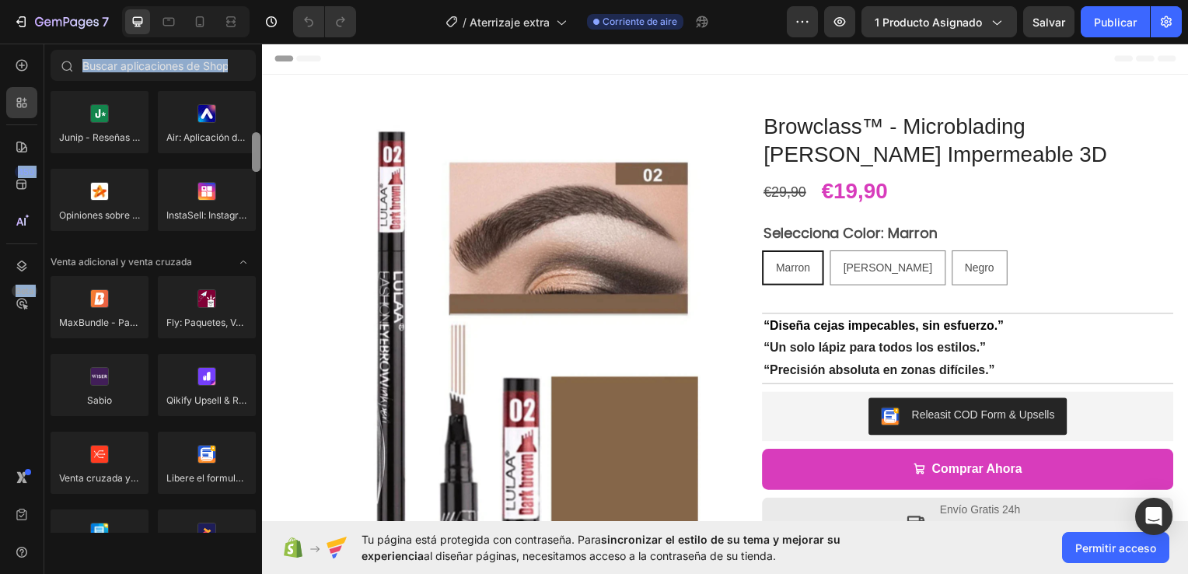
scroll to position [531, 0]
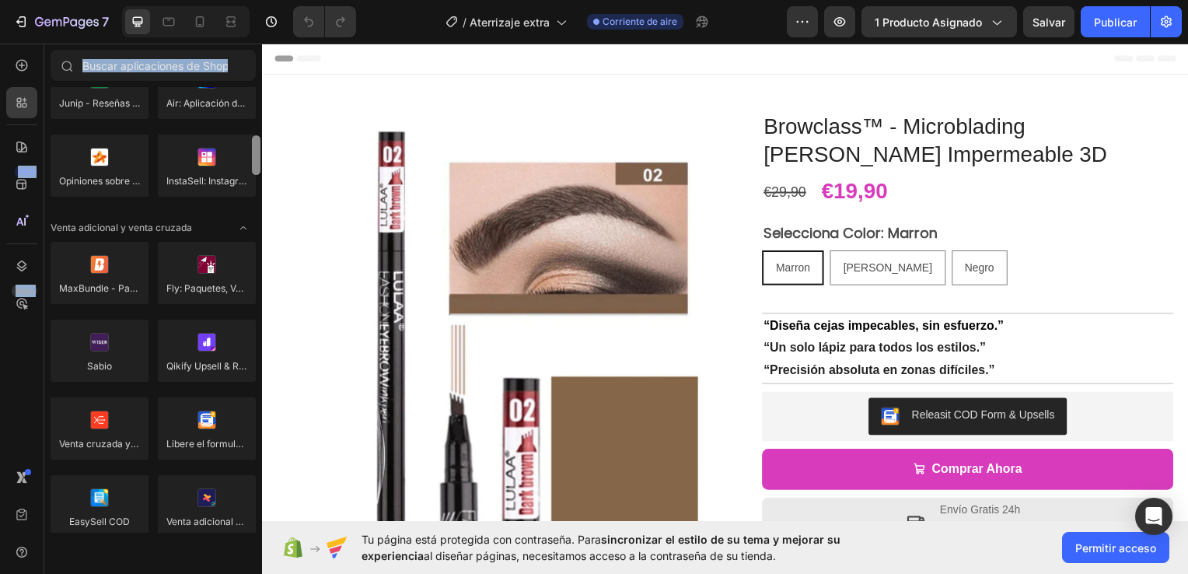
click at [258, 151] on div at bounding box center [256, 155] width 9 height 40
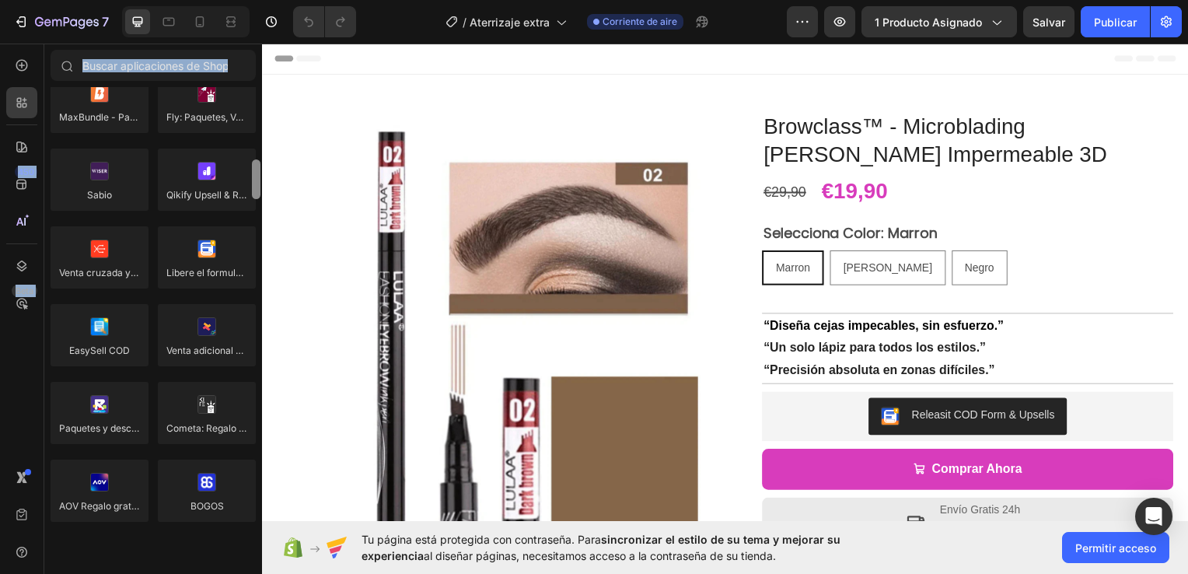
scroll to position [806, 0]
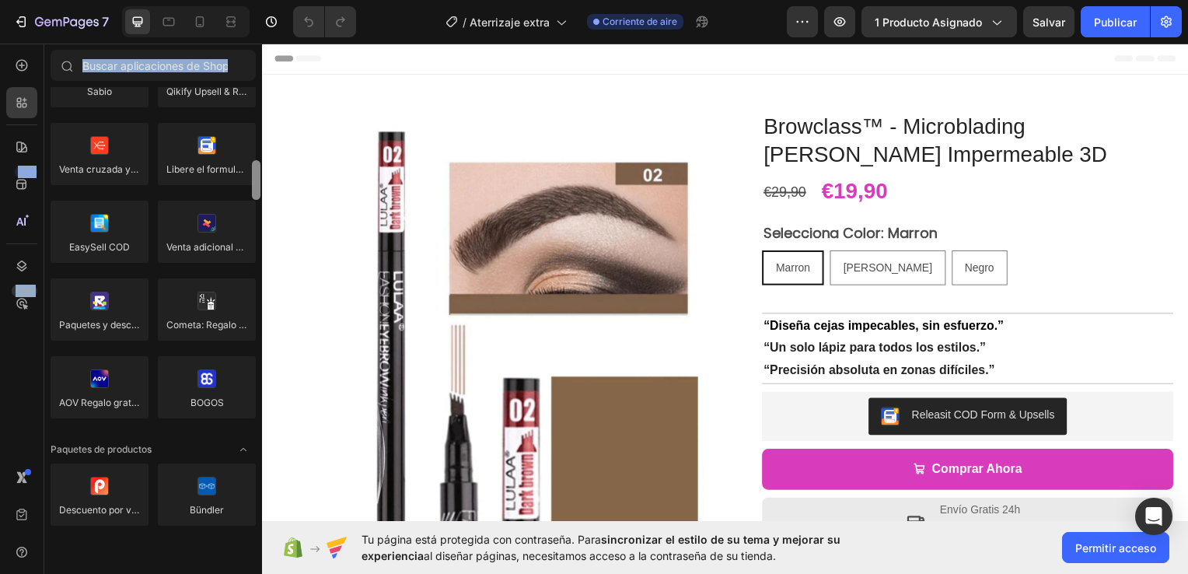
drag, startPoint x: 255, startPoint y: 157, endPoint x: 257, endPoint y: 182, distance: 24.9
click at [257, 182] on div at bounding box center [256, 180] width 9 height 40
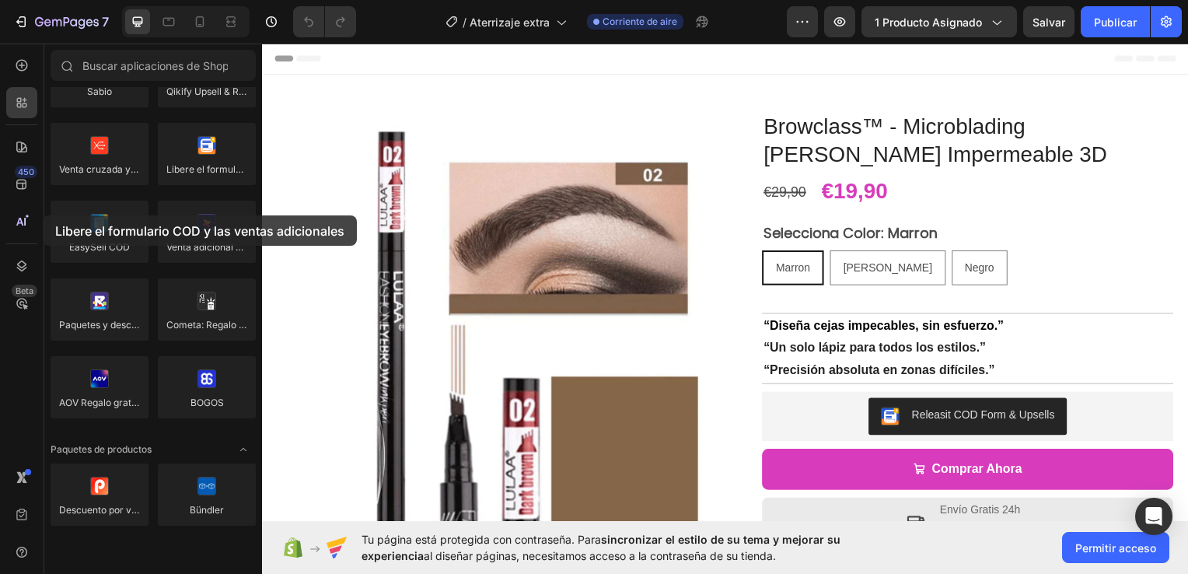
drag, startPoint x: 222, startPoint y: 154, endPoint x: 43, endPoint y: 215, distance: 189.8
click at [43, 215] on div "450 Beta Sections(18) Elements(84) Hero Section Product Detail Brands Trusted B…" at bounding box center [131, 309] width 262 height 530
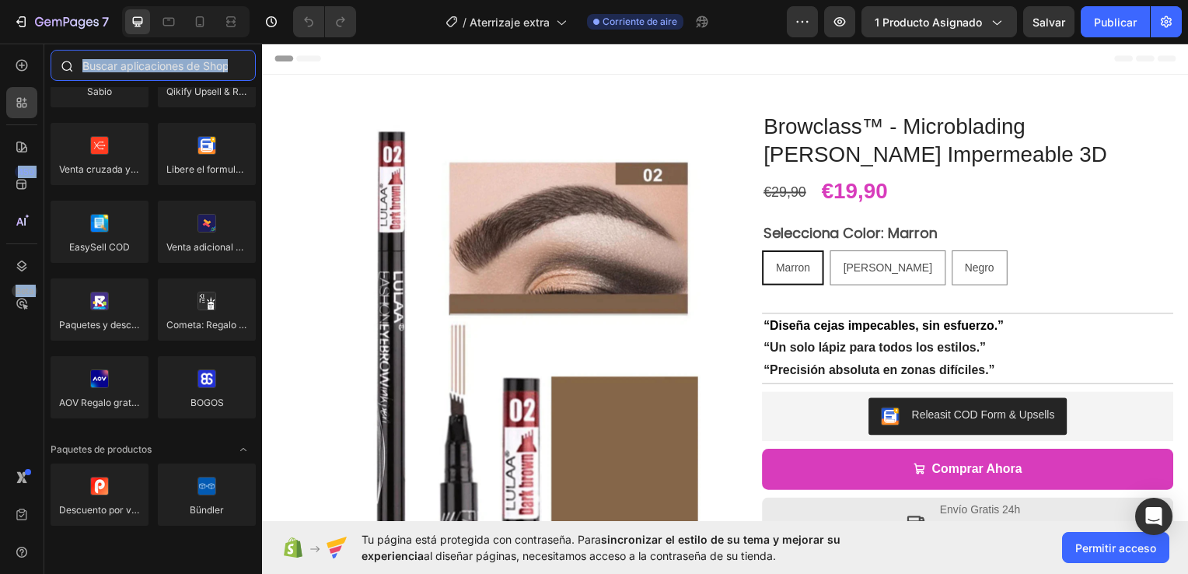
click at [177, 79] on input "text" at bounding box center [153, 65] width 205 height 31
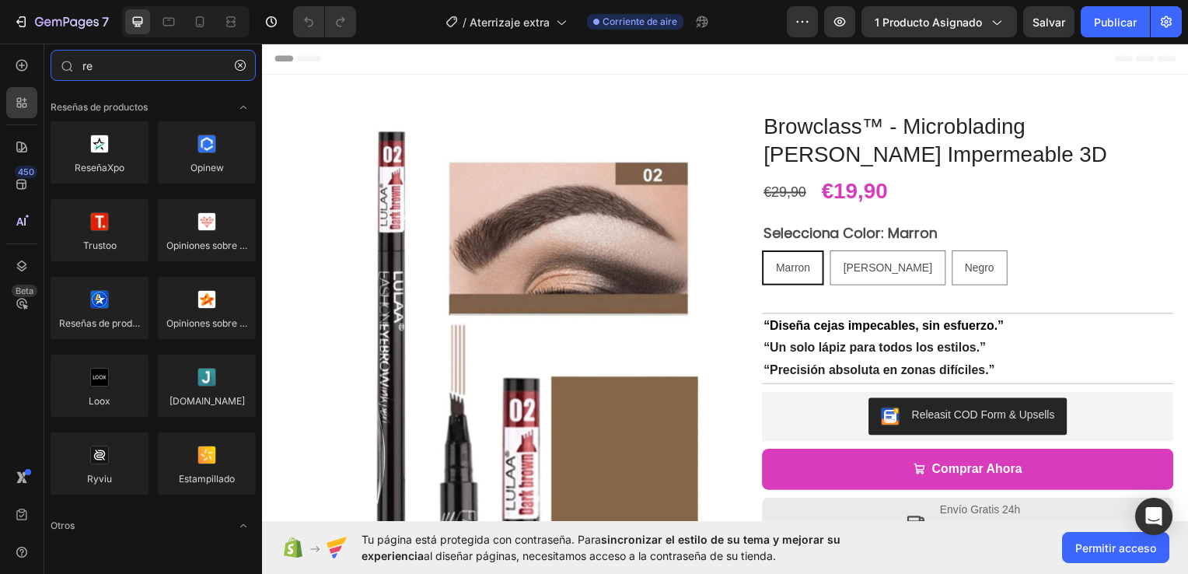
type input "r"
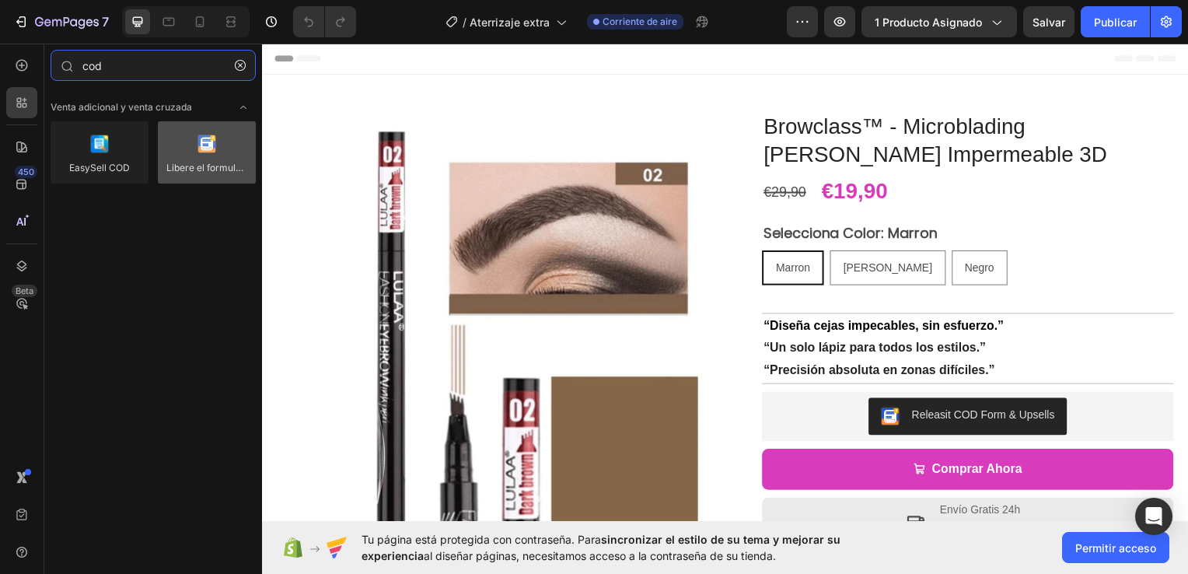
type input "cod"
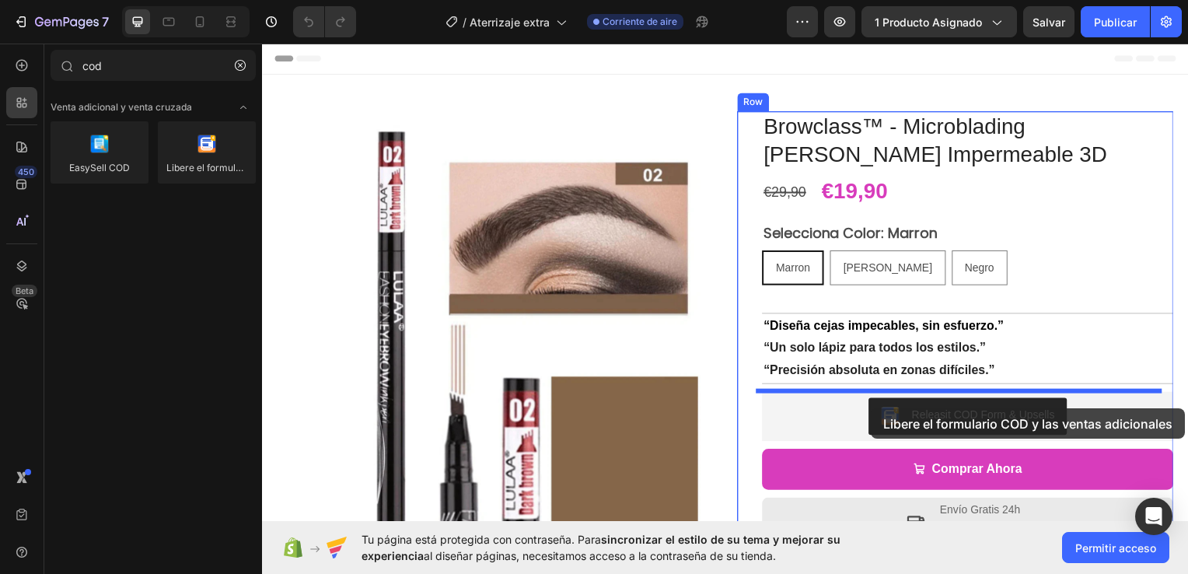
drag, startPoint x: 467, startPoint y: 191, endPoint x: 876, endPoint y: 411, distance: 463.7
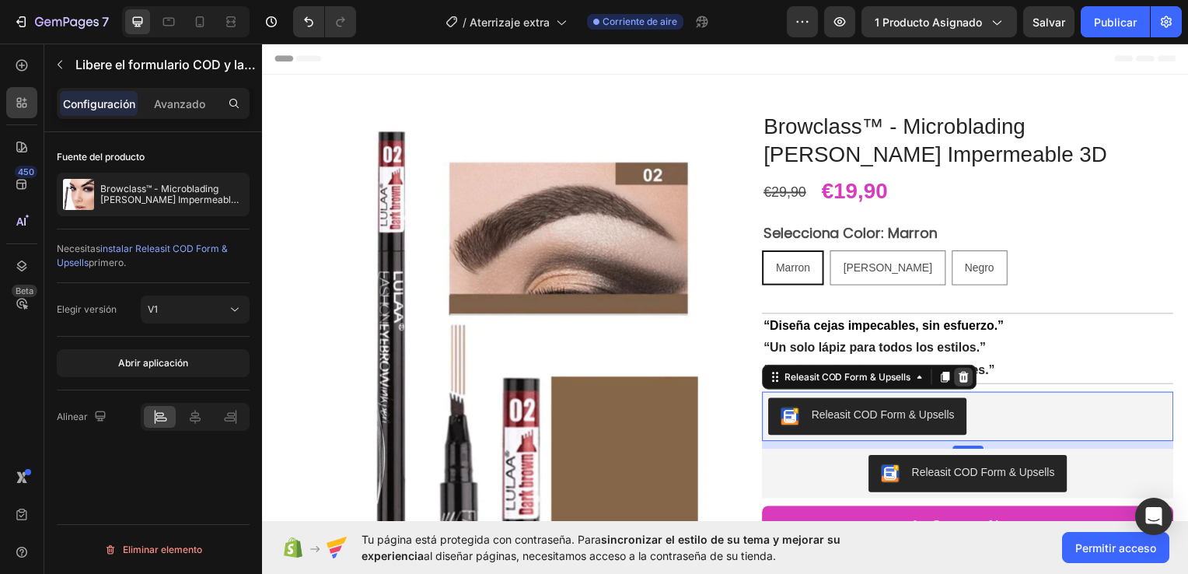
click at [964, 379] on icon at bounding box center [968, 379] width 12 height 12
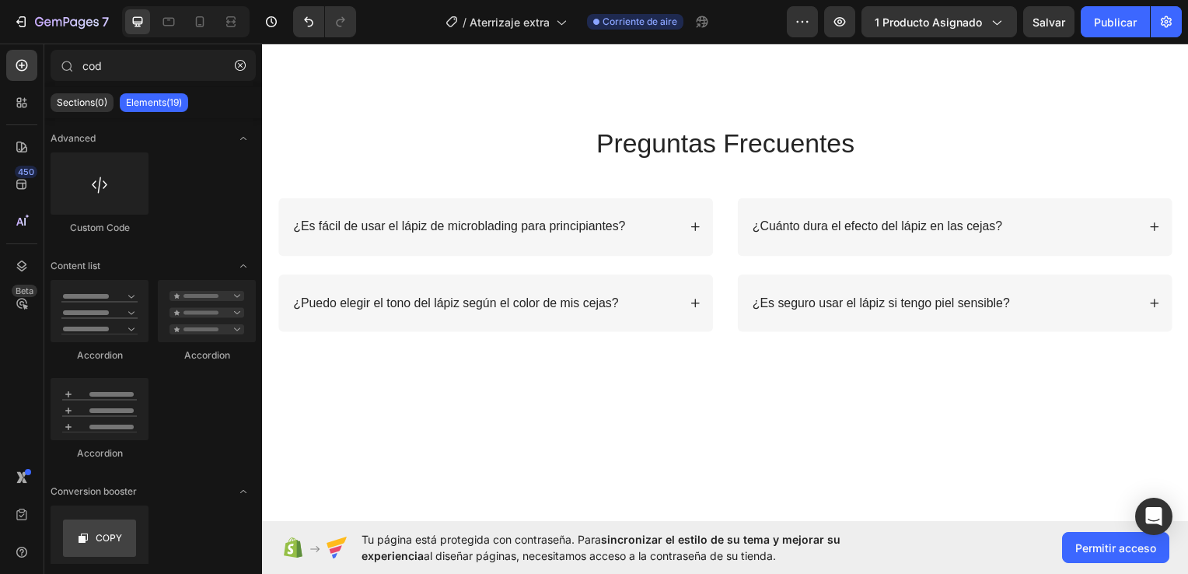
scroll to position [1903, 0]
